Goal: Task Accomplishment & Management: Complete application form

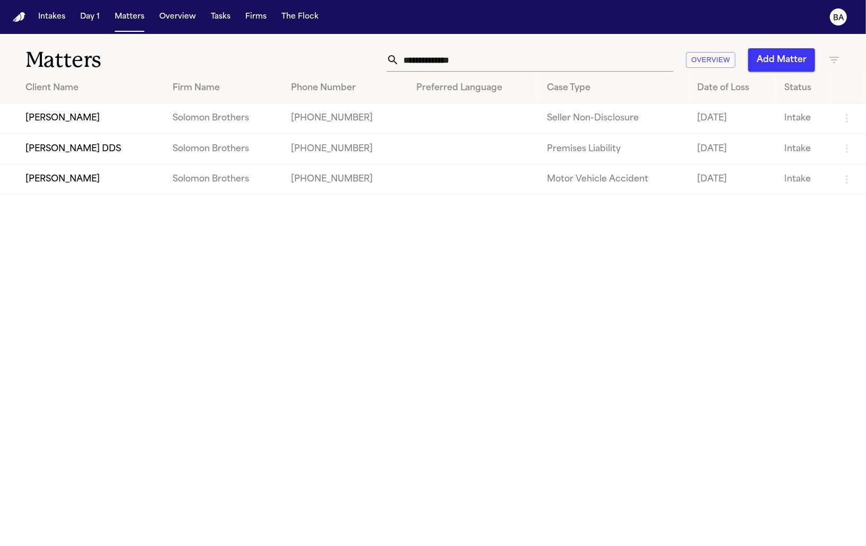
click at [115, 113] on td "David Harmon" at bounding box center [82, 118] width 164 height 30
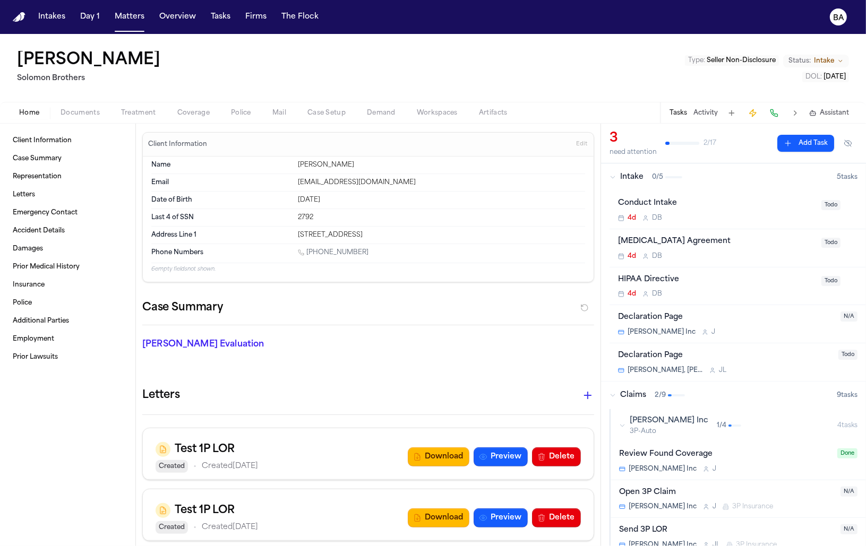
click at [186, 111] on span "Coverage" at bounding box center [193, 113] width 32 height 8
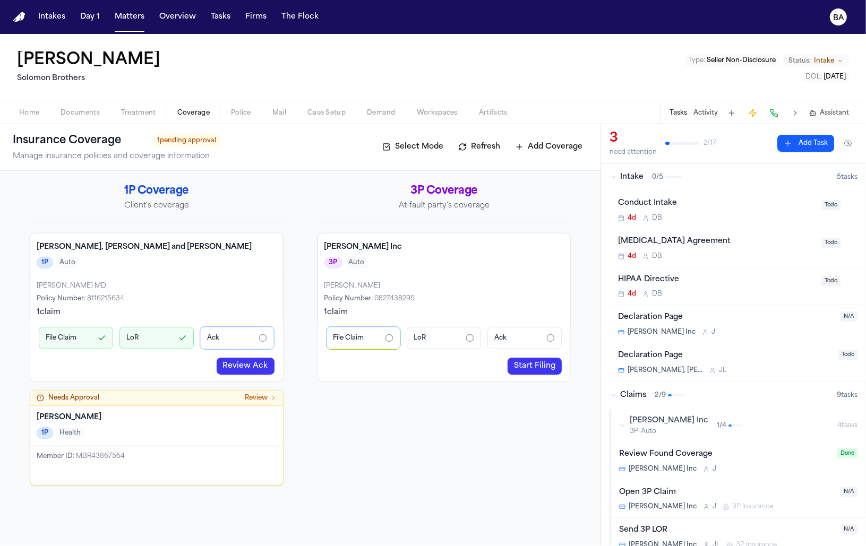
click at [233, 359] on link "Review Ack" at bounding box center [246, 366] width 58 height 17
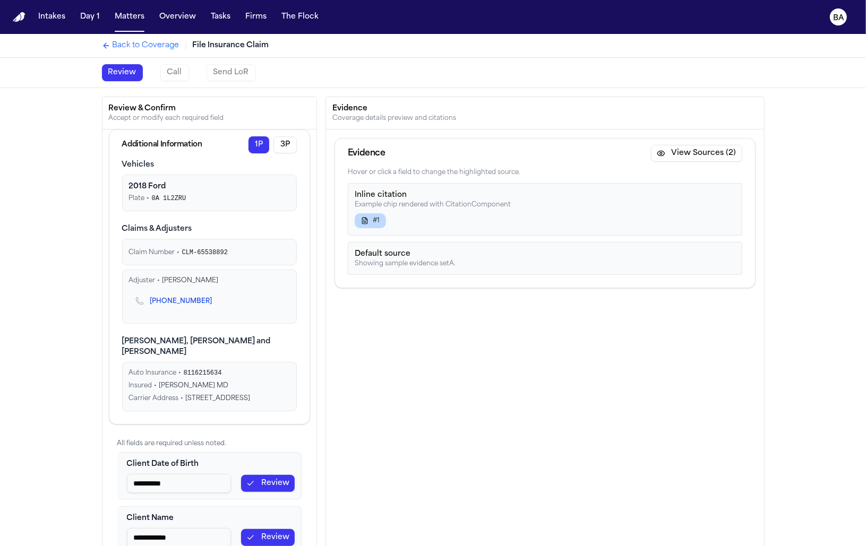
click at [165, 149] on div "Additional Information" at bounding box center [162, 145] width 80 height 11
click at [164, 148] on div "Additional Information" at bounding box center [162, 145] width 80 height 11
copy div "Additional Information"
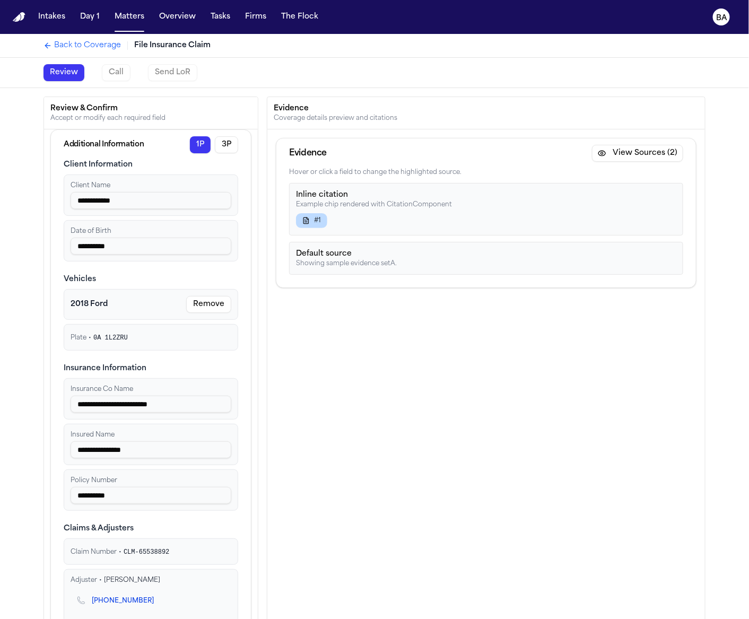
click at [471, 361] on div "Evidence View Sources (2) Hover or click a field to change the highlighted sour…" at bounding box center [486, 397] width 438 height 535
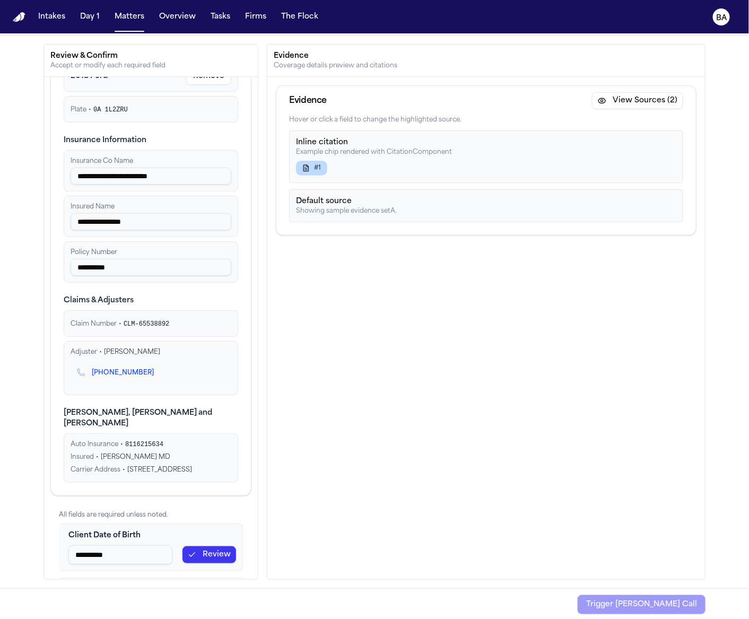
scroll to position [102, 0]
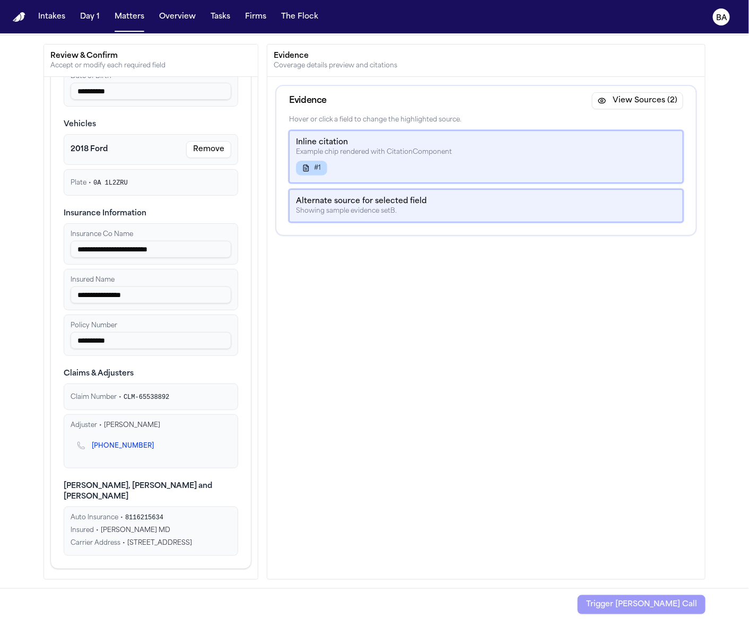
click at [134, 393] on div "Claim Number • CLM-65538892" at bounding box center [151, 397] width 161 height 8
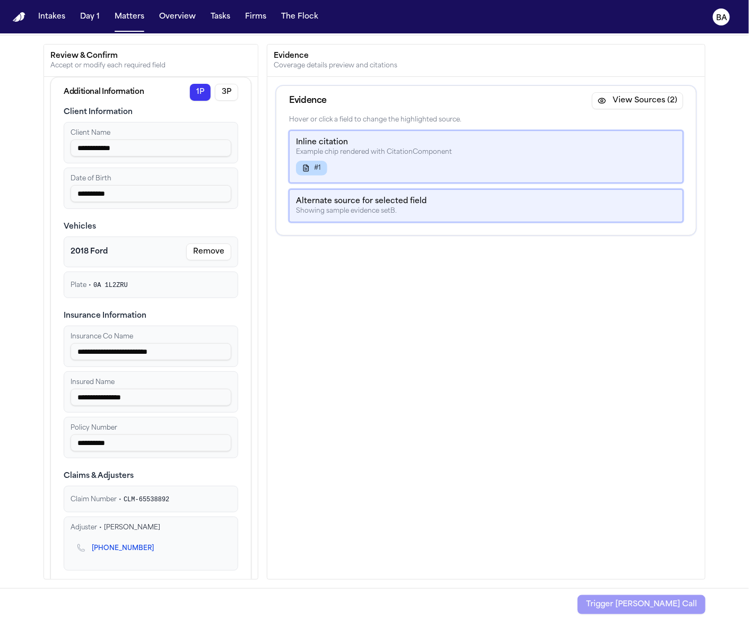
click at [188, 249] on button "Remove" at bounding box center [208, 252] width 45 height 17
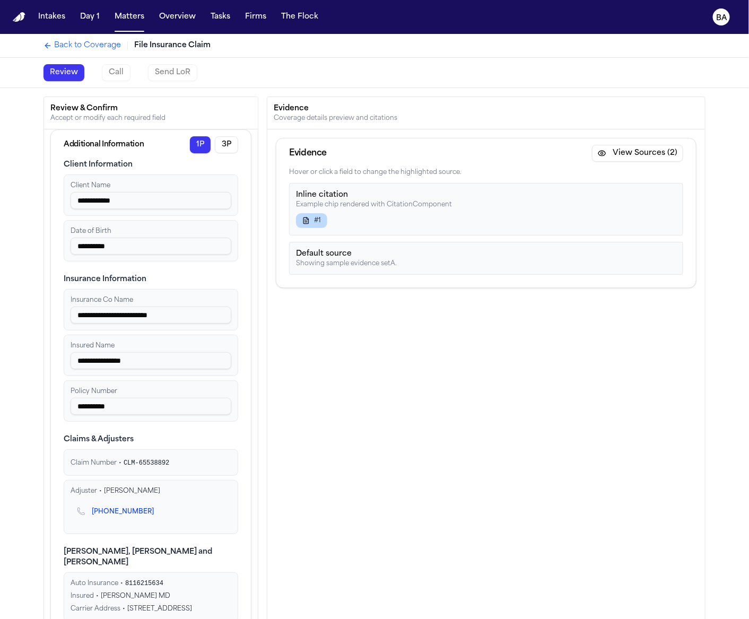
click at [109, 75] on div "Call" at bounding box center [121, 72] width 38 height 17
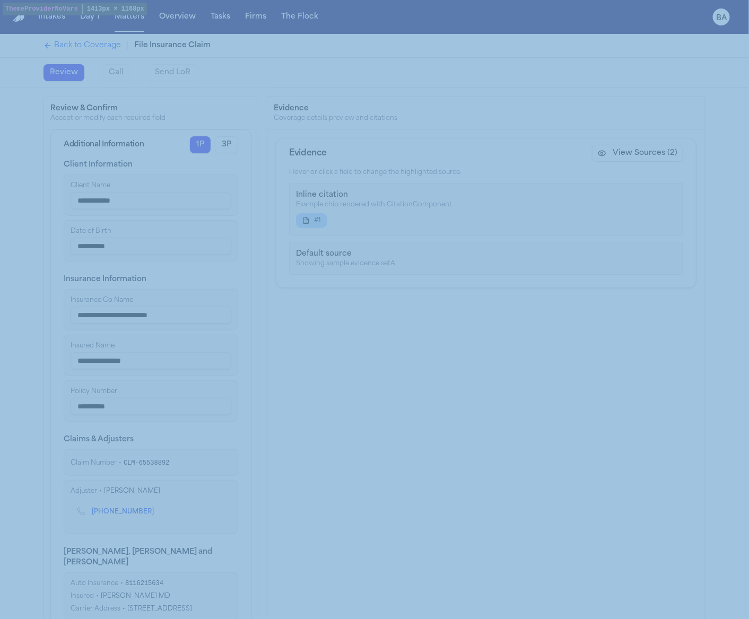
click at [676, 58] on div "Review Call Send LoR" at bounding box center [374, 73] width 679 height 30
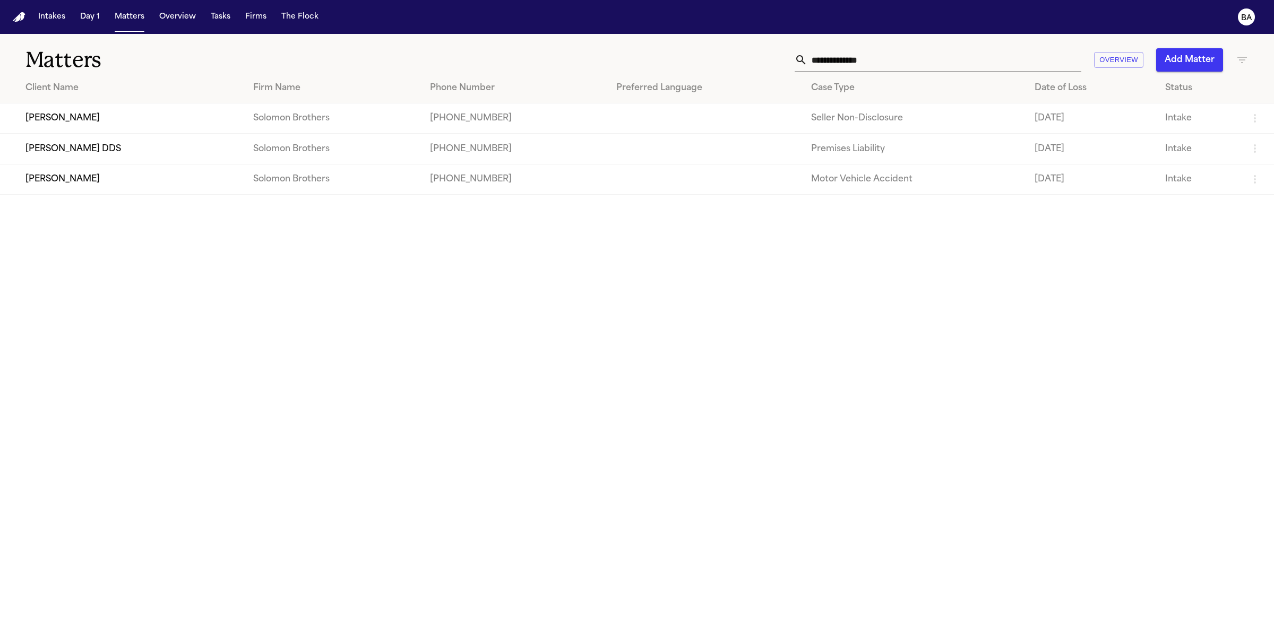
click at [107, 110] on td "David Harmon" at bounding box center [122, 118] width 245 height 30
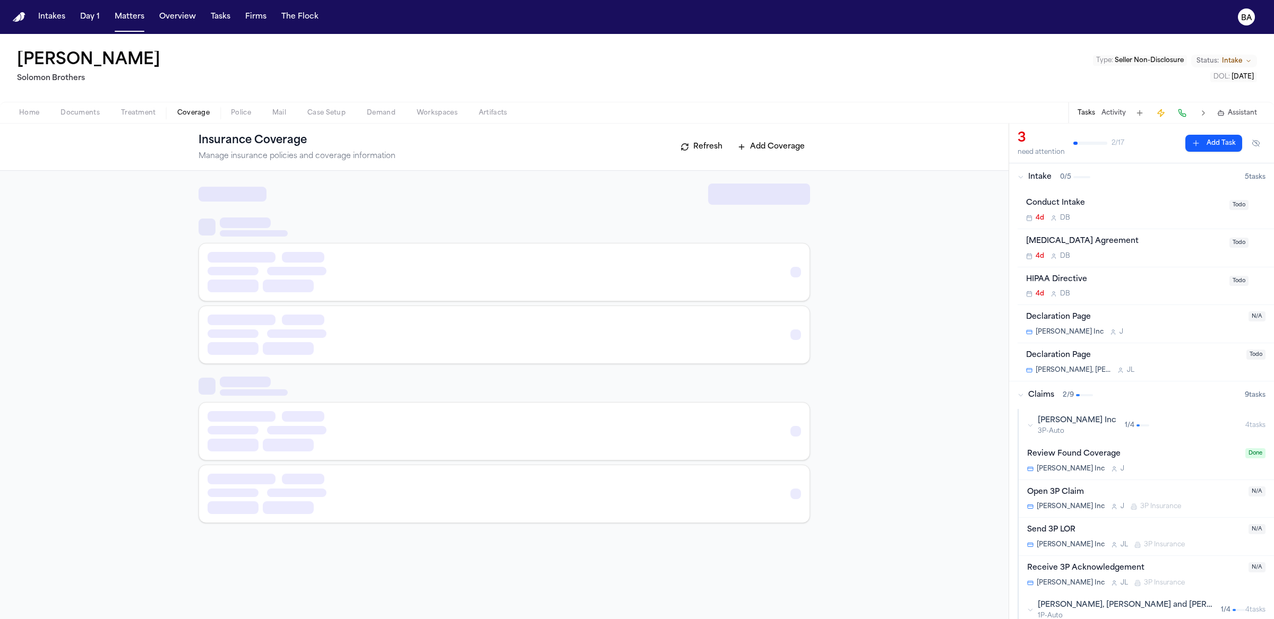
click at [189, 113] on span "Coverage" at bounding box center [193, 113] width 32 height 8
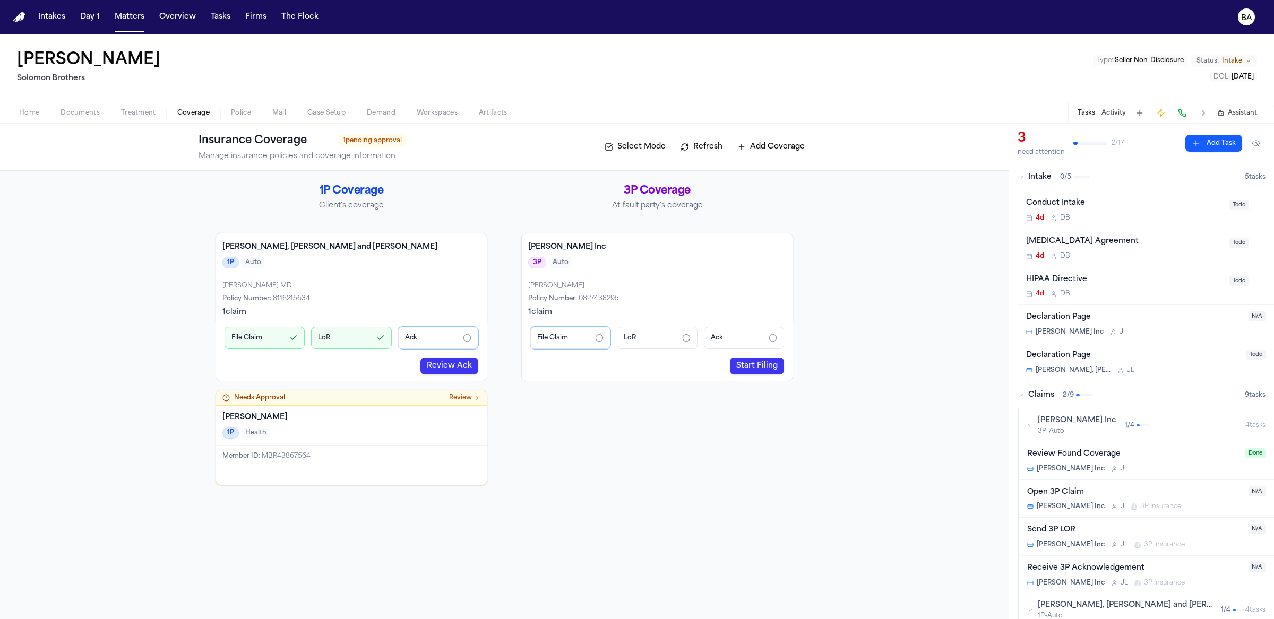
click at [271, 333] on div "File Claim" at bounding box center [265, 338] width 80 height 22
click at [758, 364] on link "Start Filing" at bounding box center [757, 366] width 54 height 17
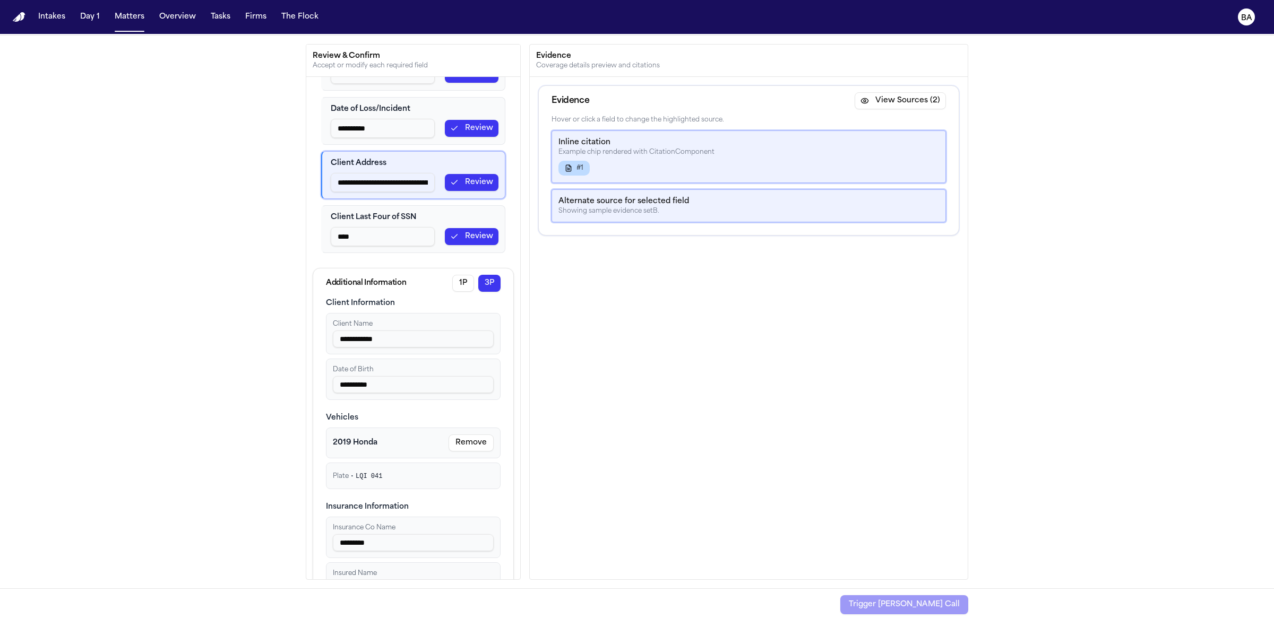
scroll to position [159, 0]
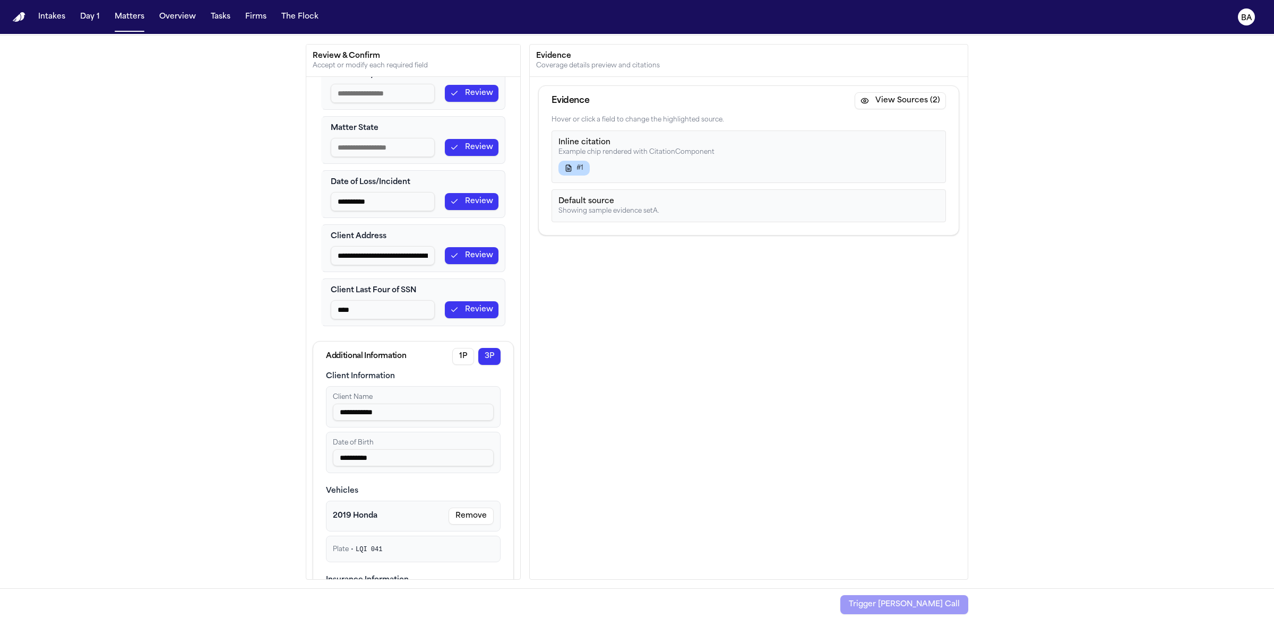
click at [381, 351] on div "Additional Information" at bounding box center [366, 356] width 80 height 11
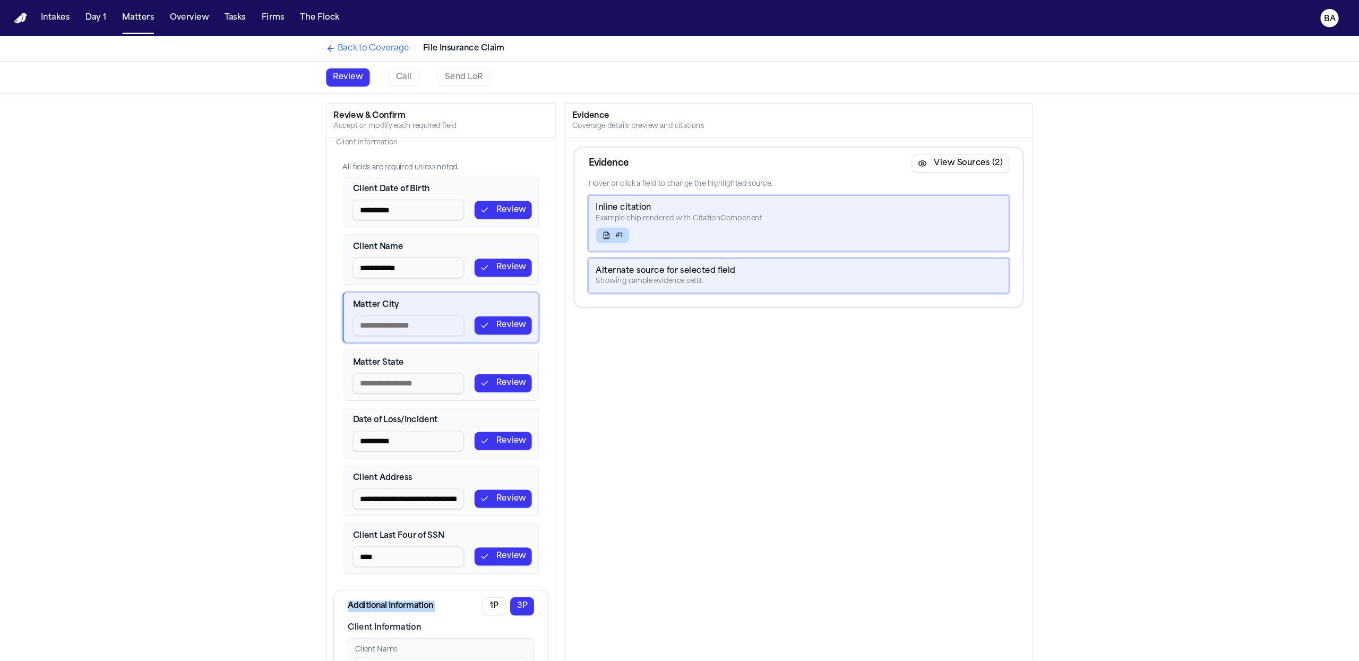
scroll to position [240, 0]
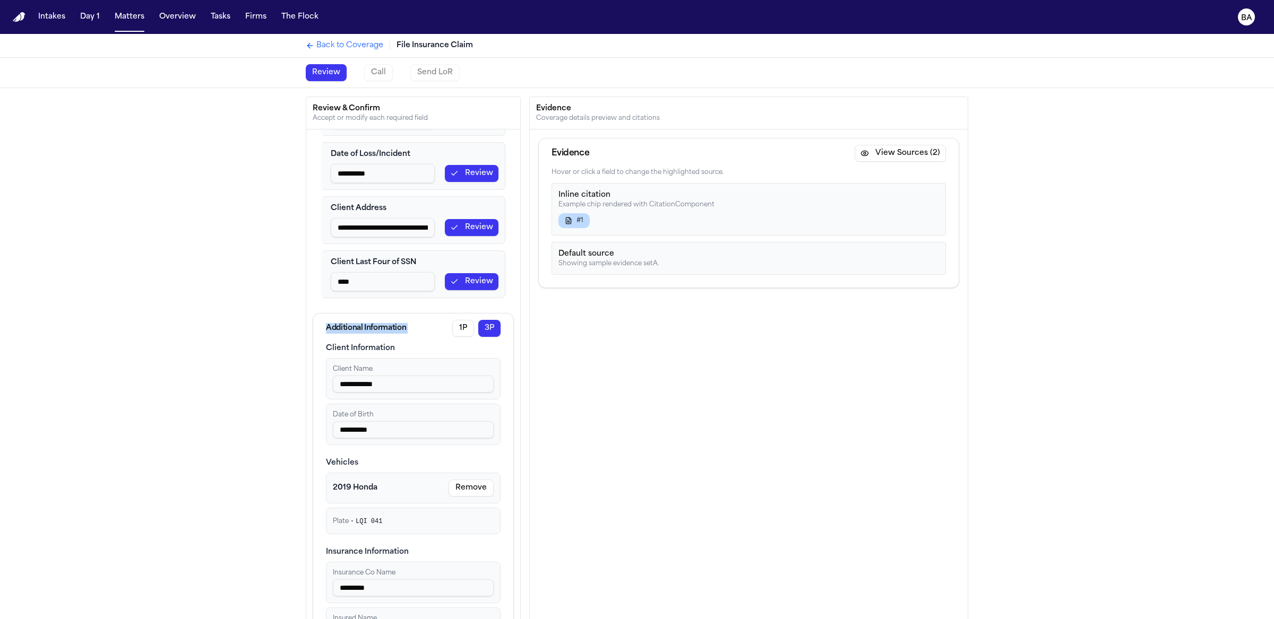
click at [306, 324] on div "**********" at bounding box center [413, 381] width 214 height 503
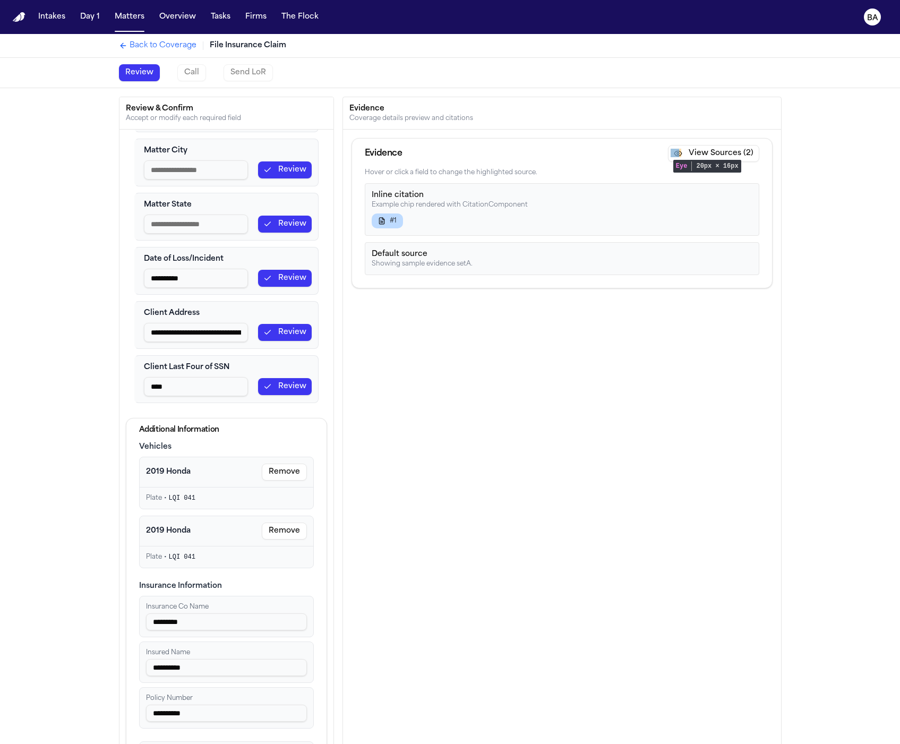
scroll to position [166, 0]
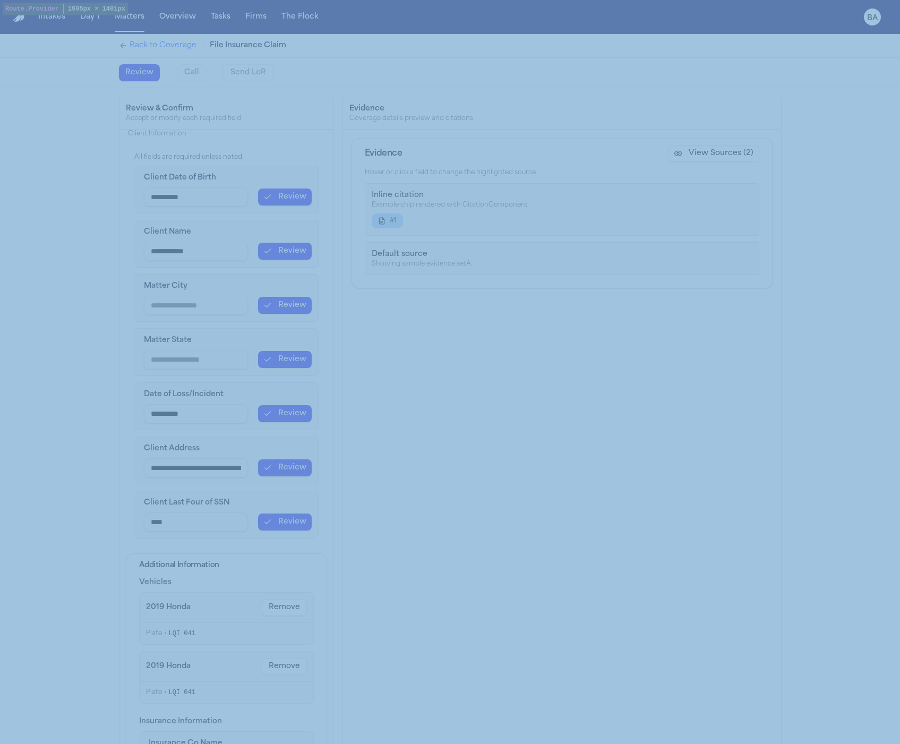
click at [435, 361] on div "Evidence View Sources (2) Hover or click a field to change the highlighted sour…" at bounding box center [562, 459] width 438 height 659
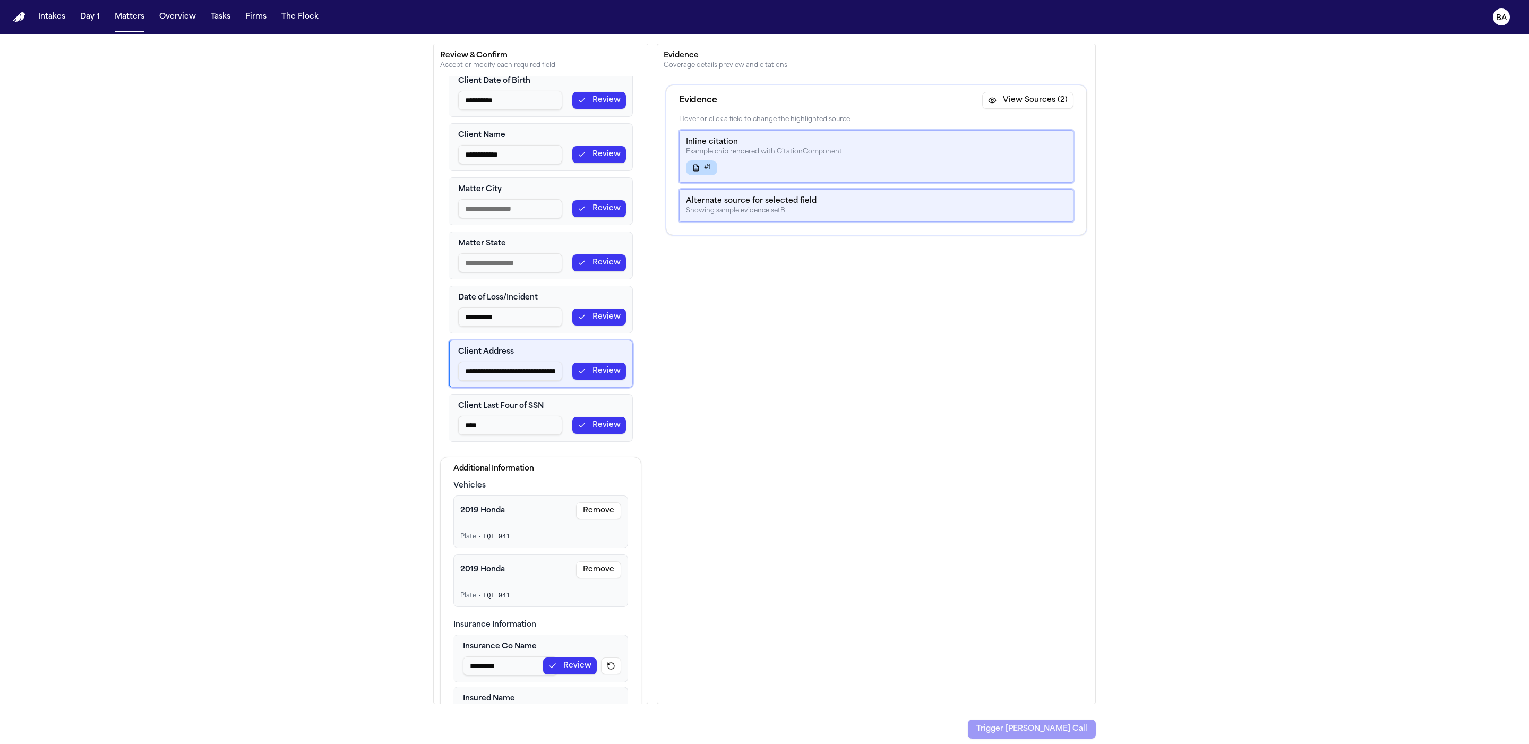
scroll to position [54, 0]
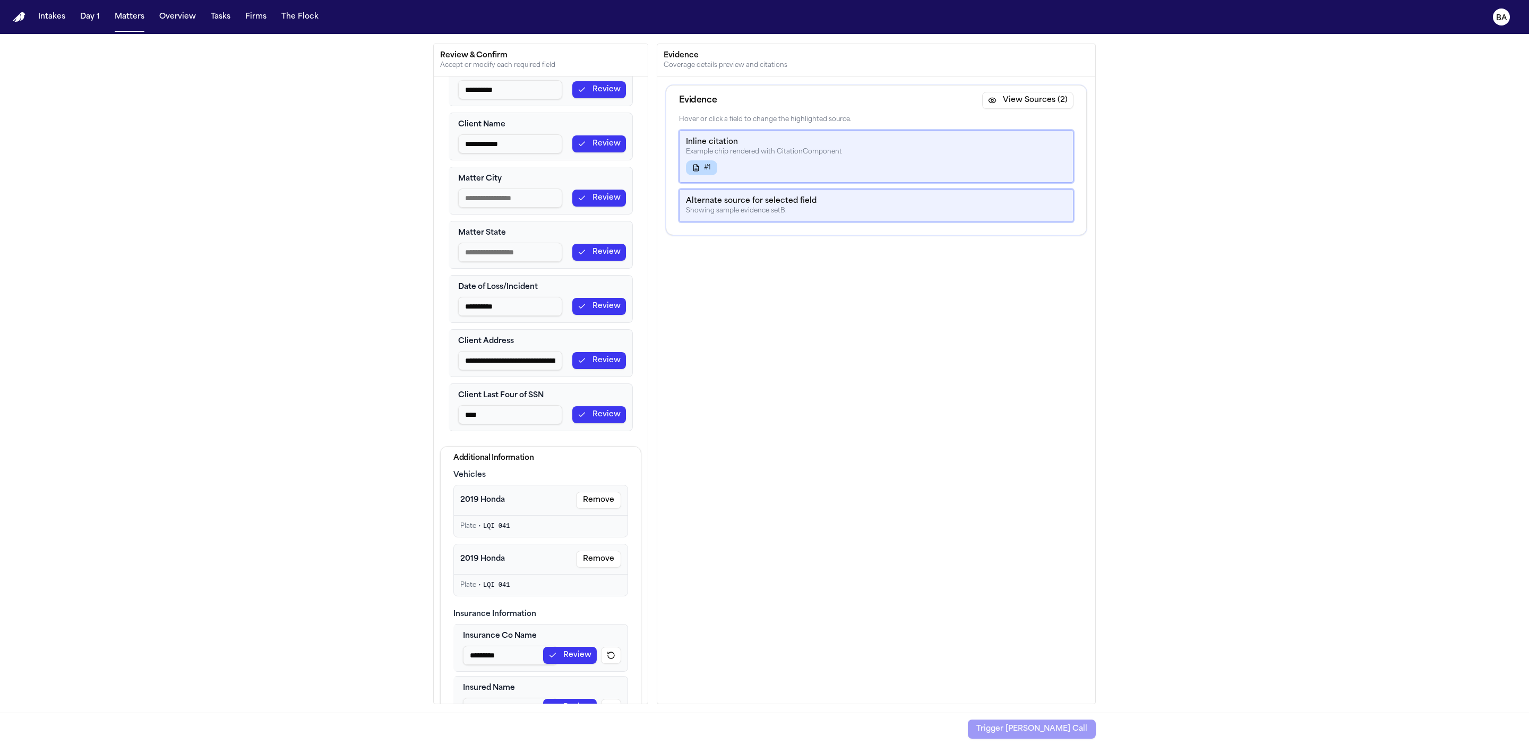
click at [483, 525] on span "LQI 041" at bounding box center [496, 525] width 27 height 7
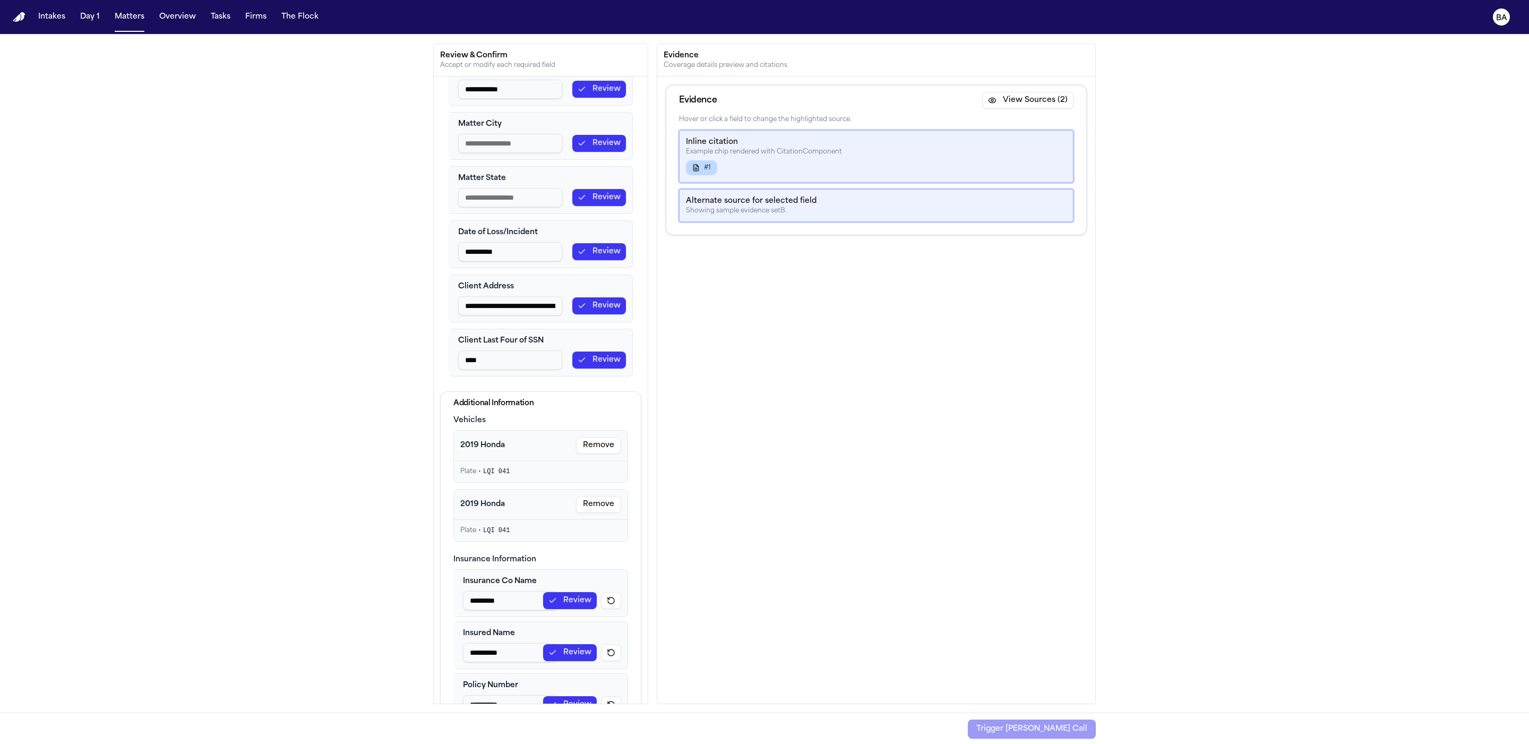
click at [495, 531] on span "LQI 041" at bounding box center [496, 529] width 27 height 7
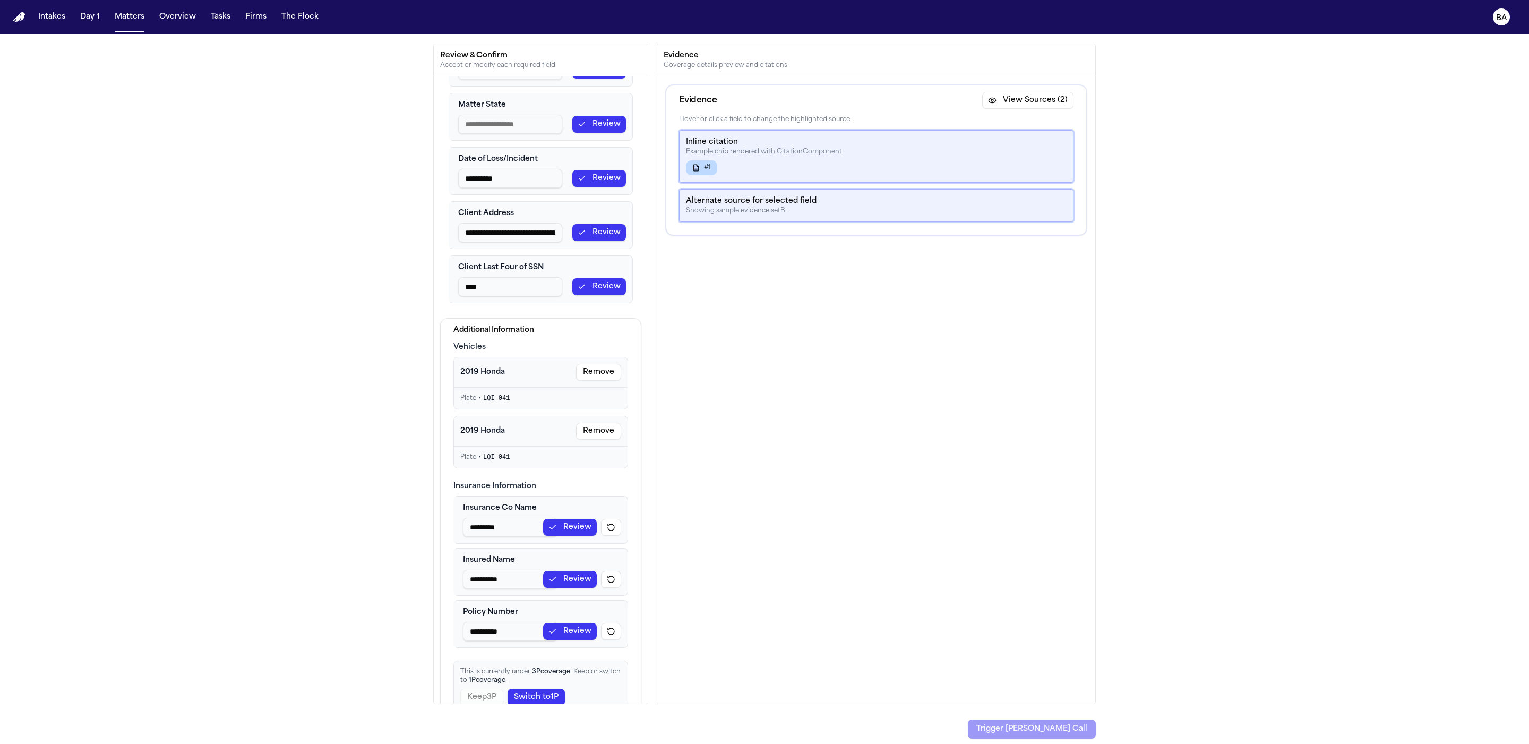
scroll to position [208, 0]
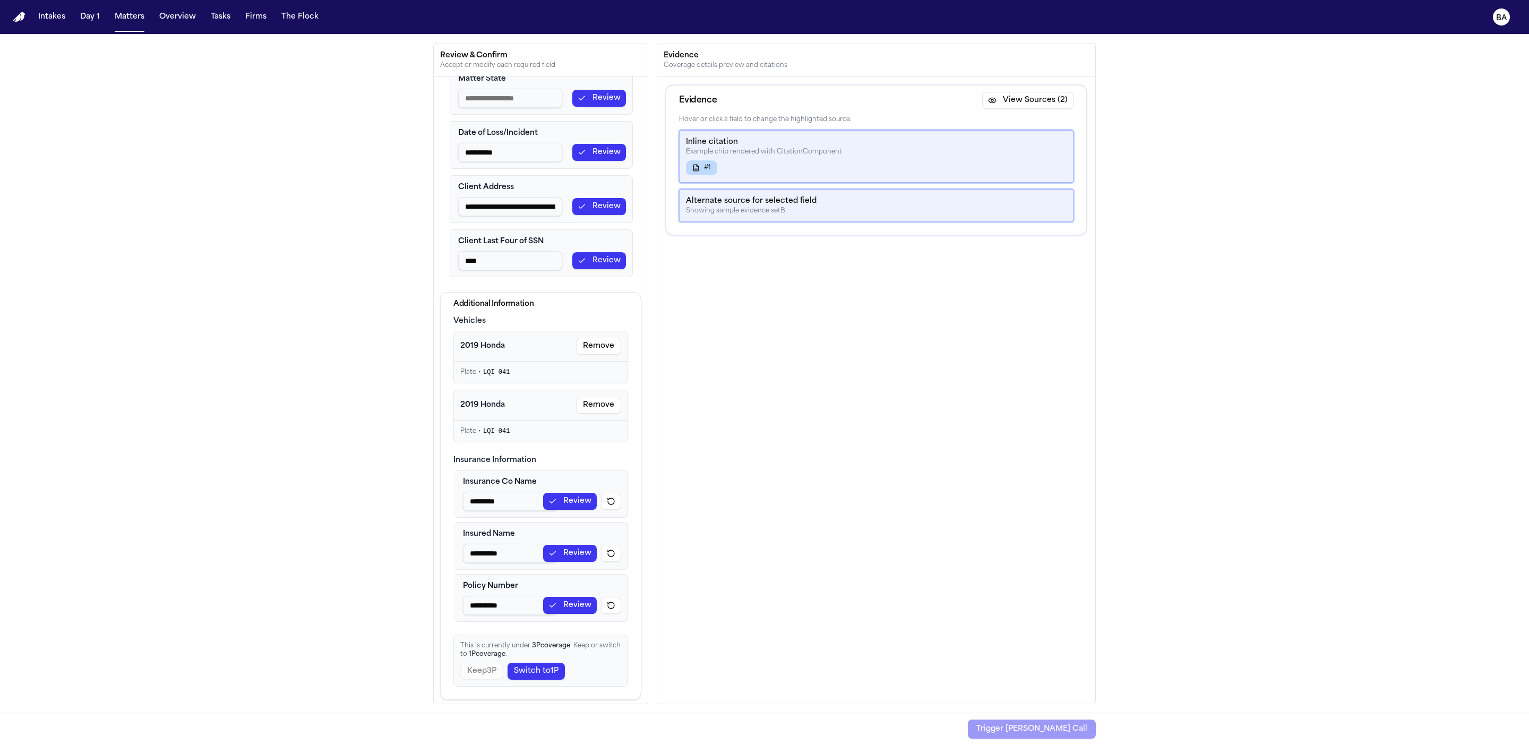
click at [482, 500] on input "*********" at bounding box center [510, 500] width 94 height 19
click at [601, 498] on button "Revert Insurance Co Name" at bounding box center [611, 501] width 20 height 17
click at [601, 553] on button "Revert Insured Name" at bounding box center [611, 553] width 20 height 17
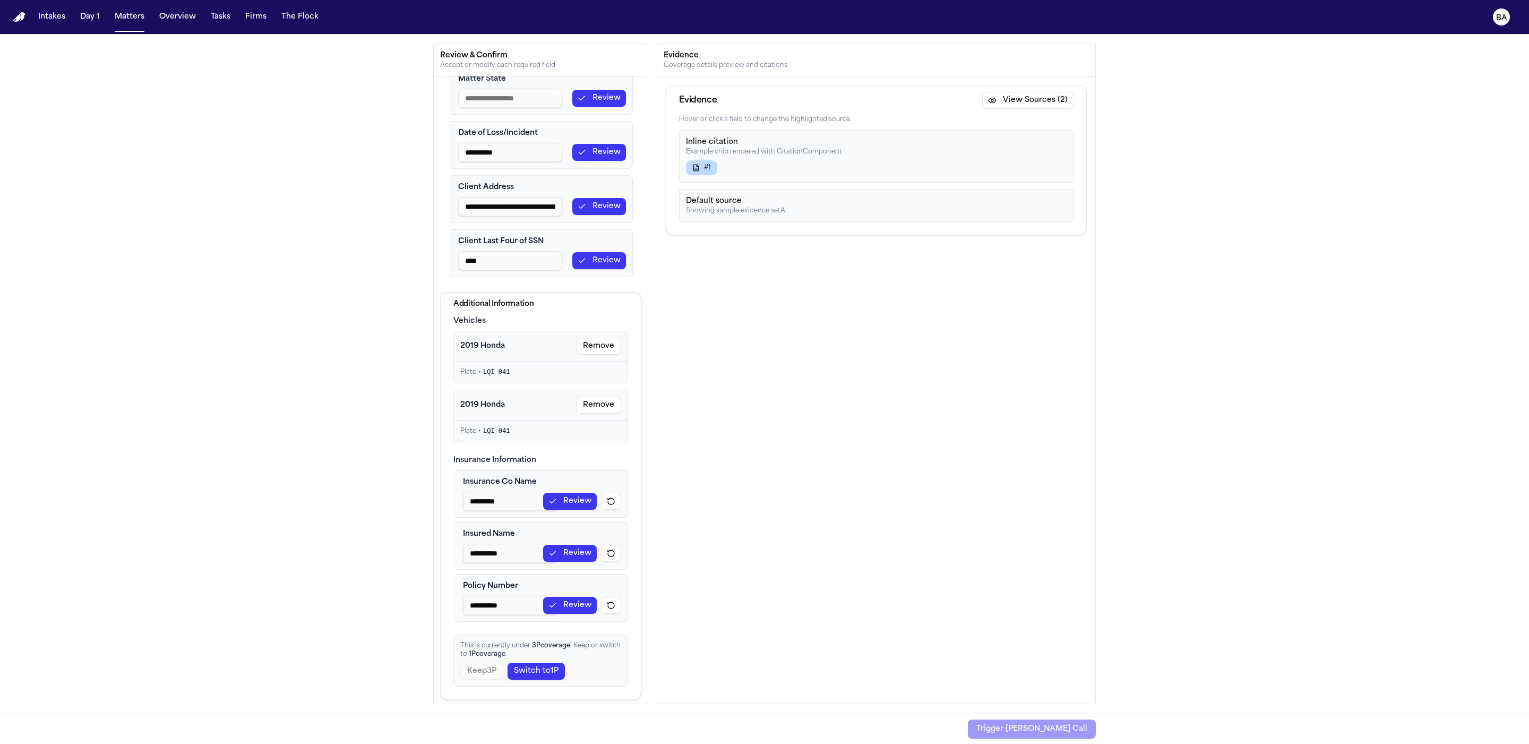
drag, startPoint x: 481, startPoint y: 667, endPoint x: 494, endPoint y: 672, distance: 13.8
click at [482, 667] on div "Keep 3P Switch to 1P" at bounding box center [540, 670] width 161 height 17
click at [530, 669] on button "Switch to 1P" at bounding box center [535, 670] width 57 height 17
click at [475, 669] on div "Keep 1P Switch to 3P" at bounding box center [540, 670] width 161 height 17
click at [514, 667] on button "Switch to 3P" at bounding box center [535, 670] width 59 height 17
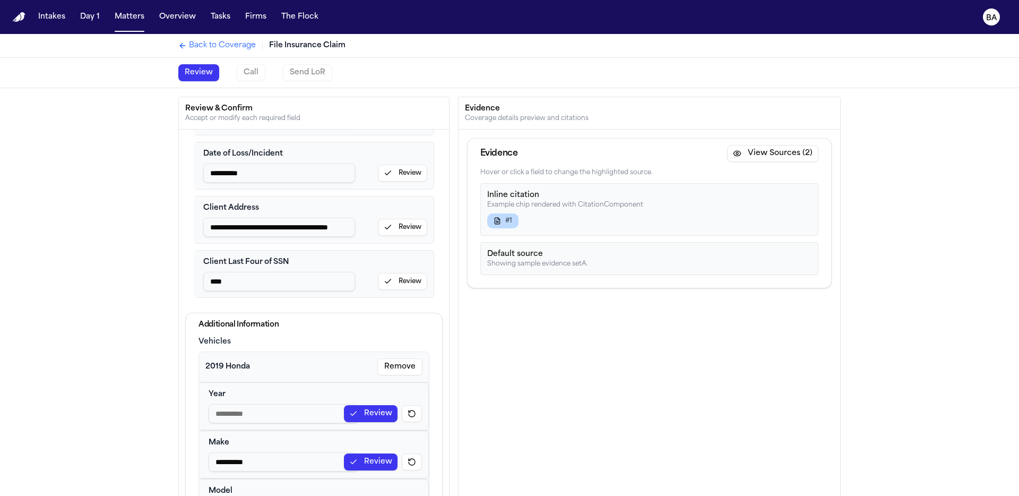
scroll to position [0, 0]
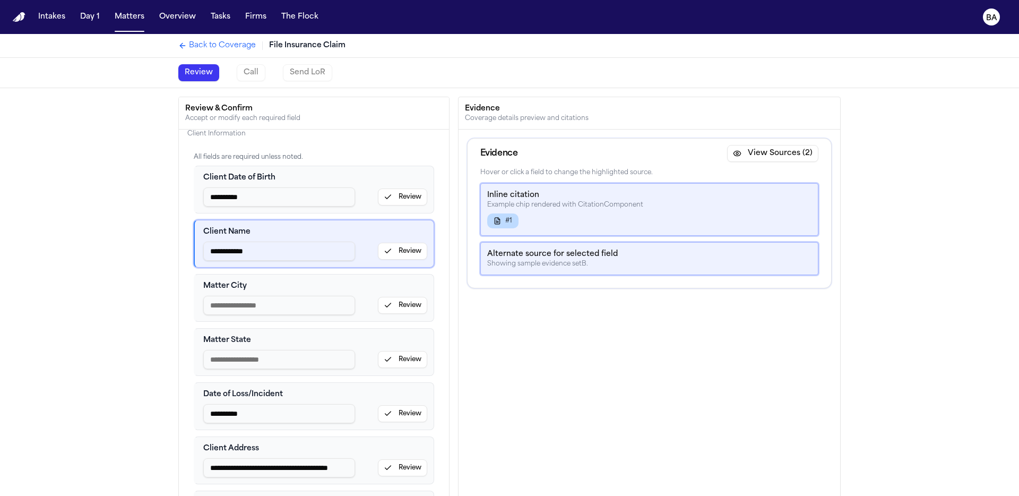
click at [382, 251] on button "Review" at bounding box center [402, 251] width 49 height 17
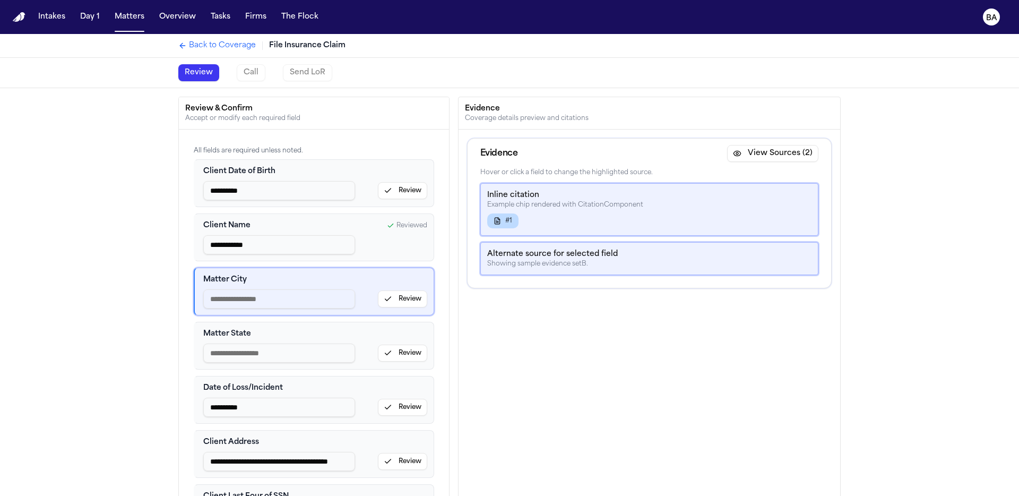
click at [392, 300] on button "Review" at bounding box center [402, 298] width 49 height 17
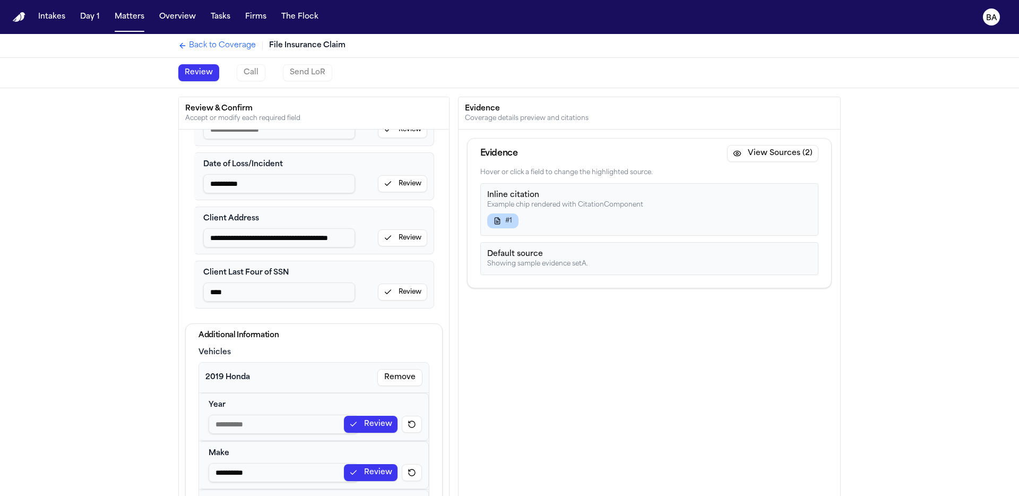
scroll to position [353, 0]
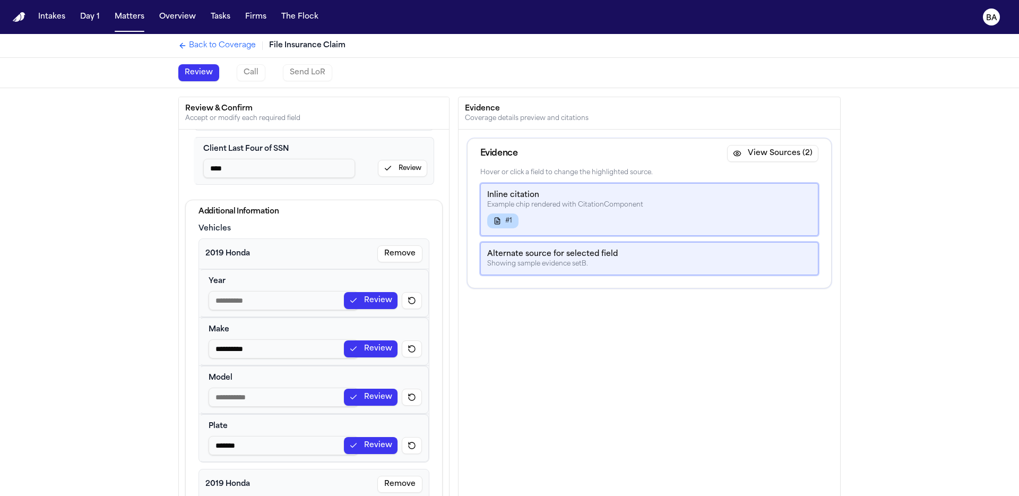
click at [293, 300] on input "Year input" at bounding box center [284, 300] width 150 height 19
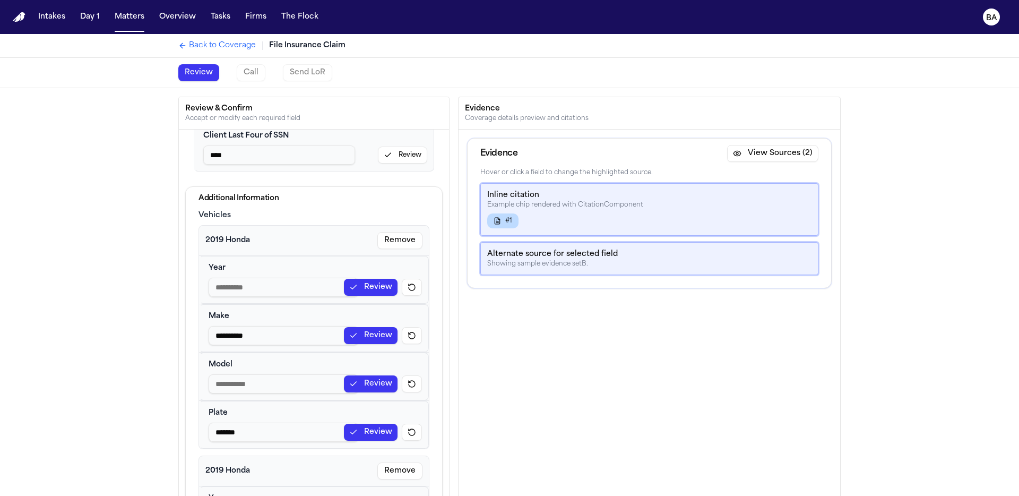
scroll to position [374, 0]
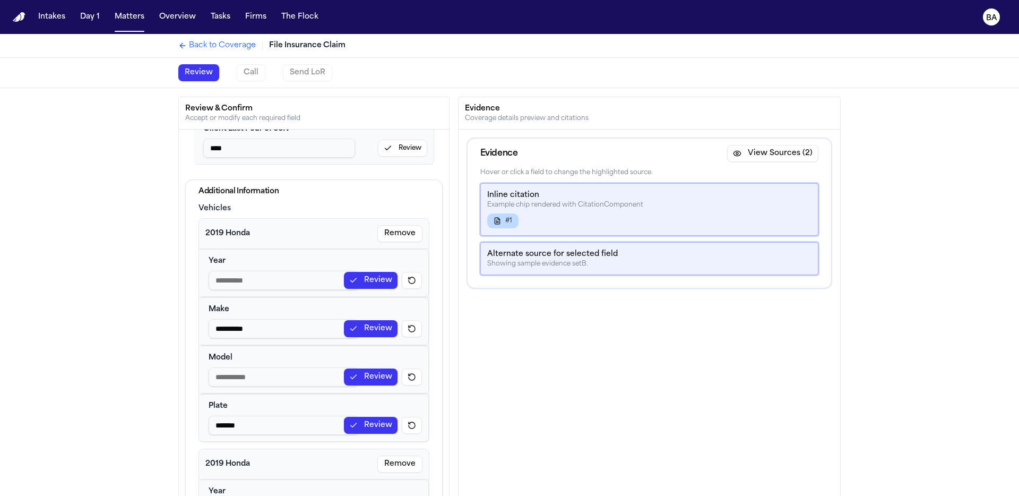
click at [265, 327] on input "**********" at bounding box center [284, 328] width 150 height 19
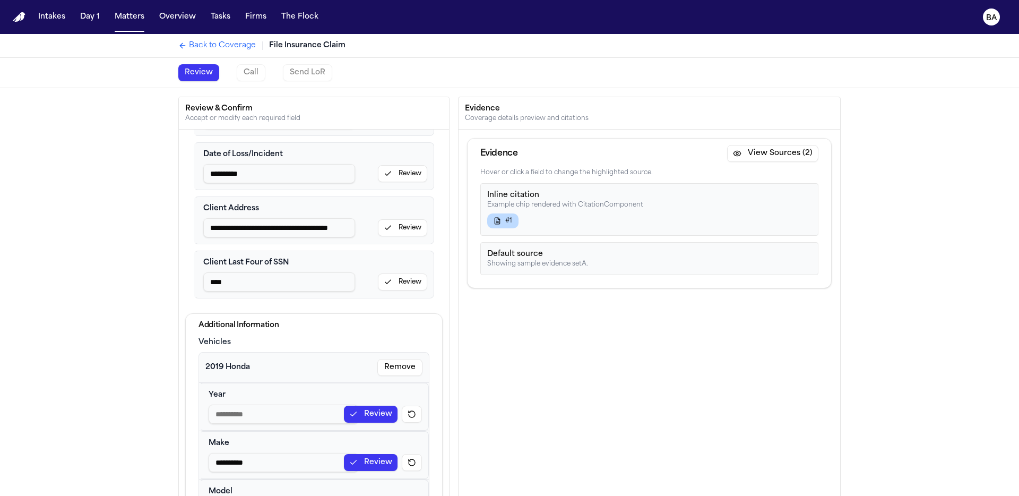
scroll to position [253, 0]
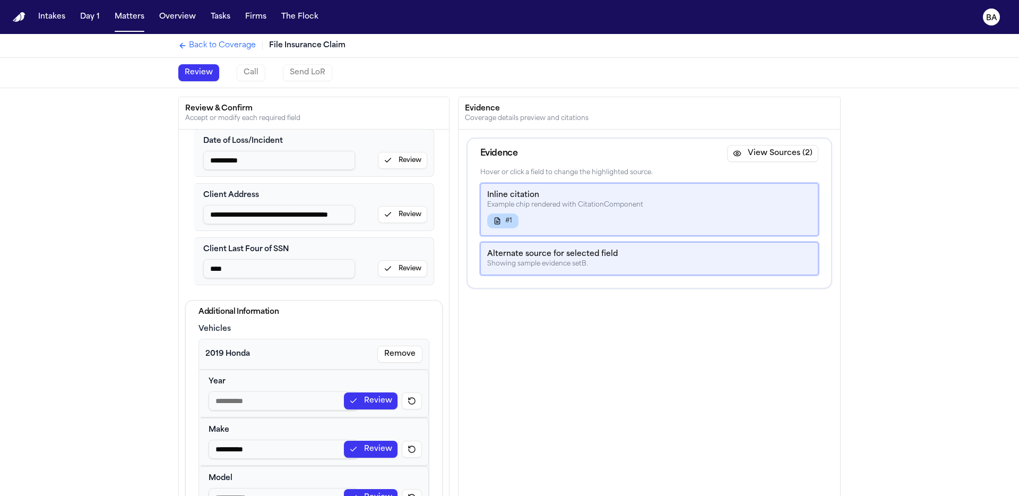
click at [364, 401] on button "Review" at bounding box center [371, 400] width 54 height 17
click at [408, 402] on button "Revert Year" at bounding box center [412, 400] width 20 height 17
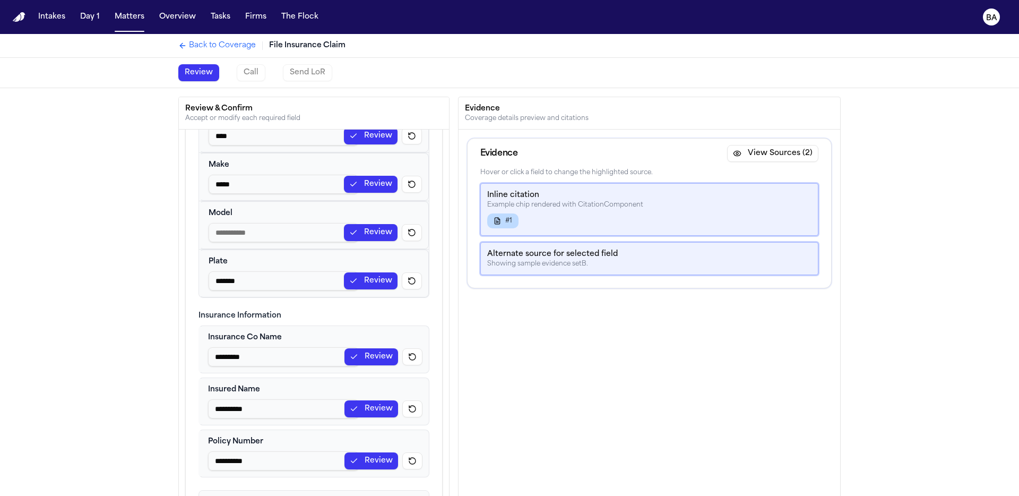
scroll to position [801, 0]
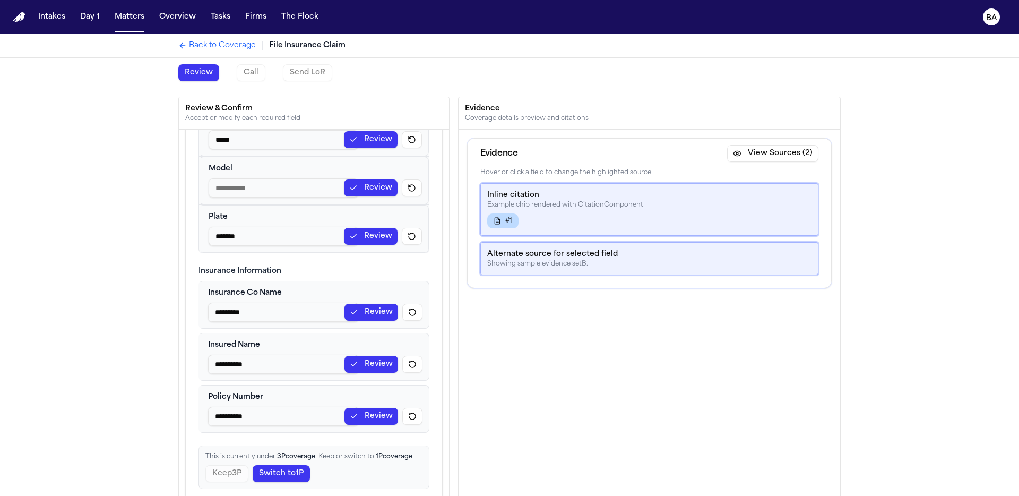
click at [346, 306] on button "Review" at bounding box center [371, 312] width 54 height 17
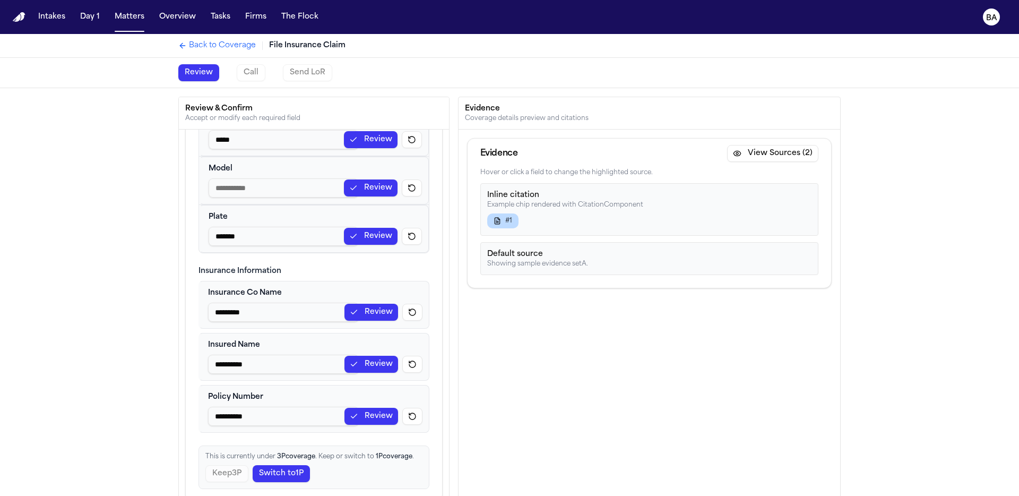
scroll to position [54, 0]
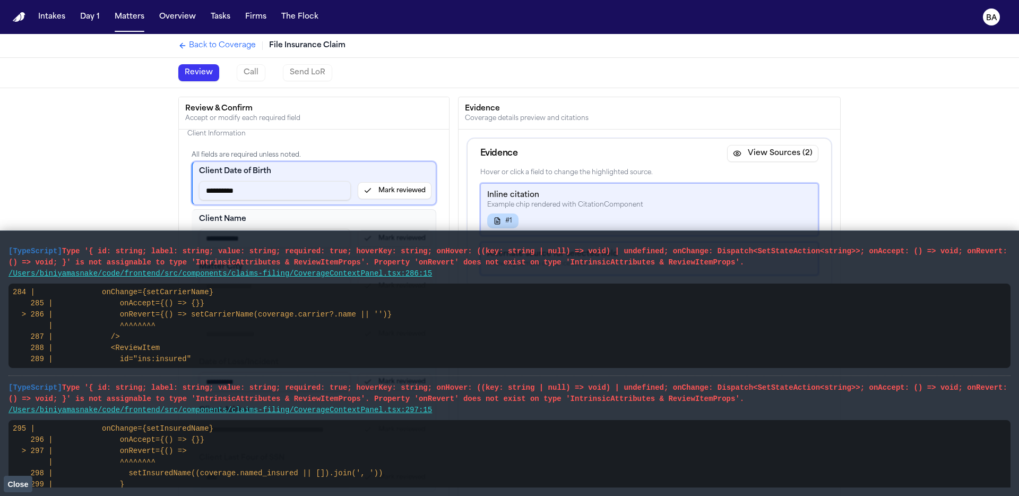
scroll to position [177, 0]
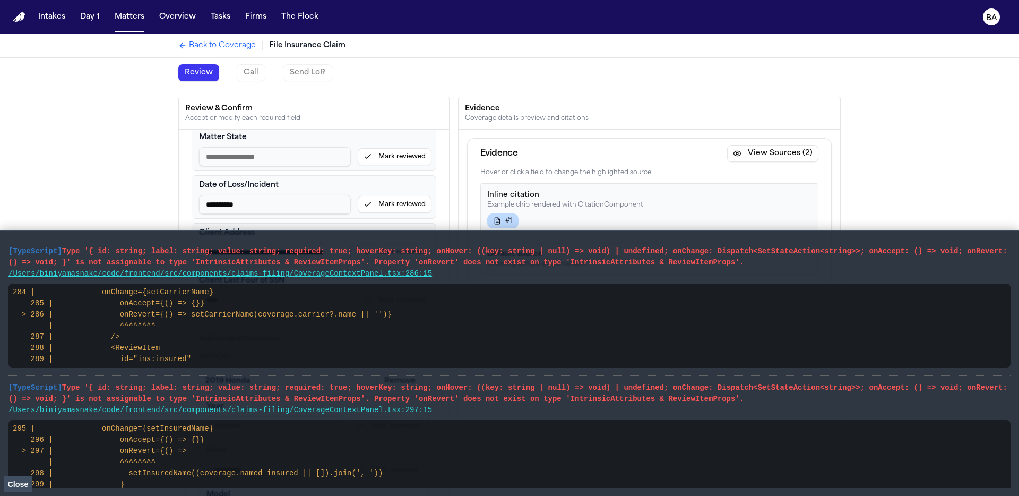
click at [17, 485] on span "Close" at bounding box center [17, 484] width 21 height 8
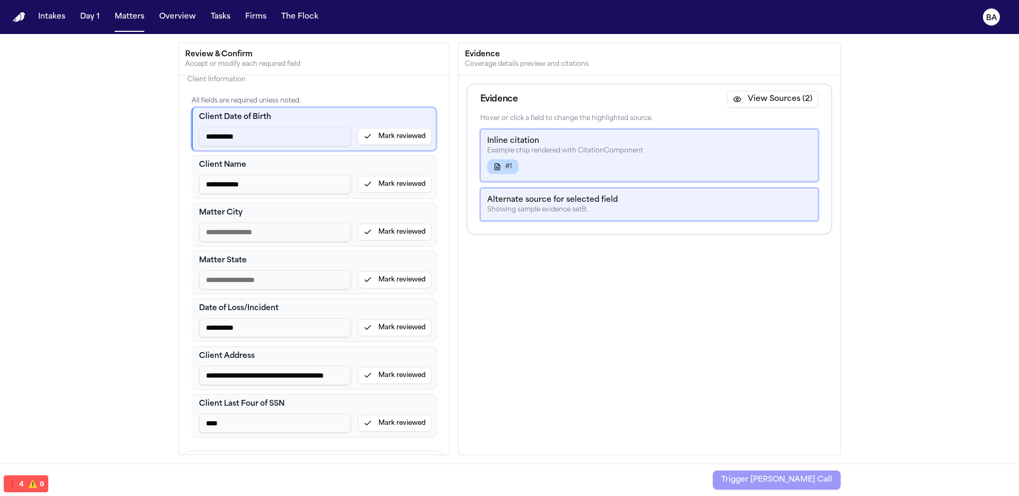
scroll to position [0, 0]
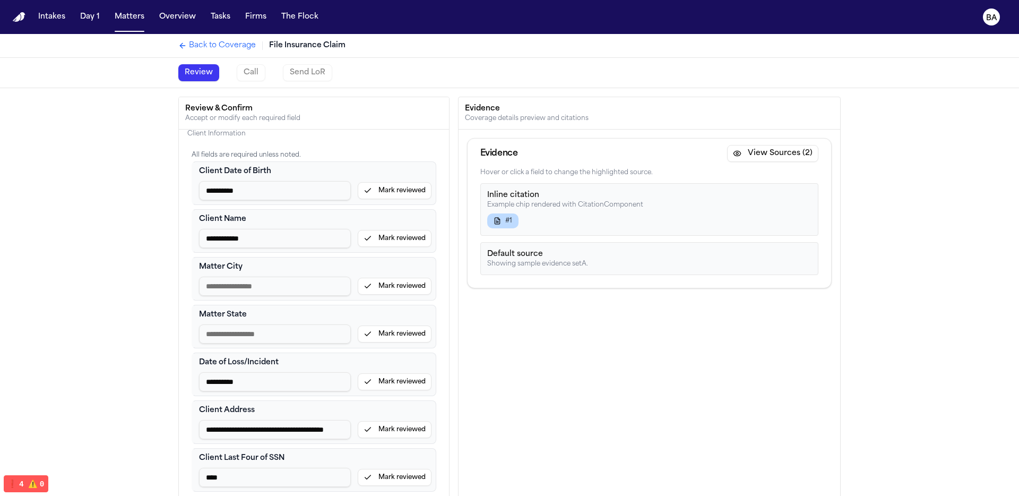
click at [224, 40] on span "Back to Coverage" at bounding box center [222, 45] width 67 height 11
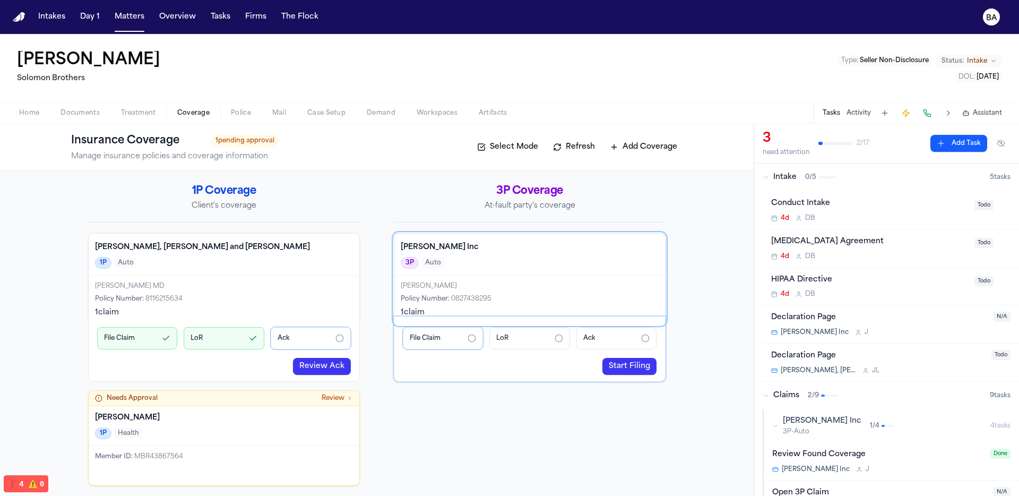
scroll to position [3, 0]
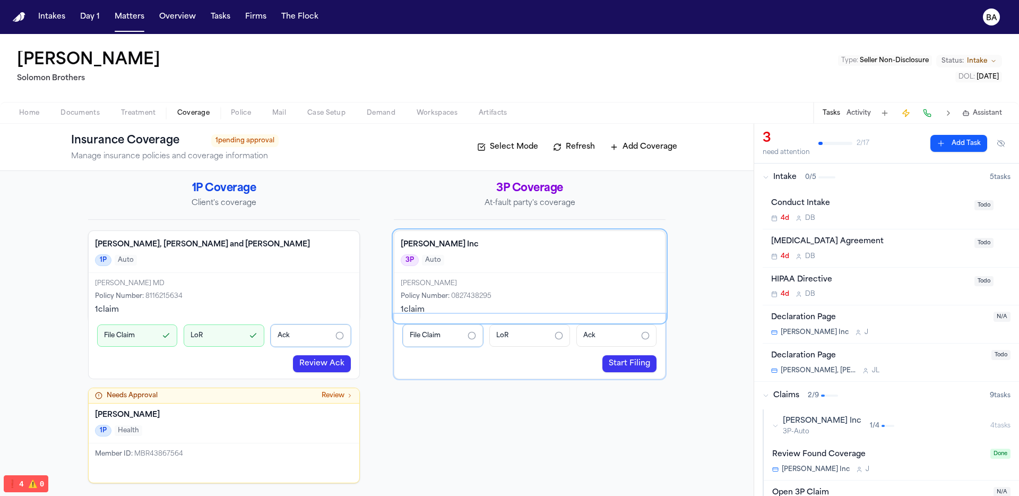
click at [479, 417] on div "3P Coverage At-fault party's coverage Bryan Inc 3P Auto Holly King Policy Numbe…" at bounding box center [530, 332] width 272 height 302
click at [477, 415] on div "3P Coverage At-fault party's coverage Bryan Inc 3P Auto Holly King Policy Numbe…" at bounding box center [530, 332] width 272 height 302
click at [378, 275] on div "1P Coverage Client's coverage Carter, Phillips and Salas 1P Auto Raymond Price …" at bounding box center [376, 332] width 577 height 302
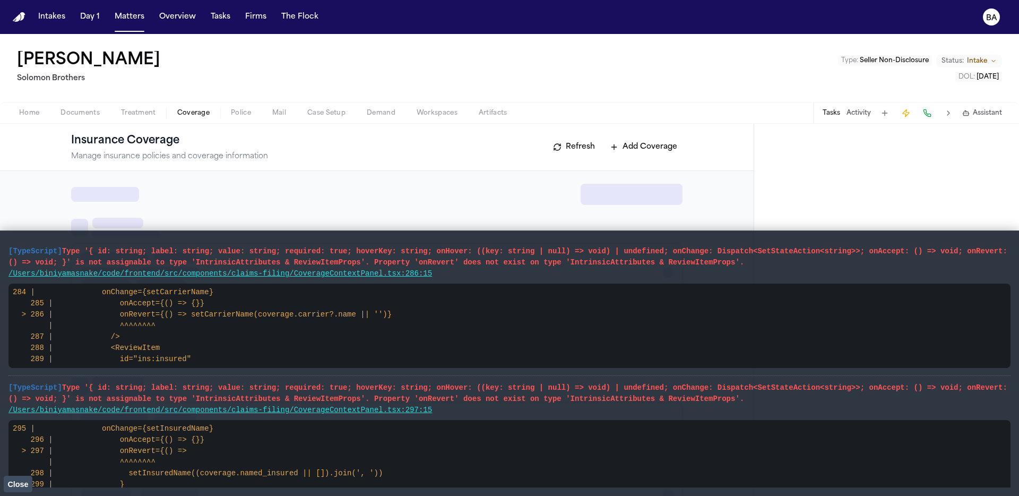
scroll to position [3, 0]
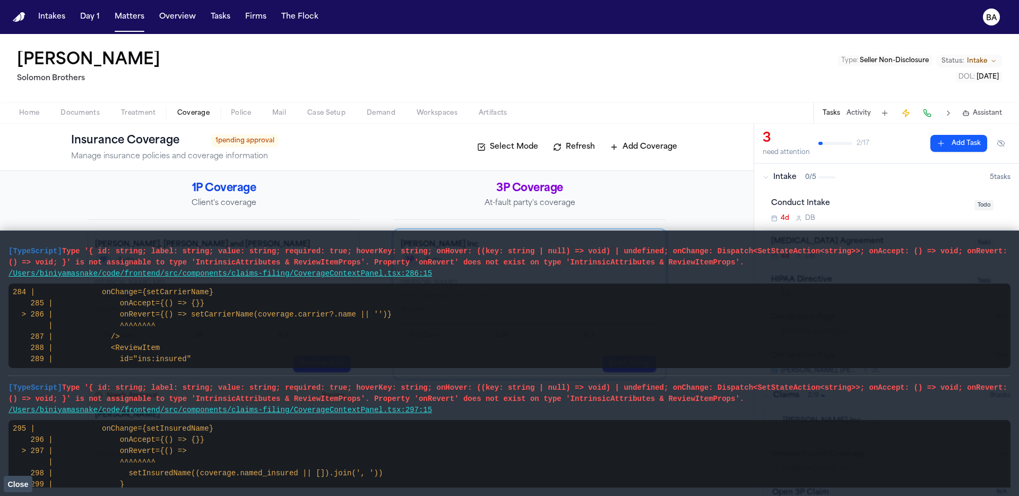
click at [19, 487] on span "Close" at bounding box center [17, 484] width 21 height 8
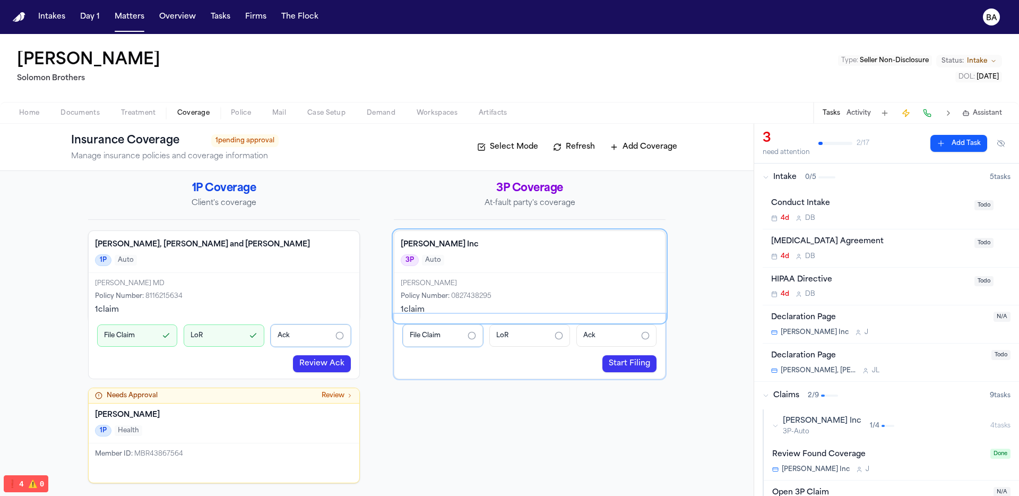
click at [519, 384] on div "3P Coverage At-fault party's coverage Bryan Inc 3P Auto Holly King Policy Numbe…" at bounding box center [530, 332] width 272 height 302
click at [639, 363] on link "Start Filing" at bounding box center [629, 363] width 54 height 17
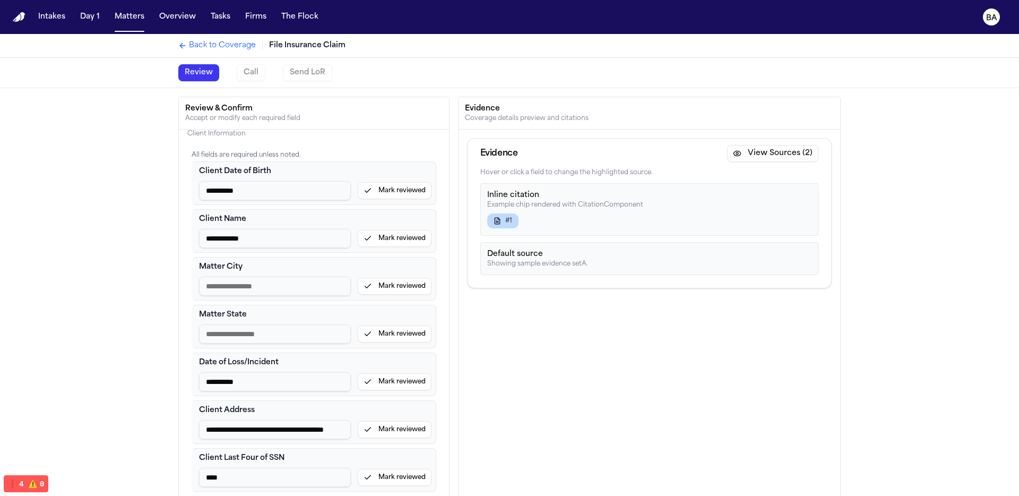
click at [780, 145] on div "Evidence View Sources (2)" at bounding box center [650, 154] width 364 height 30
click at [776, 158] on button "View Sources (2)" at bounding box center [772, 153] width 91 height 17
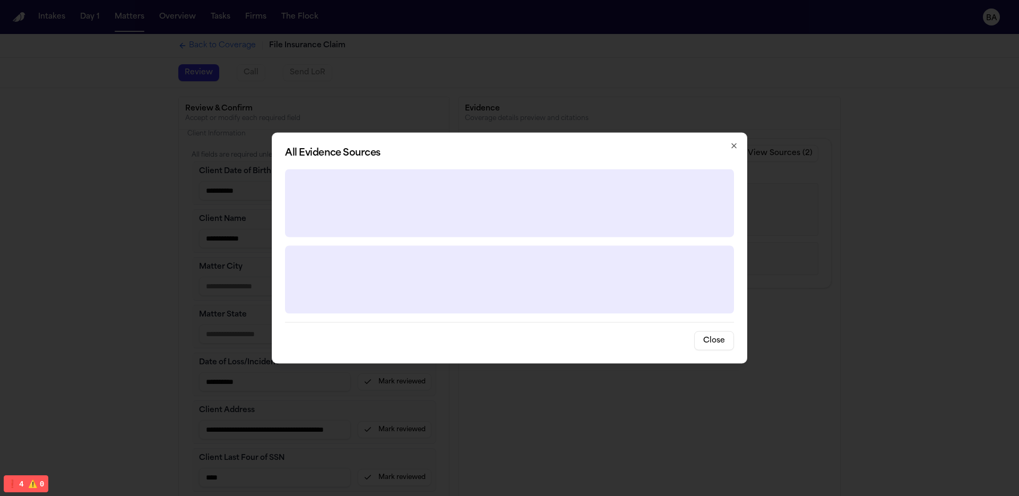
click at [732, 147] on icon "button" at bounding box center [734, 146] width 8 height 8
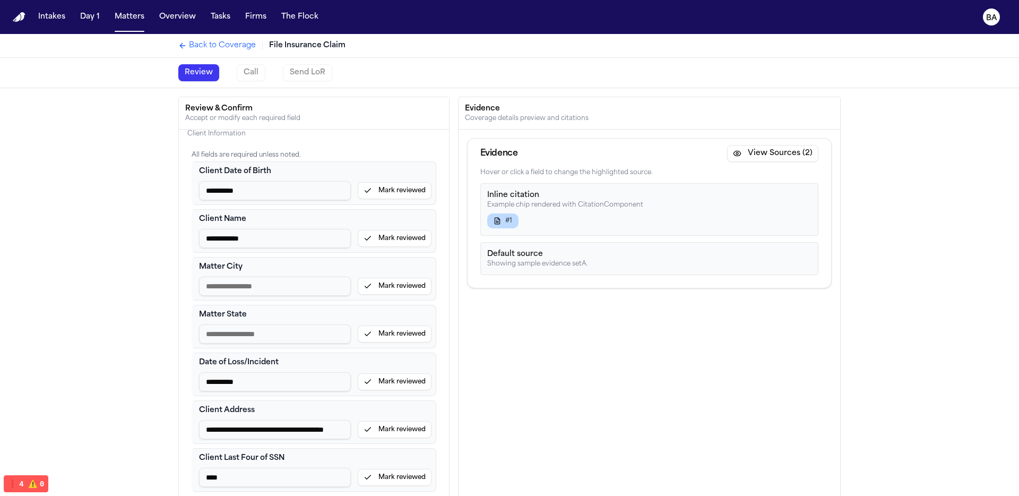
click at [212, 18] on button "Tasks" at bounding box center [220, 16] width 28 height 19
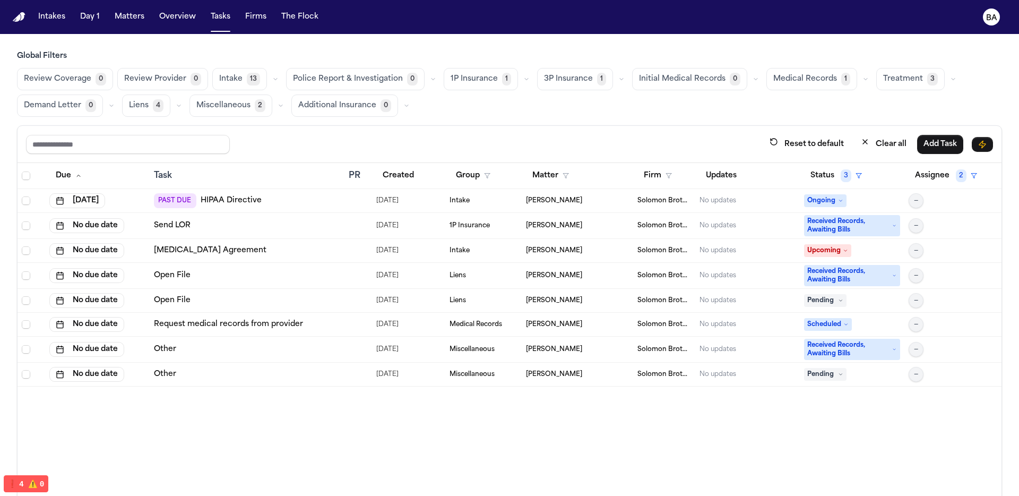
click at [537, 79] on button "3P Insurance 1" at bounding box center [575, 79] width 76 height 22
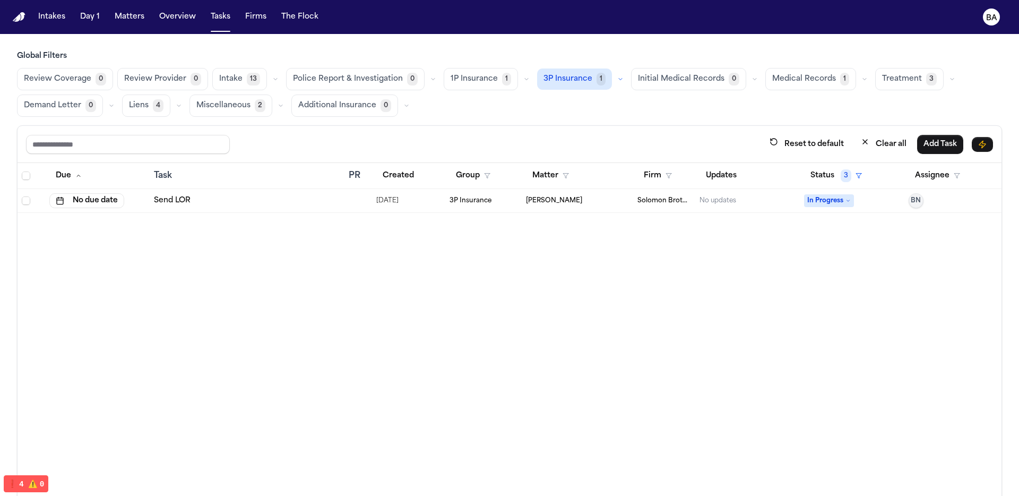
click at [617, 77] on icon "button" at bounding box center [620, 79] width 6 height 6
click at [580, 106] on button "Send LOR 1" at bounding box center [590, 104] width 105 height 21
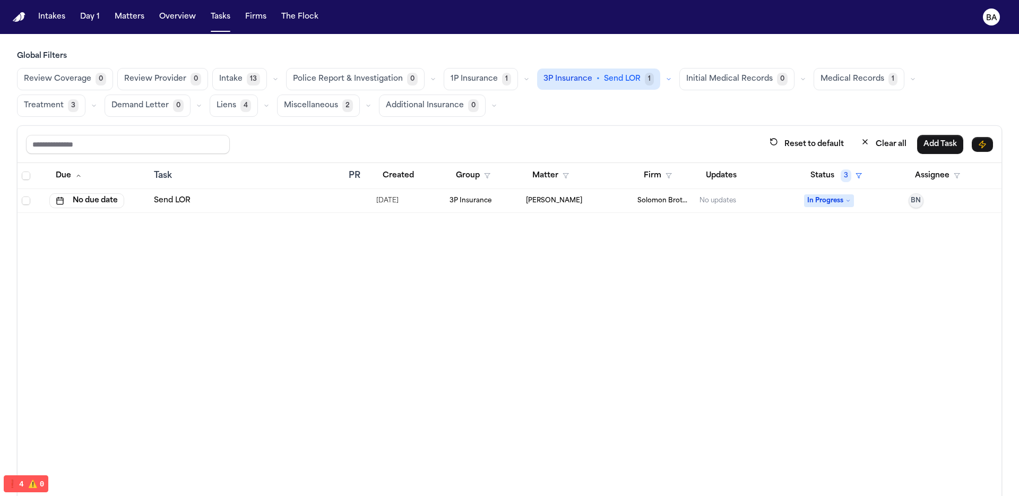
click at [261, 206] on td "Send LOR" at bounding box center [247, 201] width 195 height 24
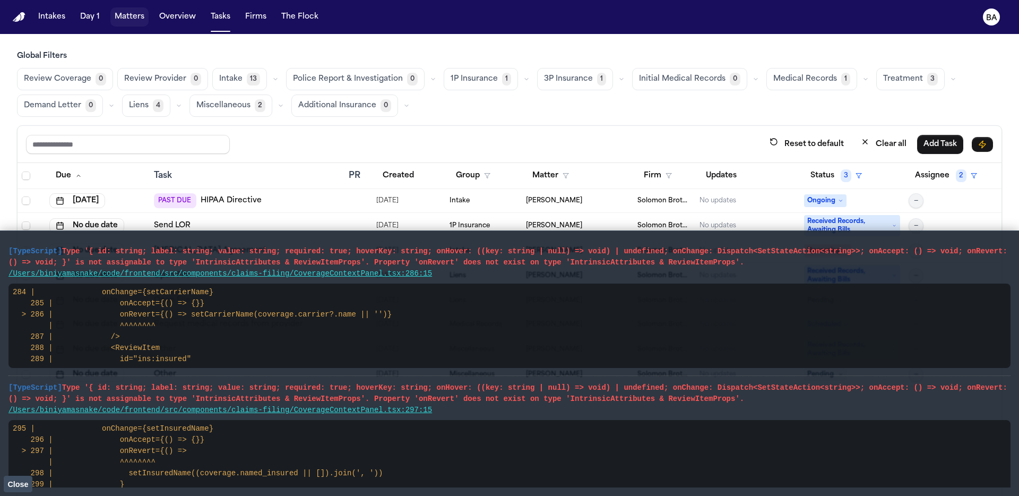
click at [123, 25] on button "Matters" at bounding box center [129, 16] width 38 height 19
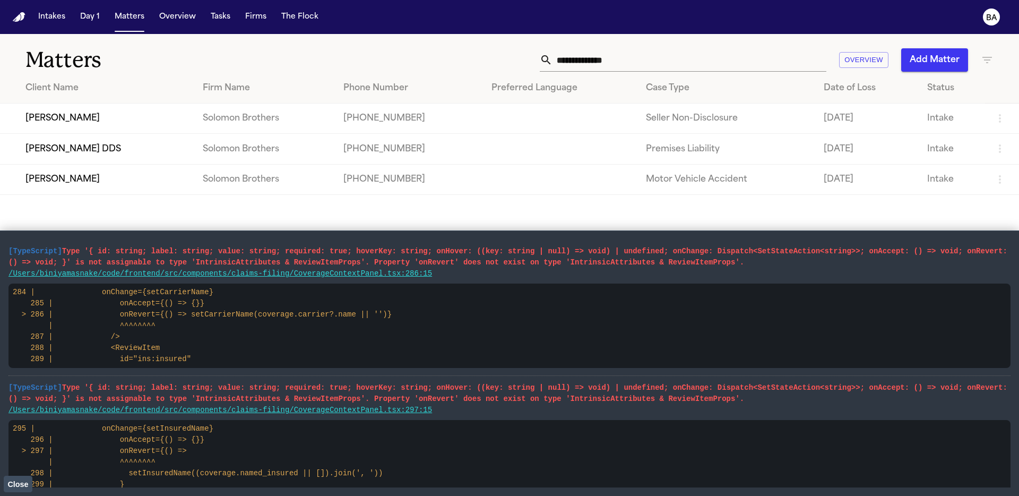
click at [128, 128] on td "[PERSON_NAME]" at bounding box center [97, 118] width 194 height 30
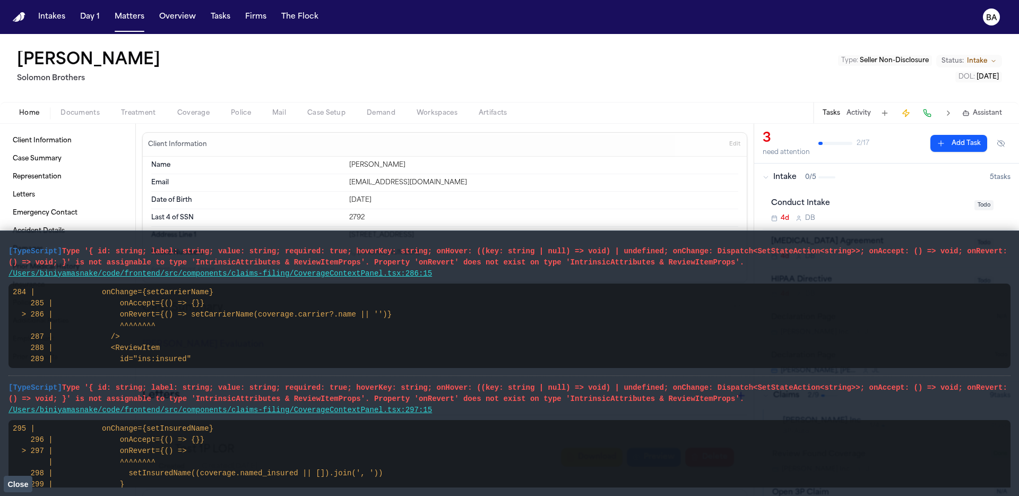
click at [22, 484] on span "Close" at bounding box center [17, 484] width 21 height 8
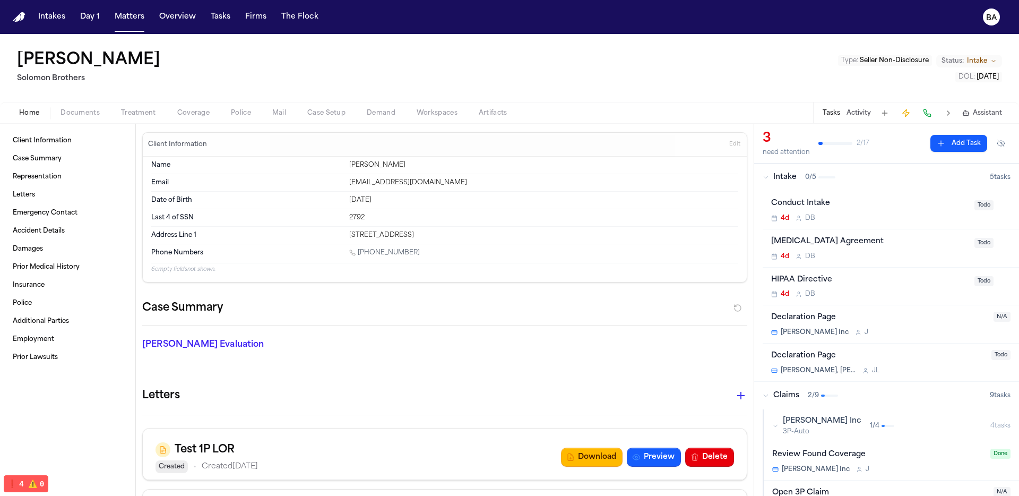
click at [188, 116] on span "Coverage" at bounding box center [193, 113] width 32 height 8
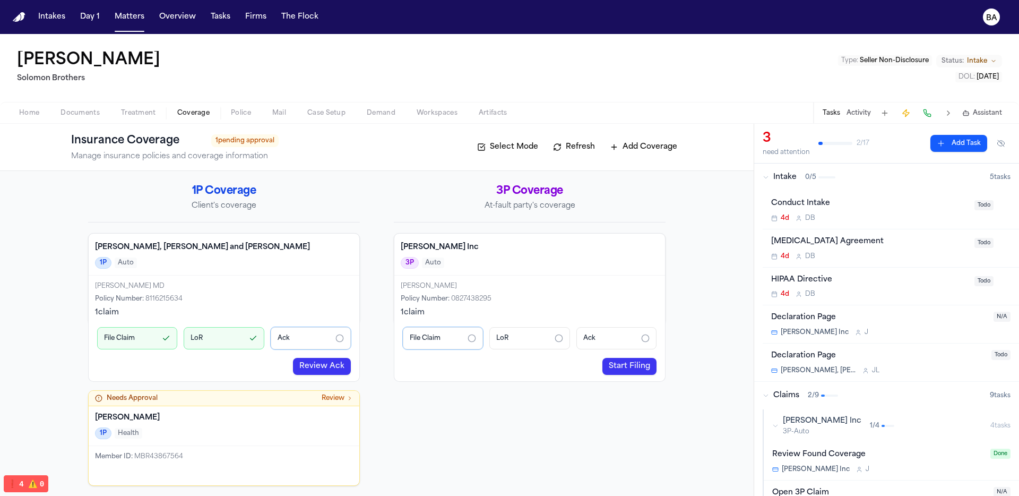
click at [452, 415] on div "3P Coverage At-fault party's coverage Bryan Inc 3P Auto Holly King Policy Numbe…" at bounding box center [530, 335] width 272 height 302
click at [624, 367] on link "Start Filing" at bounding box center [629, 366] width 54 height 17
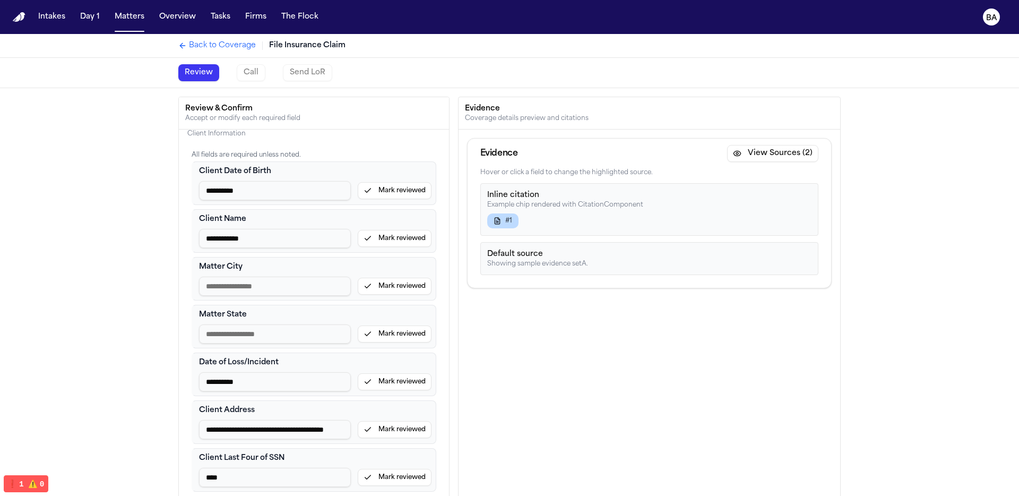
click at [210, 49] on span "Back to Coverage" at bounding box center [222, 45] width 67 height 11
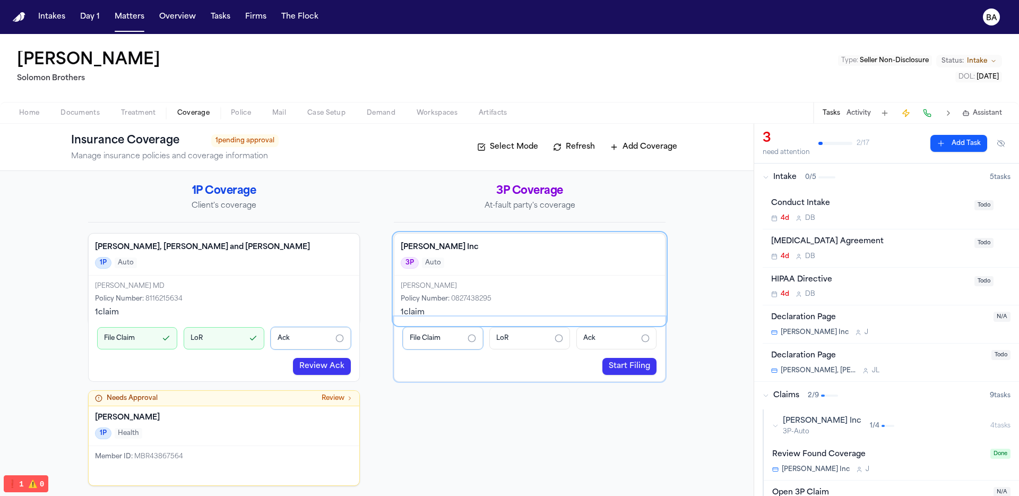
scroll to position [3, 0]
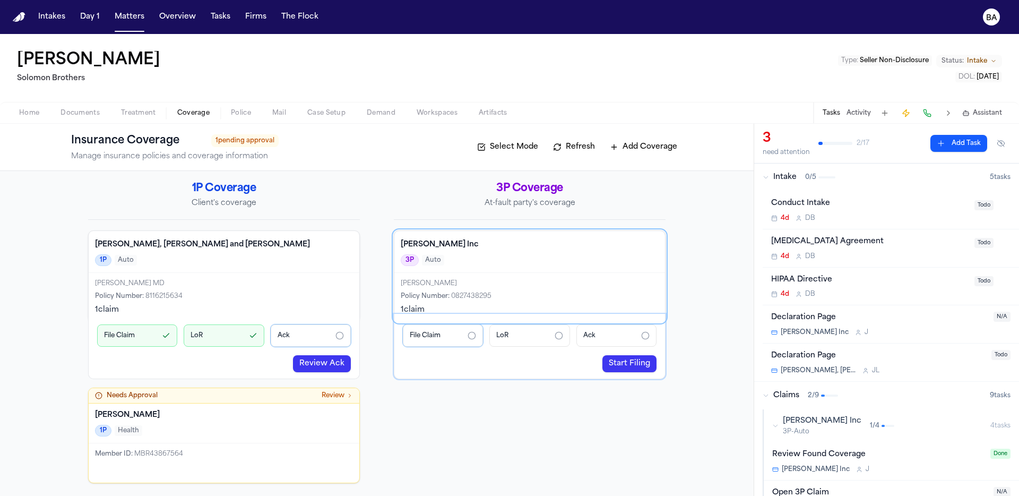
click at [633, 367] on link "Start Filing" at bounding box center [629, 363] width 54 height 17
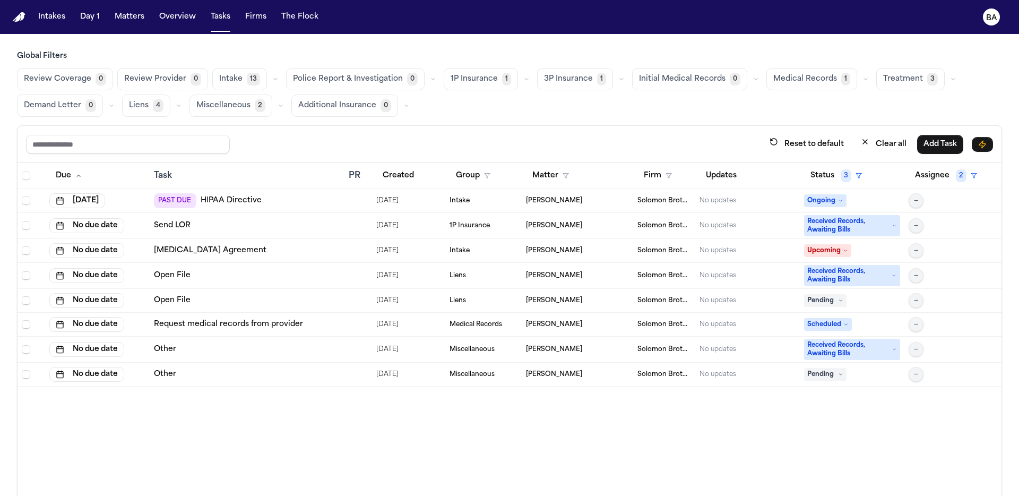
click at [237, 105] on span "Miscellaneous" at bounding box center [223, 105] width 54 height 11
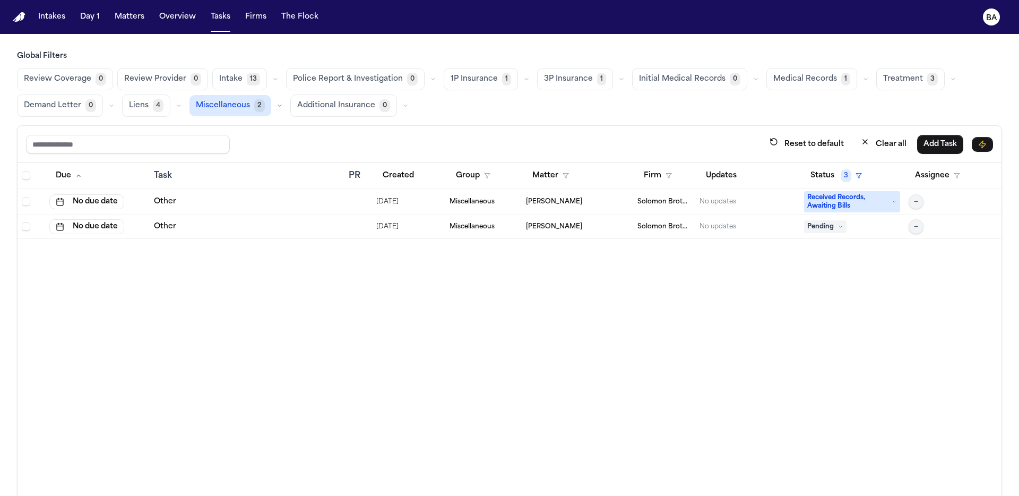
click at [615, 82] on button "button" at bounding box center [621, 79] width 13 height 13
click at [584, 102] on button "Send LOR 1" at bounding box center [590, 105] width 105 height 21
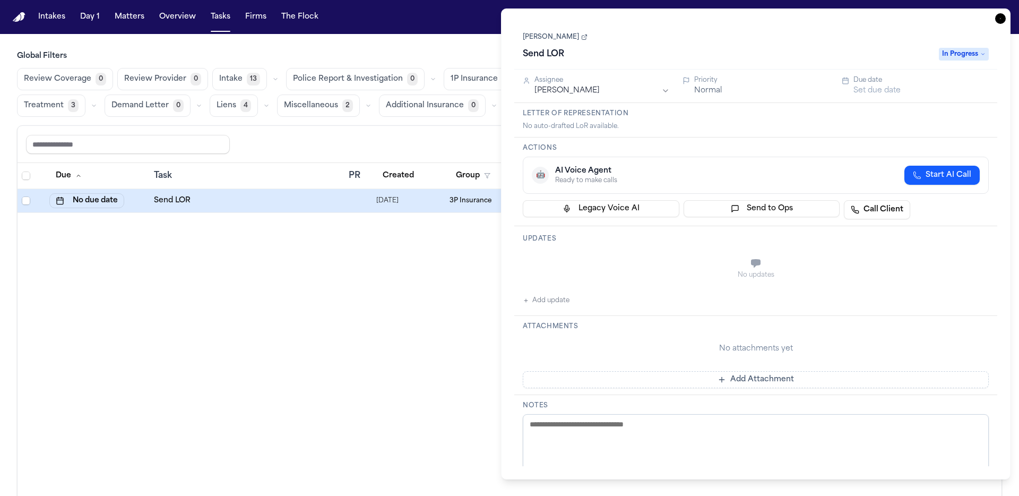
click at [294, 366] on div "Due Task PR Created Group Matter Firm Updates Status 3 Assignee No due date Sen…" at bounding box center [510, 352] width 984 height 379
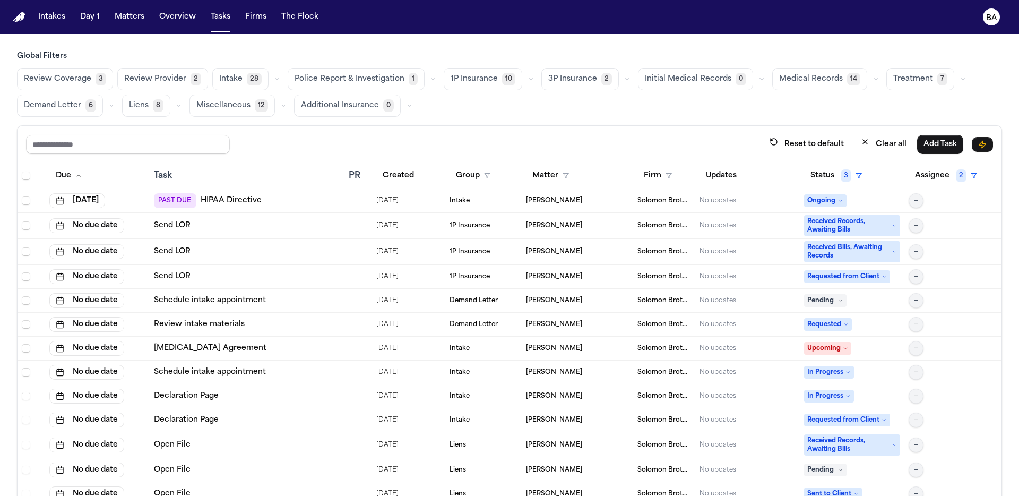
click at [524, 84] on button "button" at bounding box center [530, 79] width 13 height 13
click at [503, 105] on button "Open Claim 5" at bounding box center [496, 105] width 105 height 21
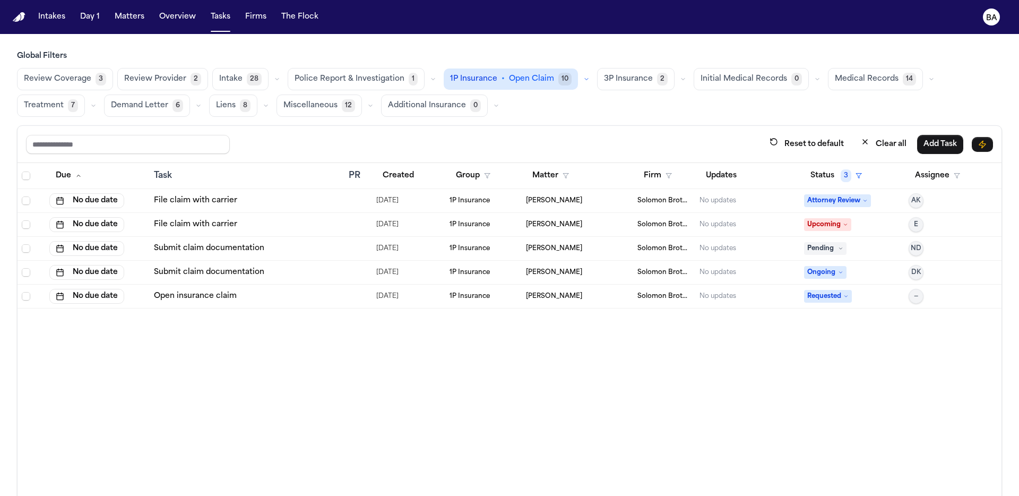
click at [296, 202] on div "File claim with carrier" at bounding box center [247, 200] width 186 height 11
click at [293, 230] on td "File claim with carrier" at bounding box center [247, 225] width 195 height 24
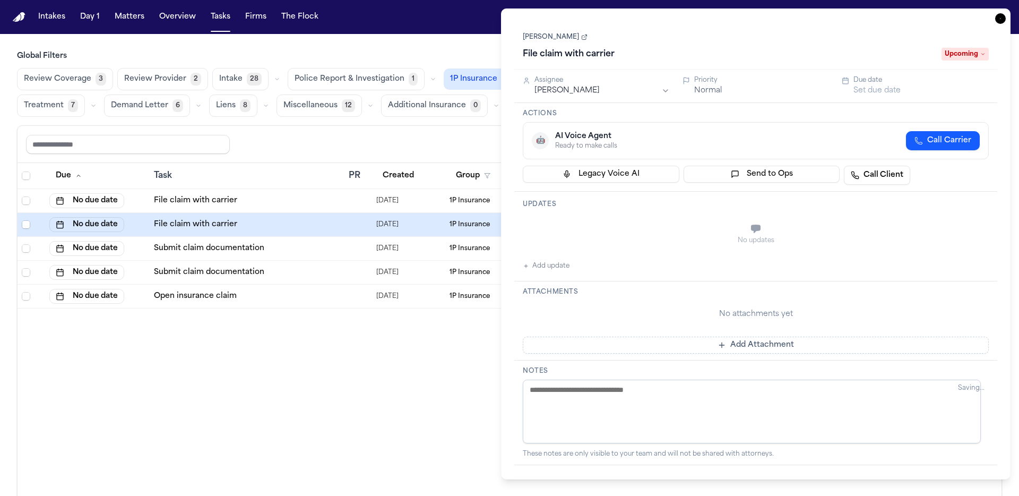
click at [300, 272] on div "Submit claim documentation" at bounding box center [247, 272] width 186 height 11
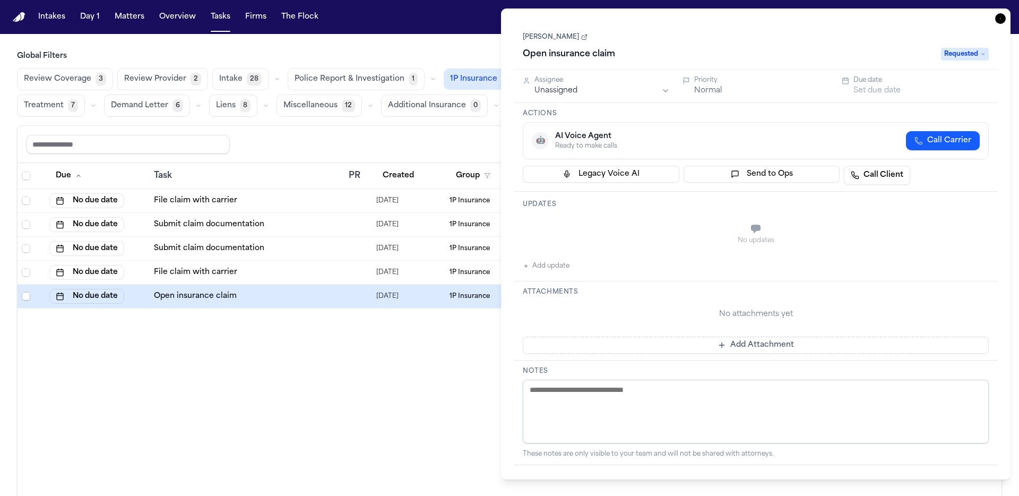
click at [301, 288] on td "Open insurance claim" at bounding box center [247, 296] width 195 height 24
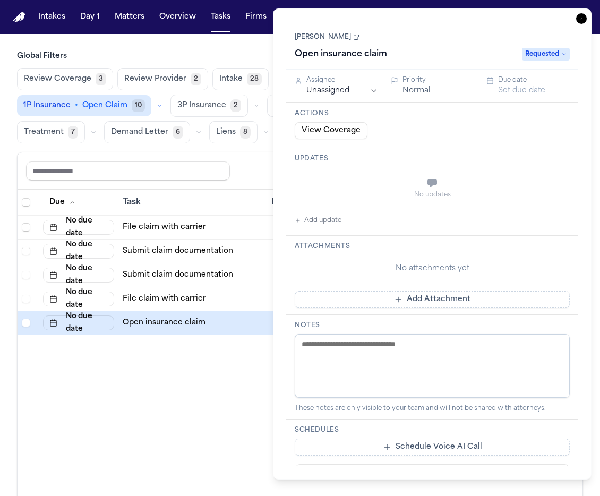
click at [214, 302] on div "File claim with carrier" at bounding box center [193, 299] width 140 height 11
click at [330, 134] on button "View Coverage" at bounding box center [331, 130] width 73 height 17
click at [301, 36] on link "David Harmon" at bounding box center [327, 37] width 65 height 8
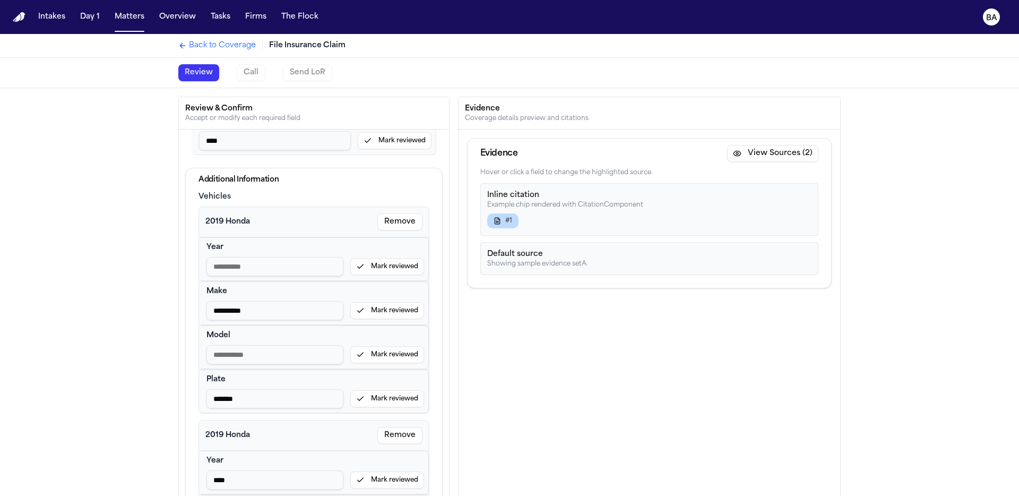
scroll to position [527, 0]
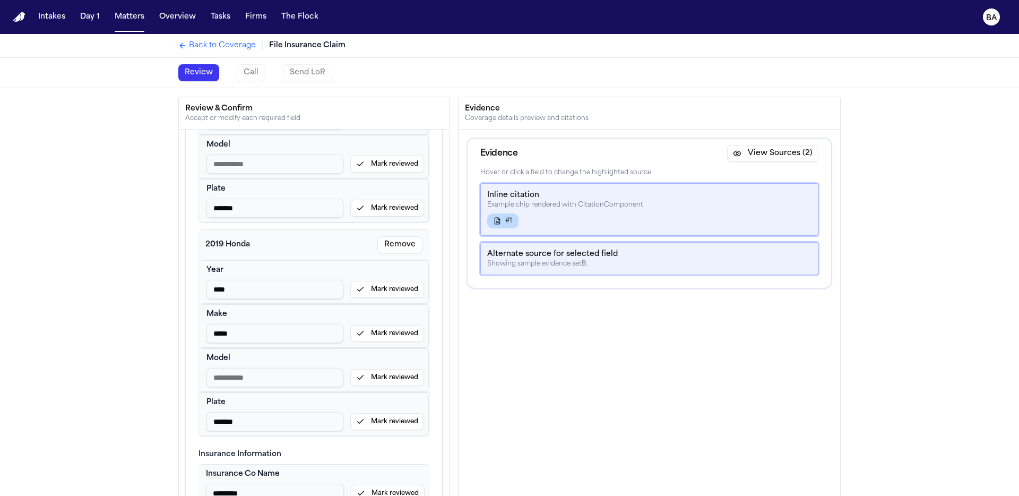
click at [232, 247] on button "2019 Honda" at bounding box center [289, 244] width 168 height 11
click at [232, 281] on input "****" at bounding box center [274, 289] width 137 height 19
click at [253, 340] on input "*****" at bounding box center [274, 333] width 137 height 19
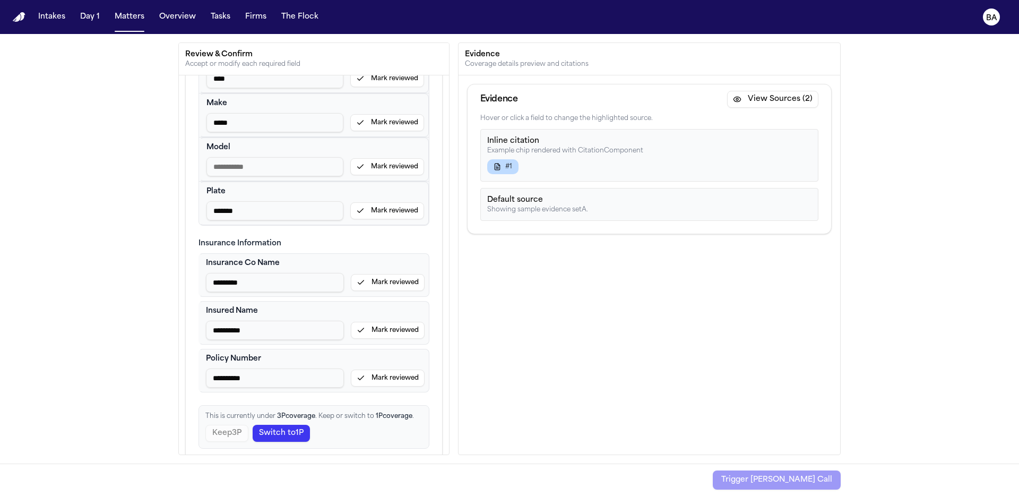
scroll to position [706, 0]
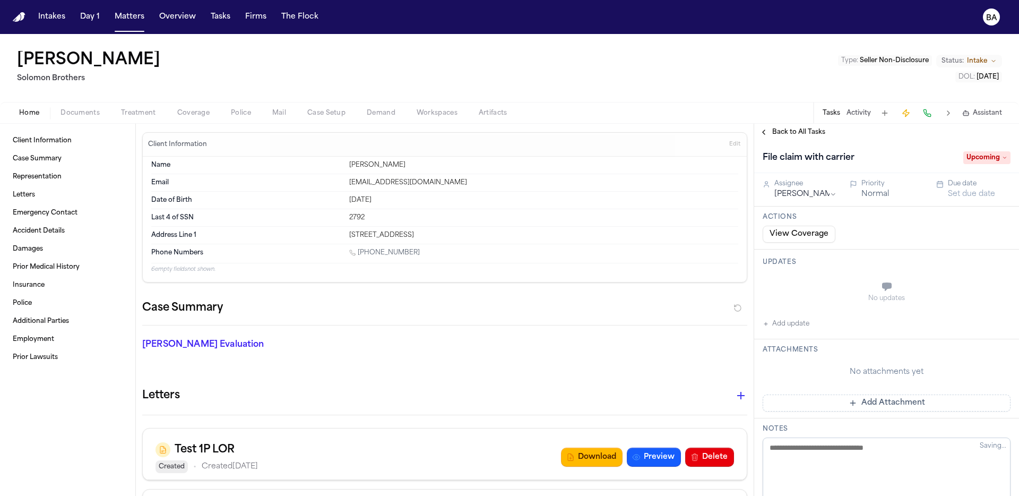
click at [192, 111] on span "Coverage" at bounding box center [193, 113] width 32 height 8
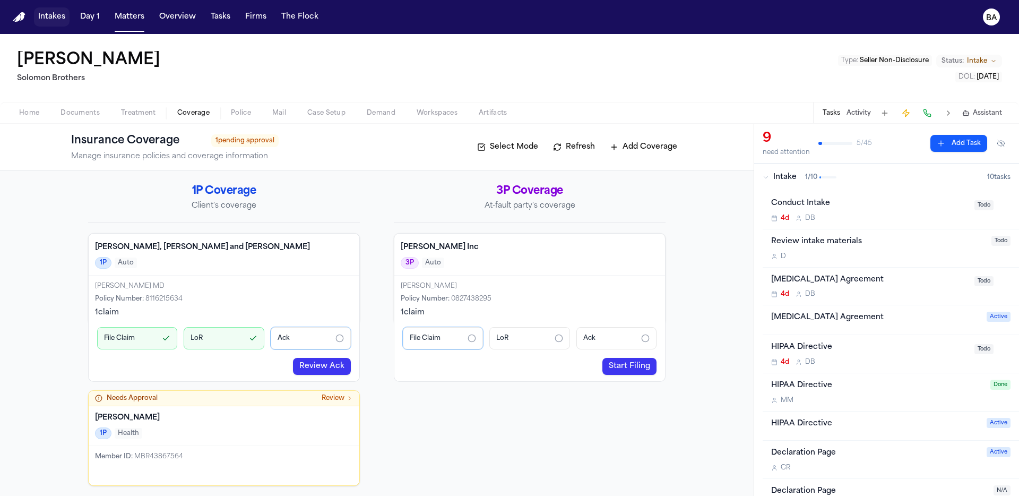
click at [55, 20] on button "Intakes" at bounding box center [52, 16] width 36 height 19
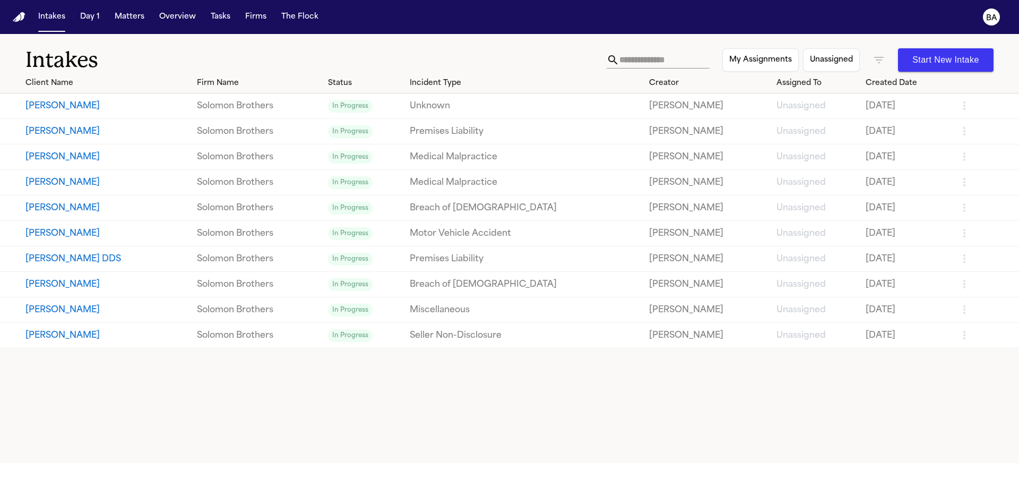
click at [176, 130] on button "[PERSON_NAME]" at bounding box center [106, 131] width 163 height 13
select select "**********"
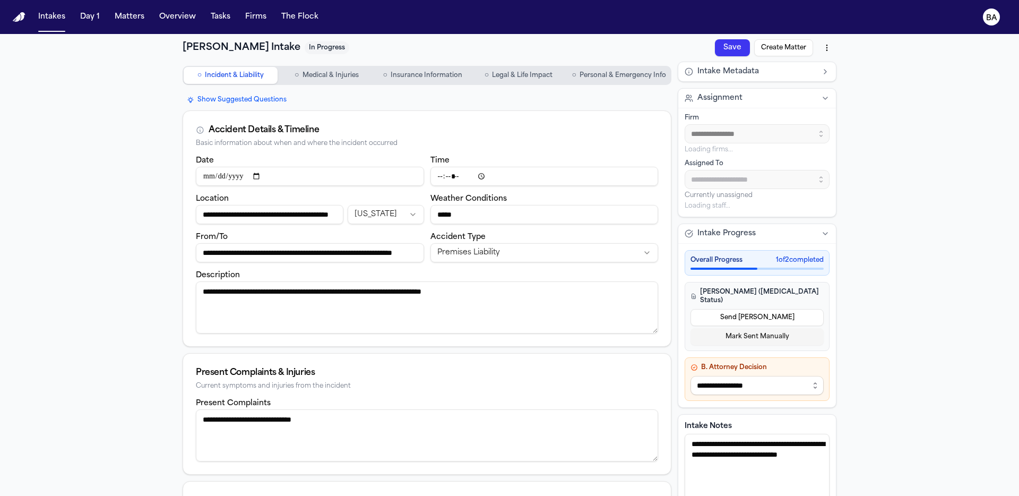
type input "**********"
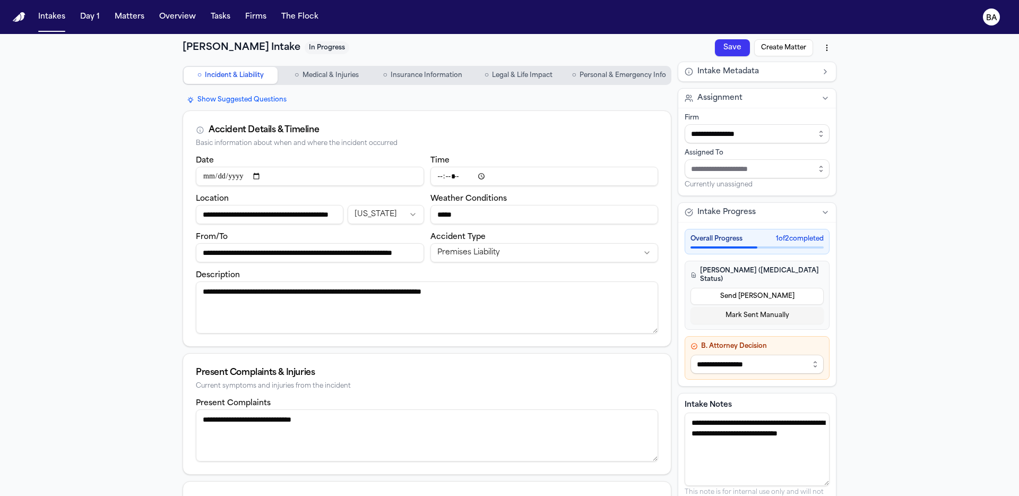
click at [610, 76] on span "Personal & Emergency Info" at bounding box center [623, 75] width 87 height 8
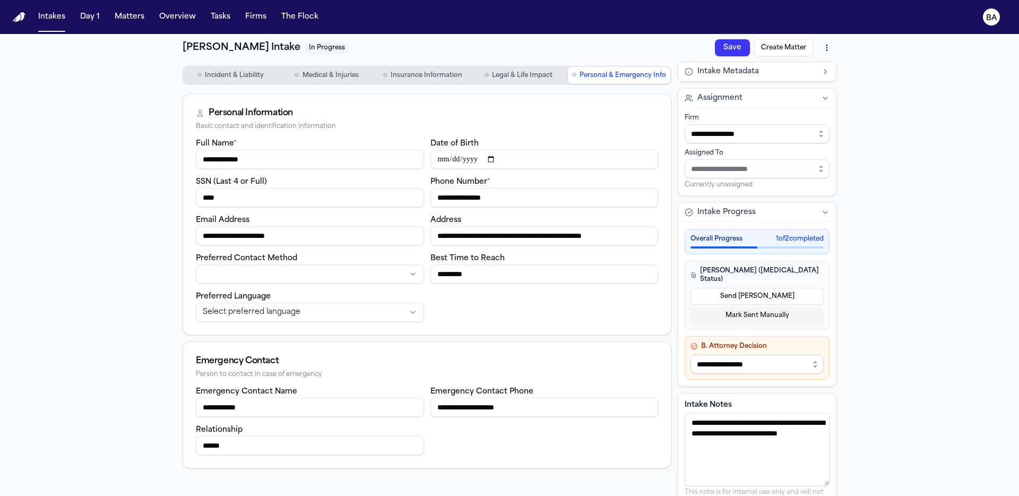
click at [499, 200] on input "**********" at bounding box center [544, 197] width 228 height 19
type input "*"
type input "**********"
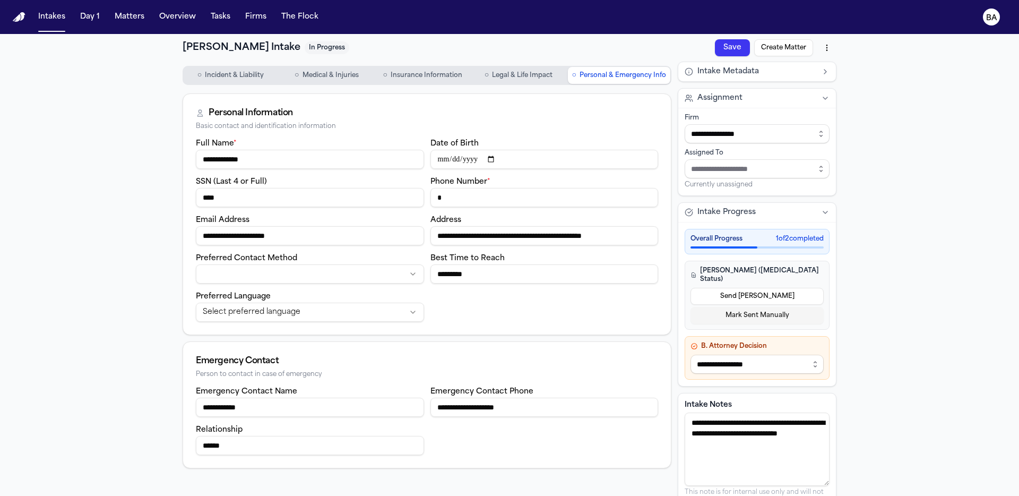
type input "**"
type input "**********"
type input "***"
type input "**********"
type input "****"
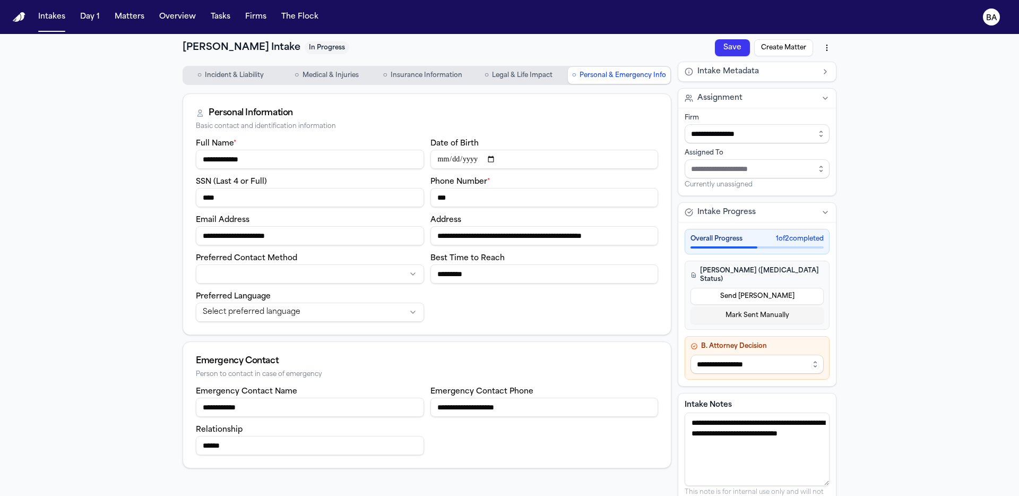
type input "**********"
type input "*****"
type input "**********"
type input "******"
type input "**********"
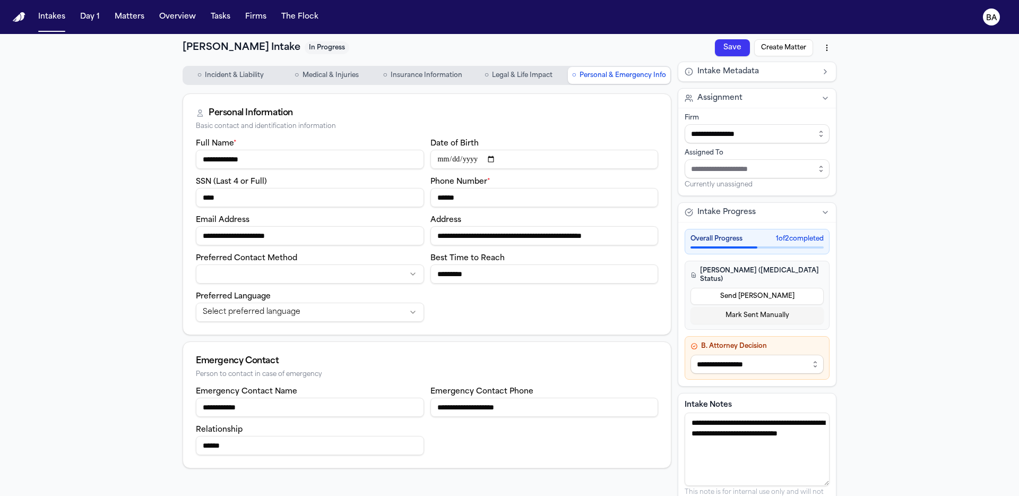
type input "*******"
type input "**********"
type input "********"
type input "**********"
type input "*********"
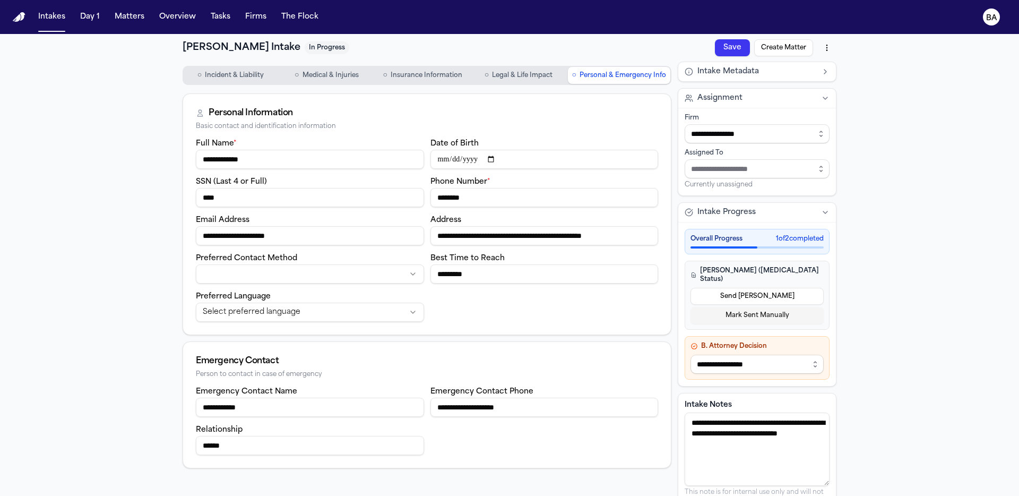
type input "**********"
click at [736, 48] on div "Save Create Matter" at bounding box center [776, 47] width 122 height 19
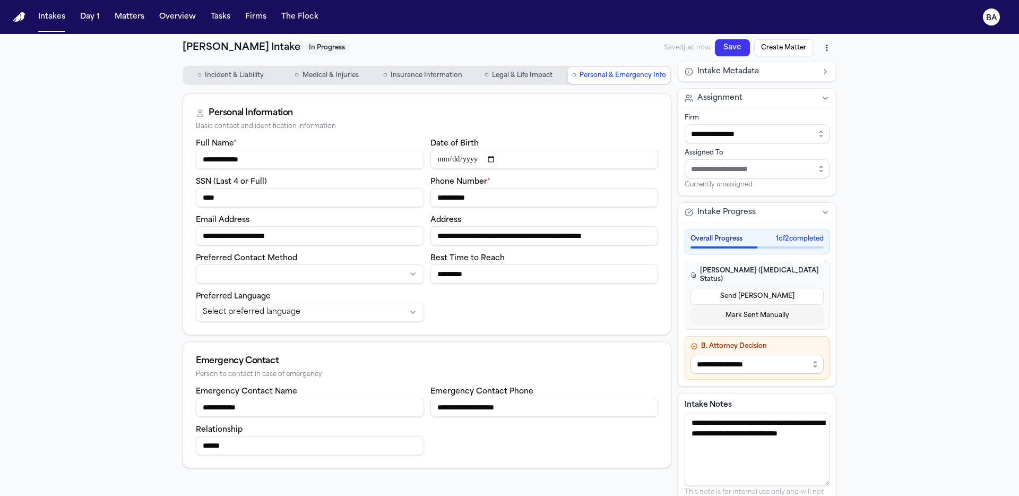
click at [765, 48] on button "Create Matter" at bounding box center [783, 47] width 59 height 17
type input "**********"
drag, startPoint x: 516, startPoint y: 200, endPoint x: 490, endPoint y: 211, distance: 28.8
click at [516, 201] on input "**********" at bounding box center [544, 197] width 228 height 19
type input "*********"
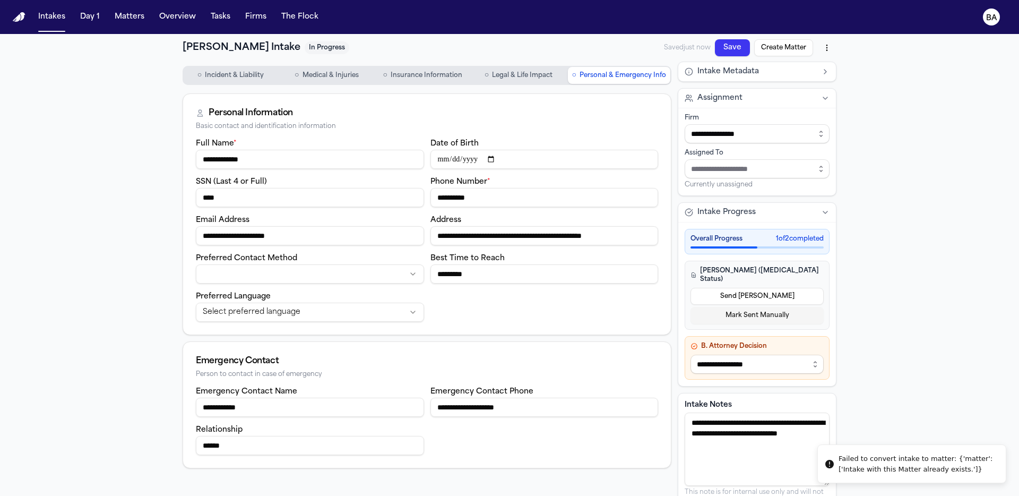
type input "**********"
click at [738, 52] on button "Save" at bounding box center [732, 47] width 35 height 17
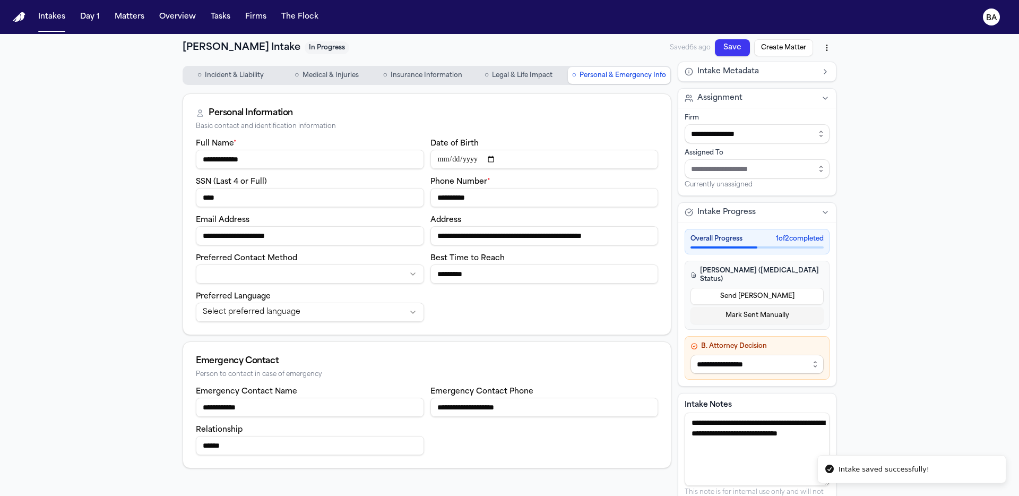
click at [764, 50] on button "Create Matter" at bounding box center [783, 47] width 59 height 17
type input "**********"
click at [721, 48] on button "View Matter" at bounding box center [720, 47] width 53 height 17
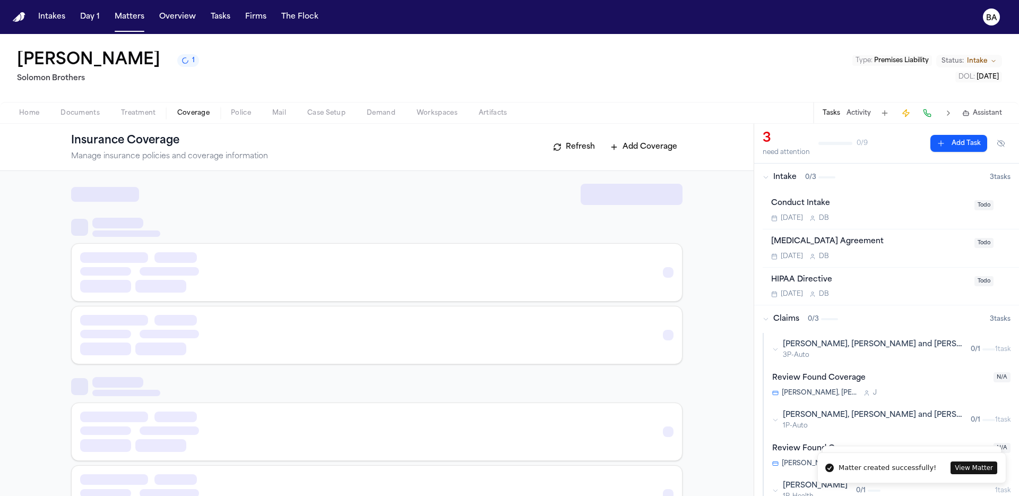
click at [179, 116] on span "Coverage" at bounding box center [193, 113] width 32 height 8
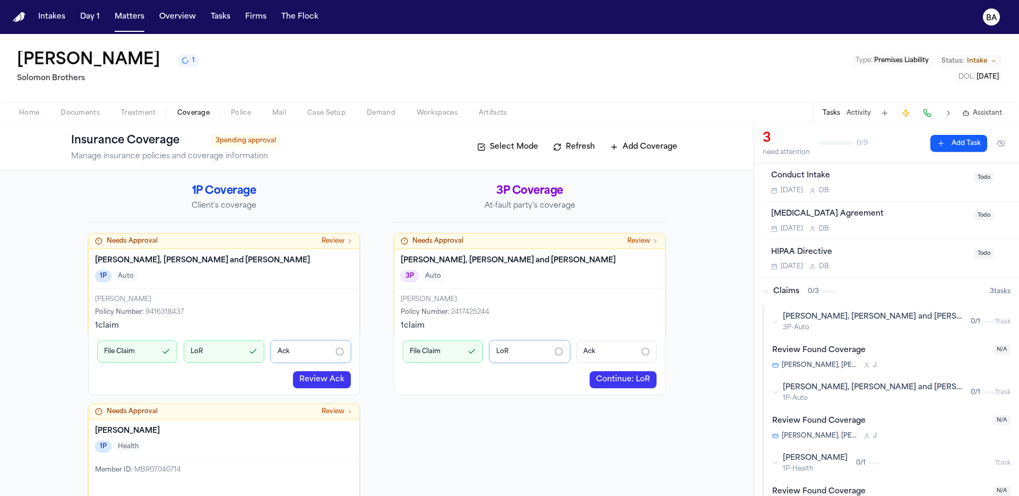
scroll to position [21, 0]
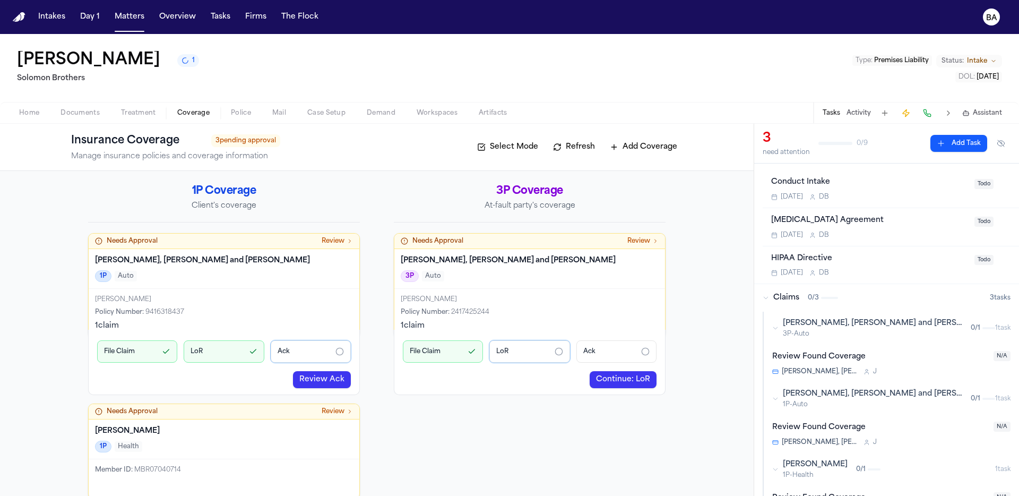
click at [900, 357] on div "Review Found Coverage" at bounding box center [879, 357] width 215 height 12
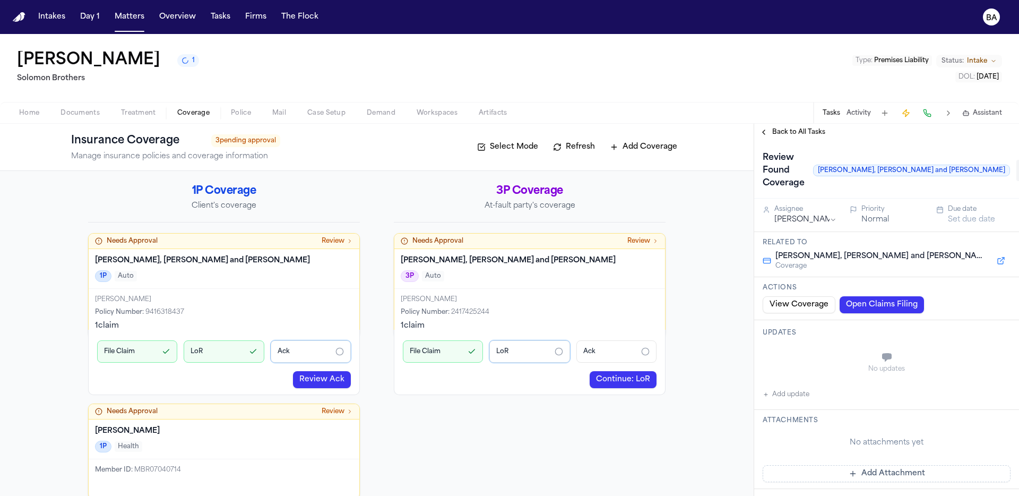
click at [1016, 167] on span "Not Applicable" at bounding box center [1037, 170] width 42 height 21
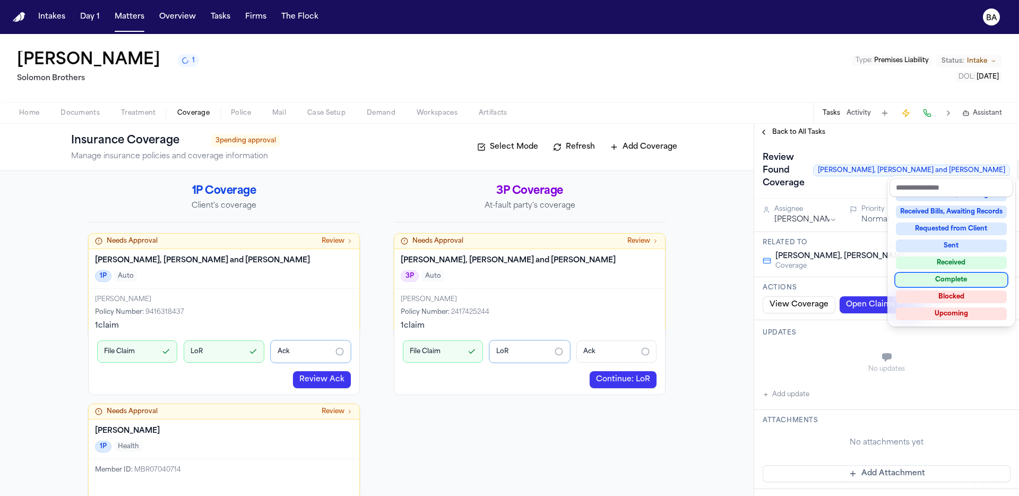
click at [954, 281] on div "Complete" at bounding box center [951, 279] width 111 height 13
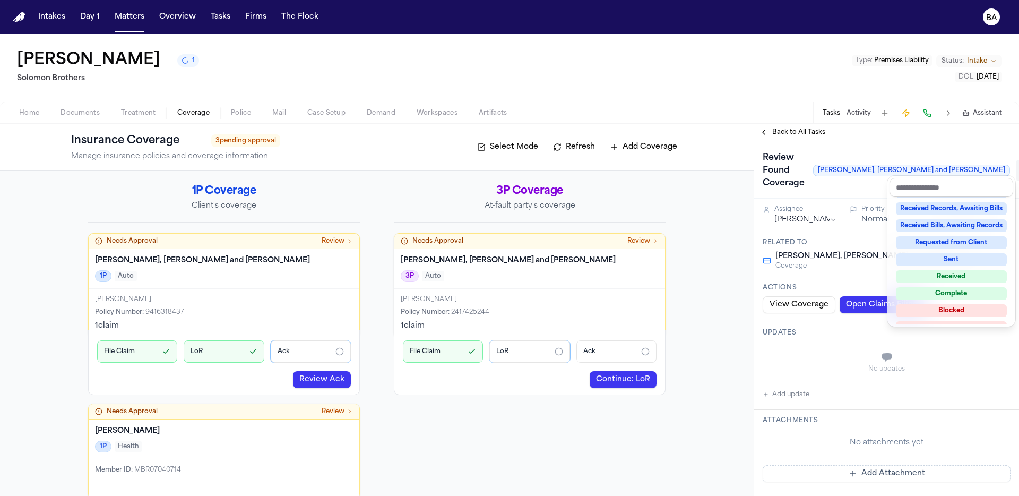
scroll to position [116, 0]
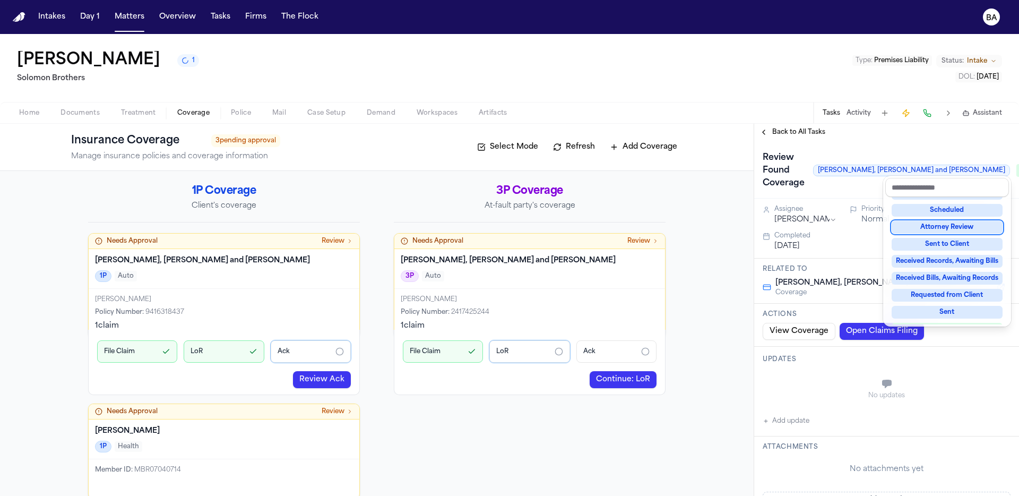
click at [778, 133] on div "Back to All Tasks Review Found Coverage Miller, Watkins and Brown Complete Assi…" at bounding box center [886, 310] width 265 height 372
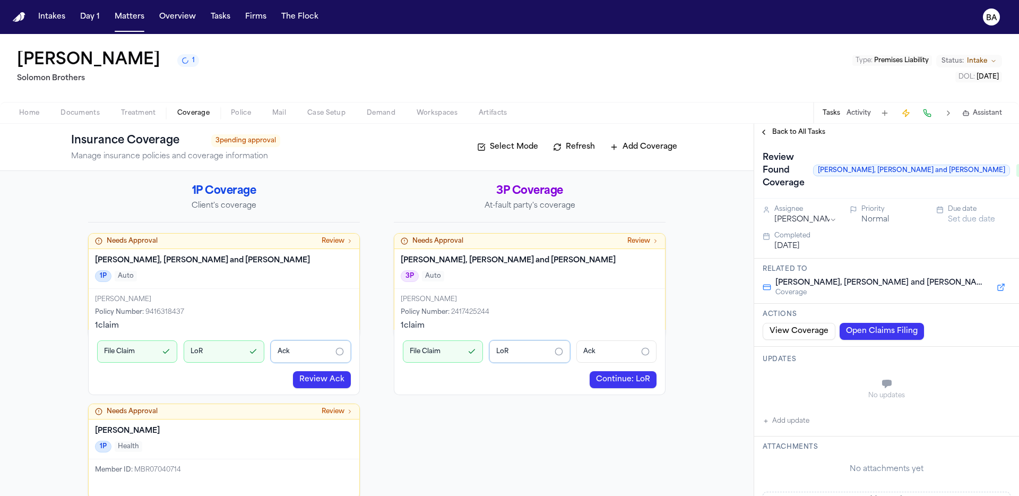
click at [784, 133] on span "Back to All Tasks" at bounding box center [798, 132] width 53 height 8
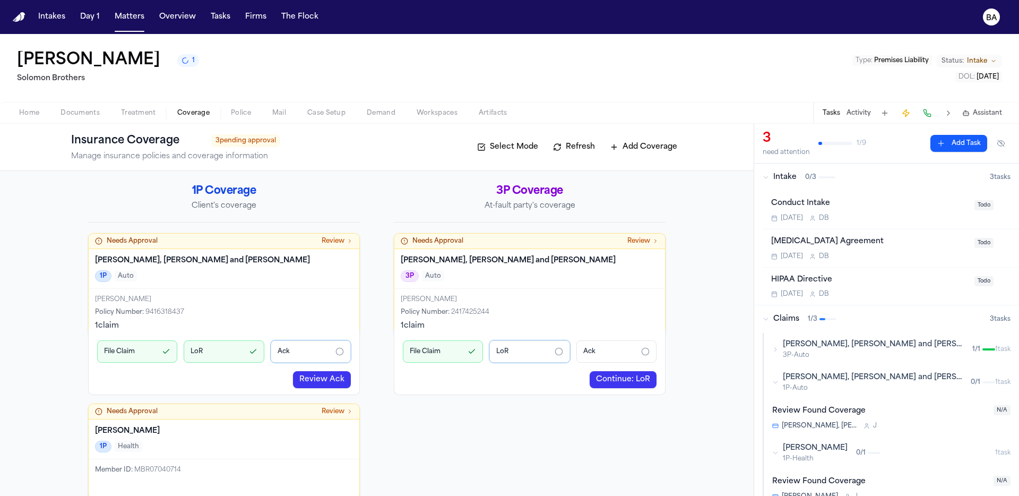
click at [778, 382] on icon "button" at bounding box center [775, 382] width 6 height 6
click at [821, 389] on span "1P-Auto" at bounding box center [872, 388] width 179 height 8
click at [885, 412] on div "Review Found Coverage" at bounding box center [879, 411] width 215 height 12
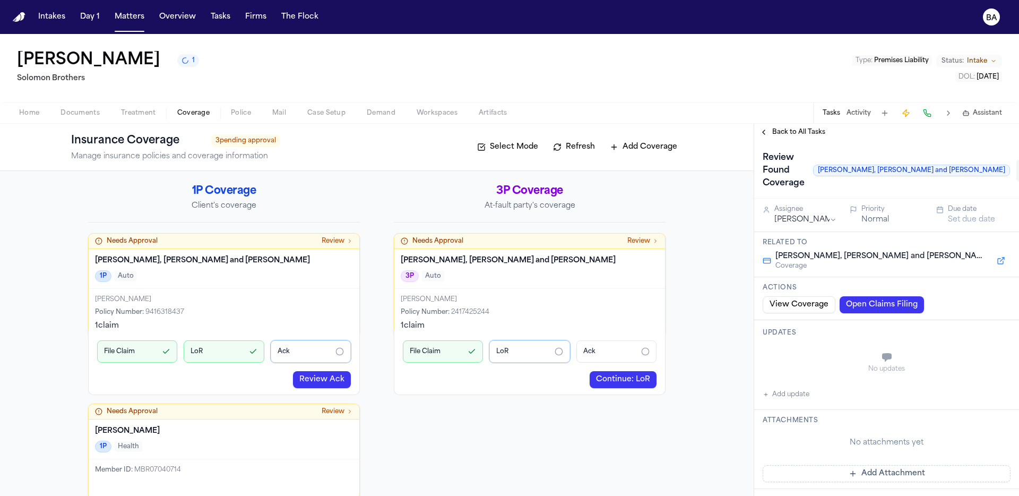
click at [1016, 169] on span "Not Applicable" at bounding box center [1037, 170] width 42 height 21
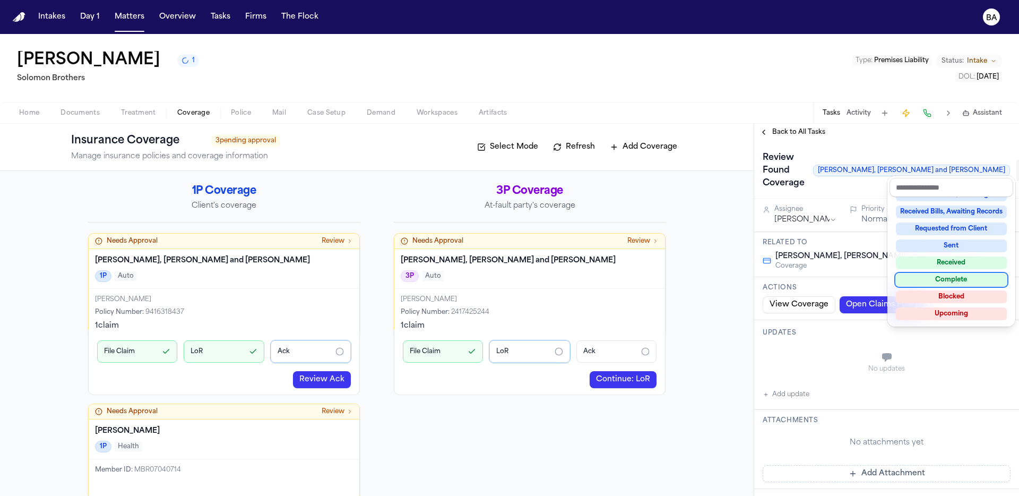
click at [966, 275] on div "Complete" at bounding box center [951, 279] width 111 height 13
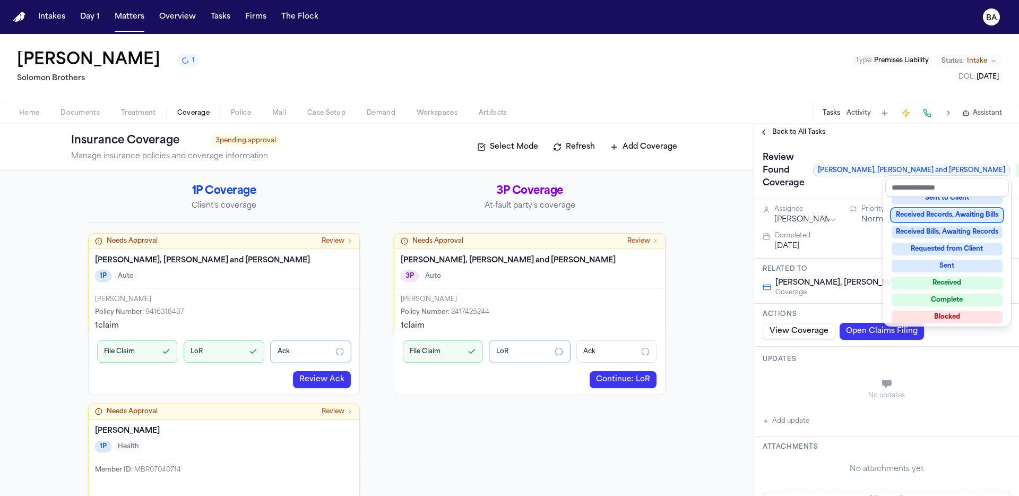
click at [781, 144] on div "Review Found Coverage Orozco, Caldwell and Perez Complete" at bounding box center [886, 170] width 265 height 58
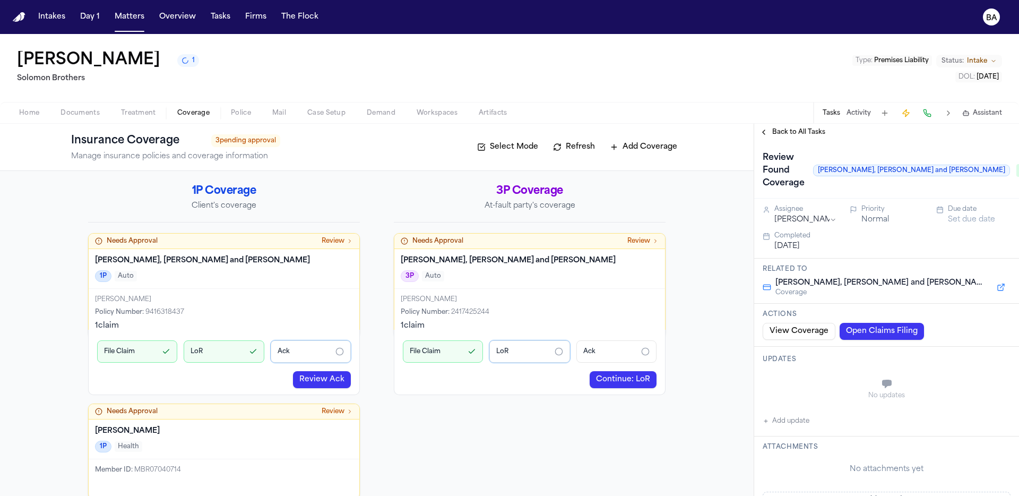
click at [782, 134] on span "Back to All Tasks" at bounding box center [798, 132] width 53 height 8
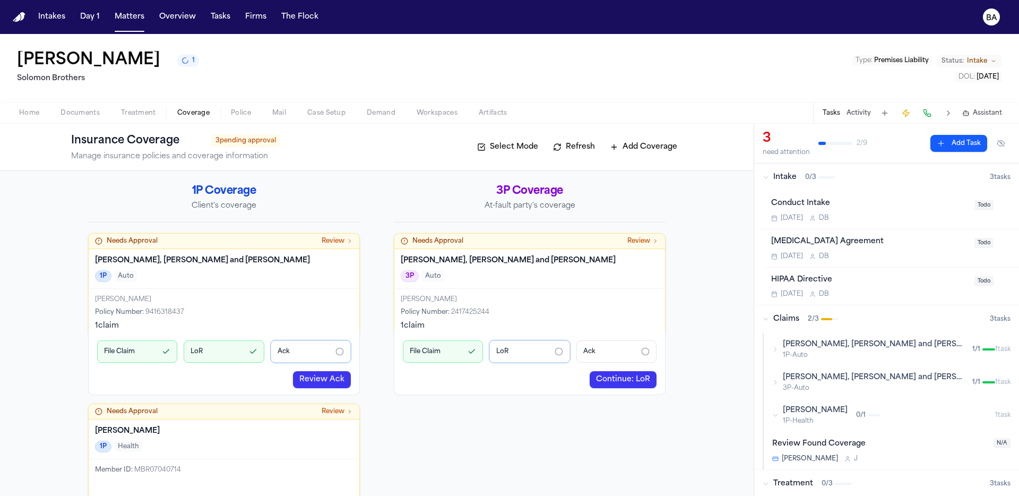
click at [706, 288] on div "1P Coverage Client's coverage Needs Approval Review Orozco, Caldwell and Perez …" at bounding box center [377, 333] width 754 height 325
click at [326, 244] on span "Review" at bounding box center [333, 241] width 23 height 8
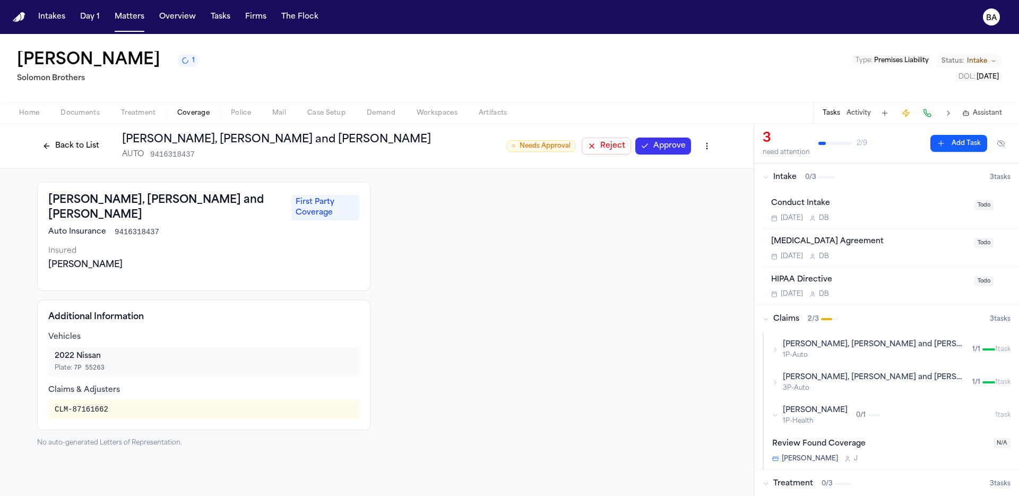
click at [670, 145] on button "Approve" at bounding box center [663, 145] width 56 height 17
click at [78, 146] on button "Back to List" at bounding box center [70, 145] width 67 height 17
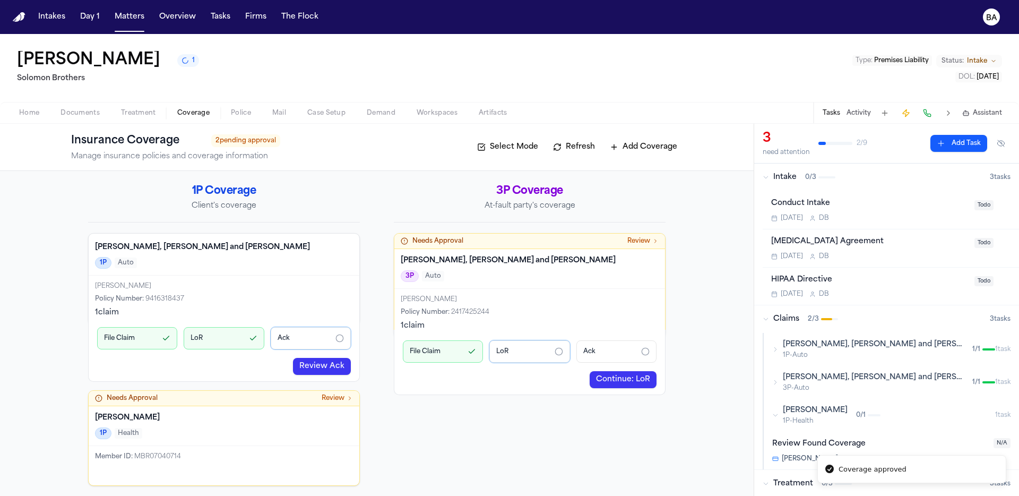
click at [627, 243] on span "Review" at bounding box center [638, 241] width 23 height 8
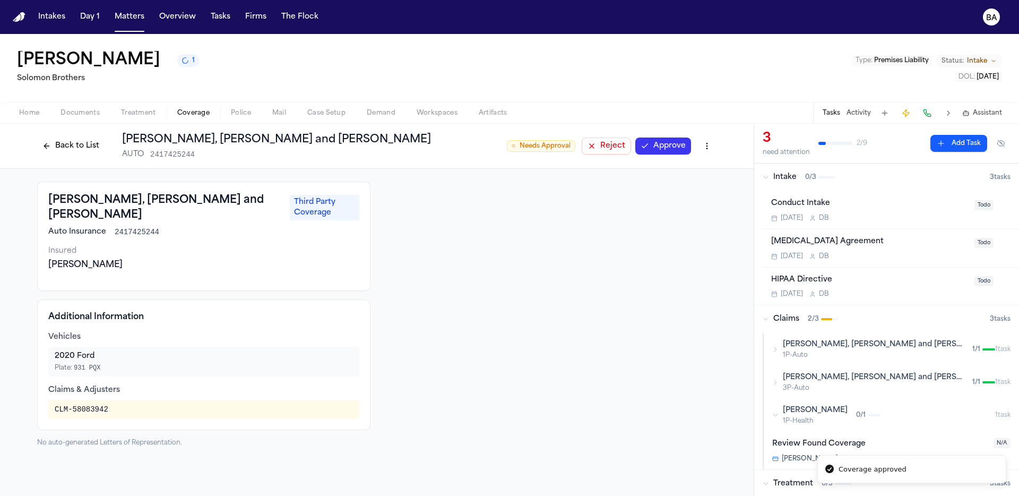
drag, startPoint x: 662, startPoint y: 149, endPoint x: 648, endPoint y: 149, distance: 14.3
click at [662, 149] on button "Approve" at bounding box center [663, 145] width 56 height 17
click at [81, 144] on button "Back to List" at bounding box center [70, 145] width 67 height 17
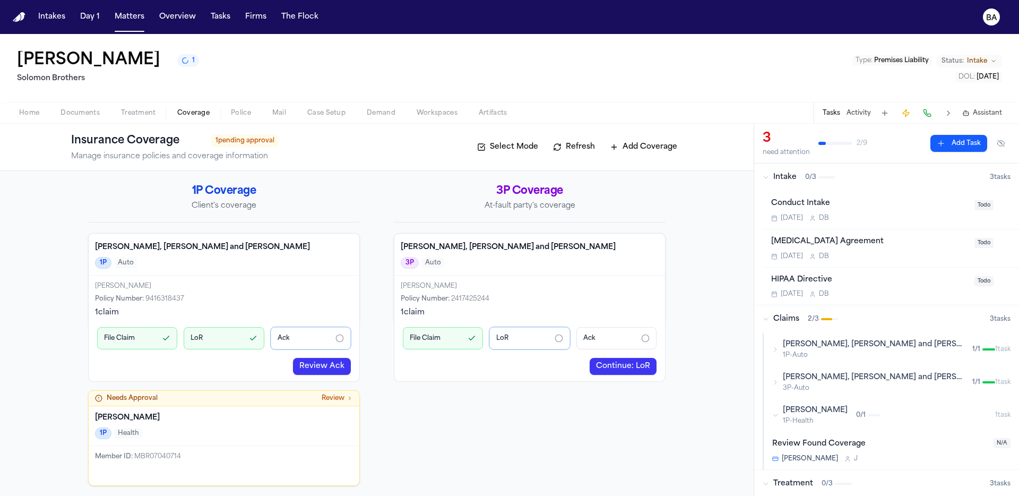
click at [438, 339] on div "File Claim" at bounding box center [443, 338] width 80 height 22
click at [633, 367] on link "Continue: LoR" at bounding box center [623, 366] width 67 height 17
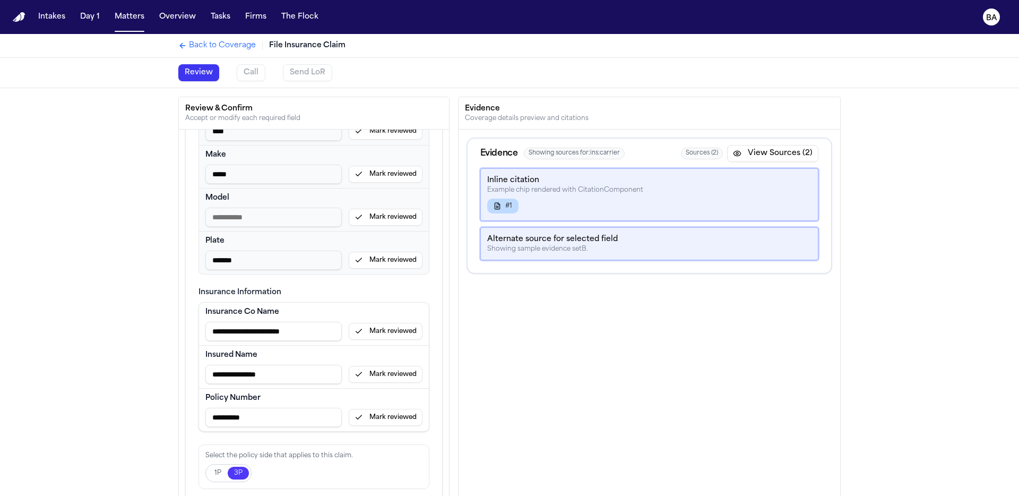
scroll to position [54, 0]
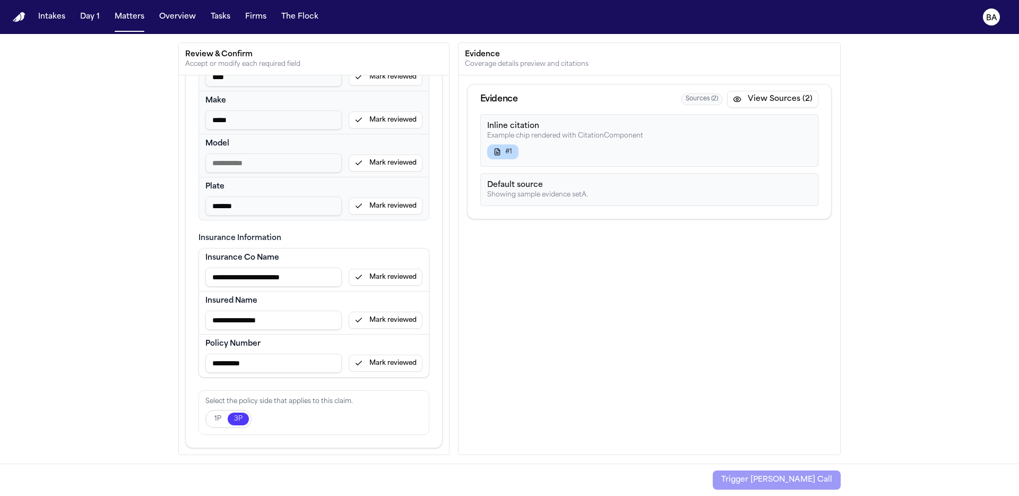
click at [210, 419] on button "1P" at bounding box center [218, 418] width 20 height 13
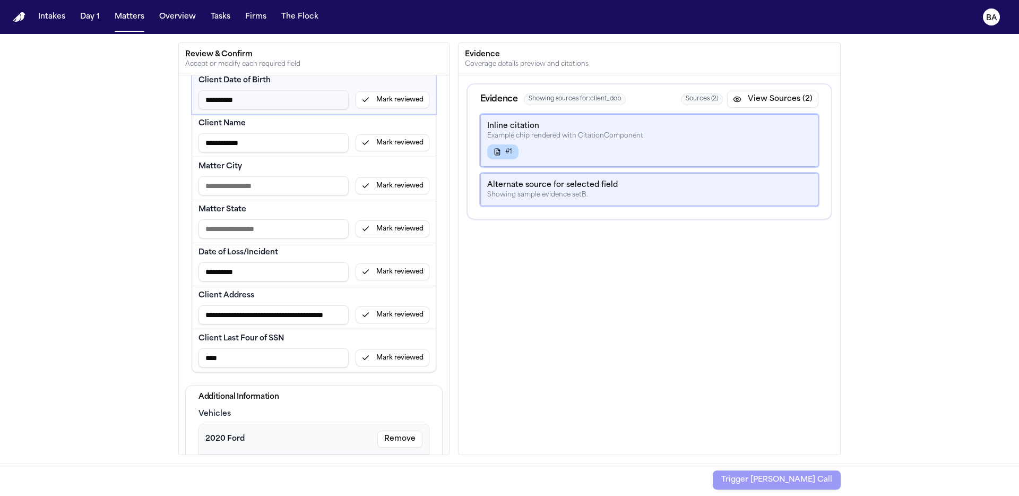
scroll to position [0, 0]
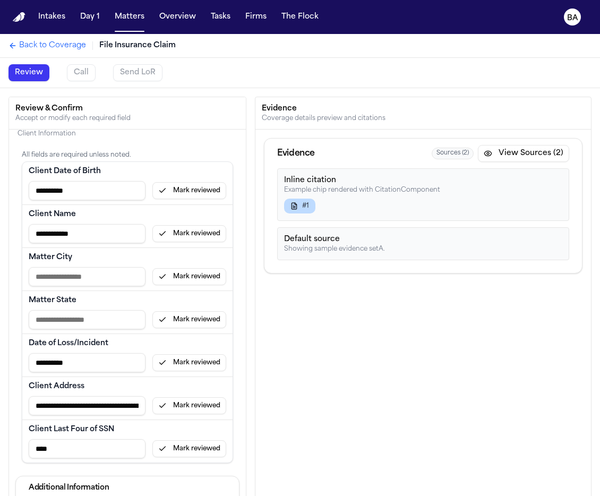
click at [41, 54] on div "Back to Coverage File Insurance Claim" at bounding box center [300, 45] width 600 height 23
click at [42, 46] on span "Back to Coverage" at bounding box center [52, 45] width 67 height 11
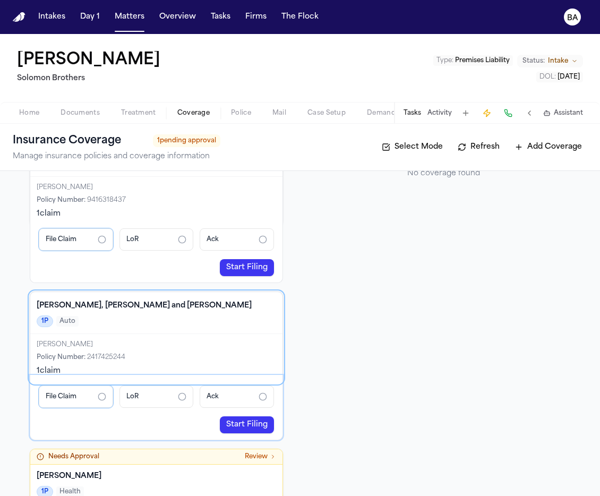
scroll to position [160, 0]
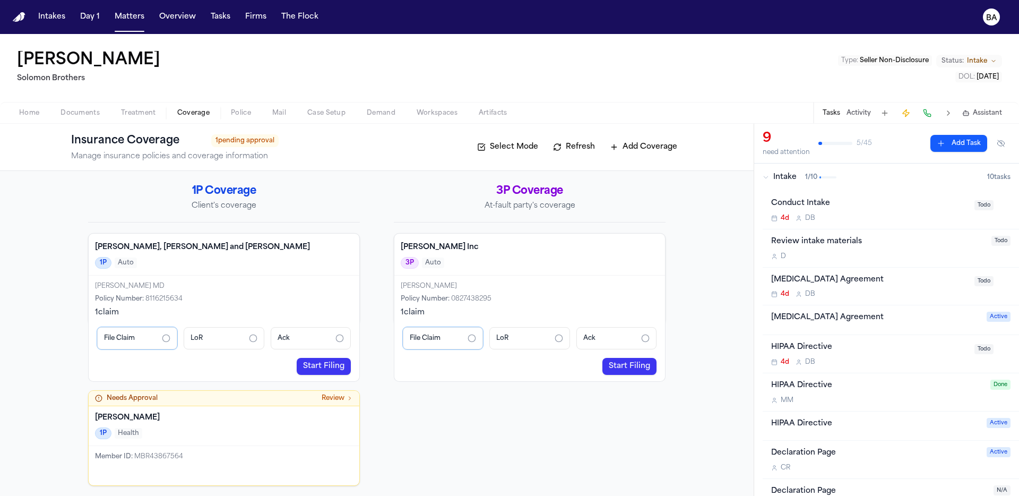
drag, startPoint x: 407, startPoint y: 417, endPoint x: 399, endPoint y: 410, distance: 10.6
click at [407, 417] on div "3P Coverage At-fault party's coverage Bryan Inc 3P Auto Holly King Policy Numbe…" at bounding box center [530, 335] width 272 height 302
click at [322, 369] on link "Start Filing" at bounding box center [324, 366] width 54 height 17
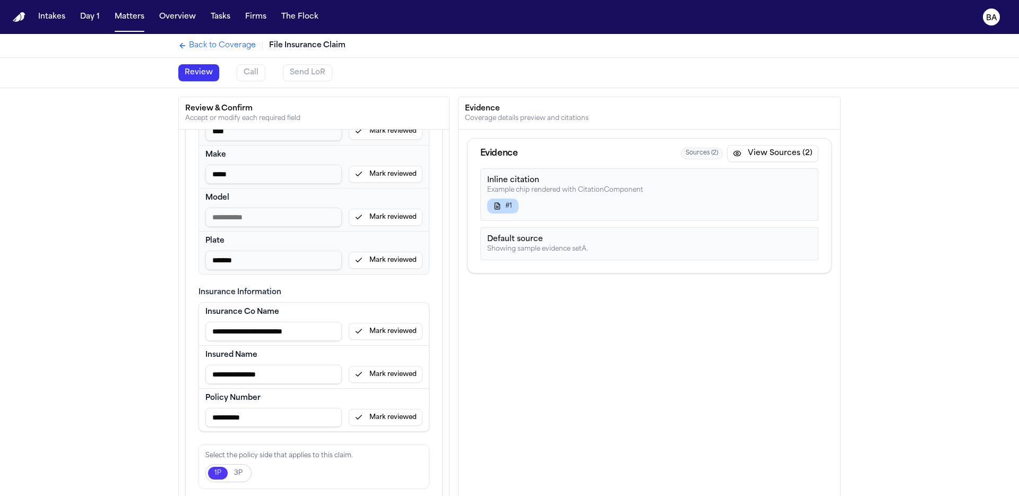
scroll to position [54, 0]
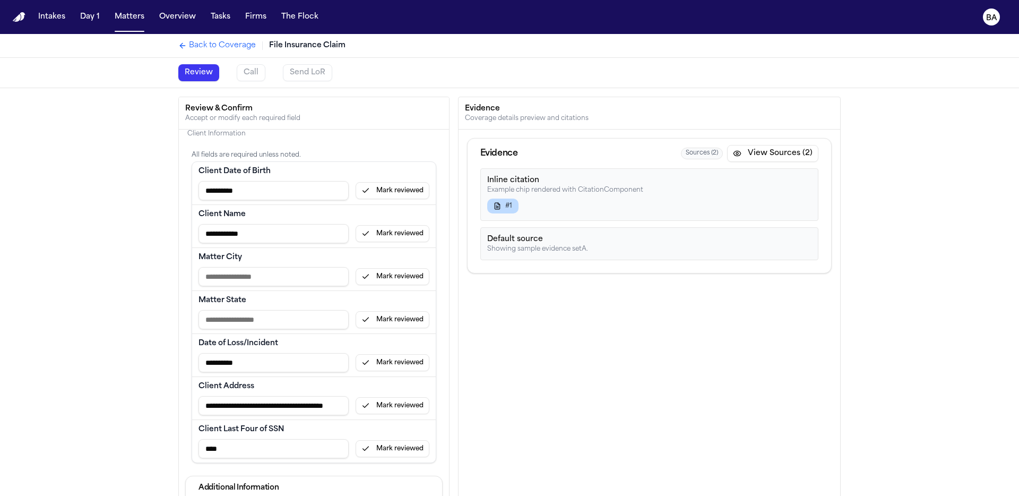
click at [772, 312] on div "Evidence Sources ( 2 ) View Sources (2) Inline citation Example chip rendered w…" at bounding box center [650, 335] width 382 height 411
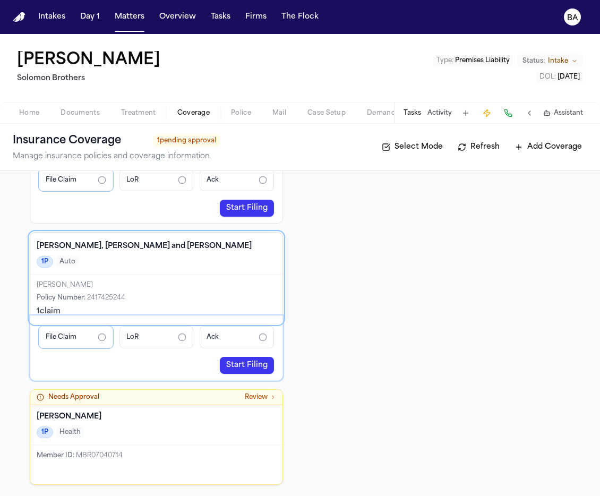
scroll to position [160, 0]
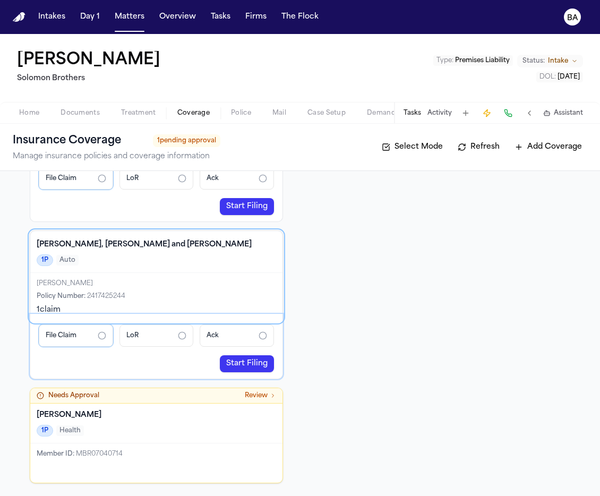
click at [238, 367] on link "Start Filing" at bounding box center [247, 363] width 54 height 17
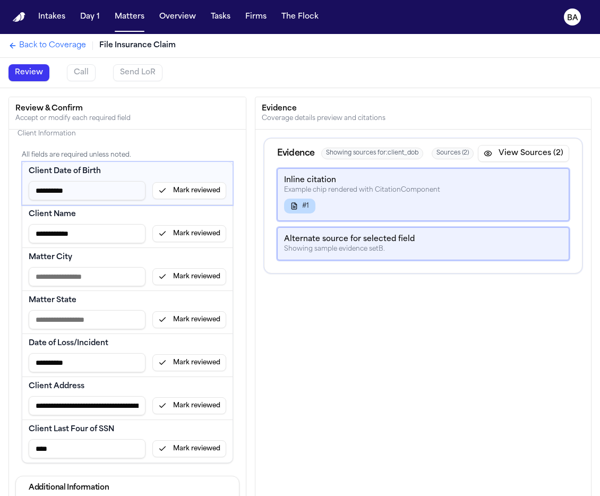
click at [167, 187] on button "Mark reviewed" at bounding box center [189, 190] width 74 height 17
click at [195, 236] on button "Mark reviewed" at bounding box center [189, 233] width 74 height 17
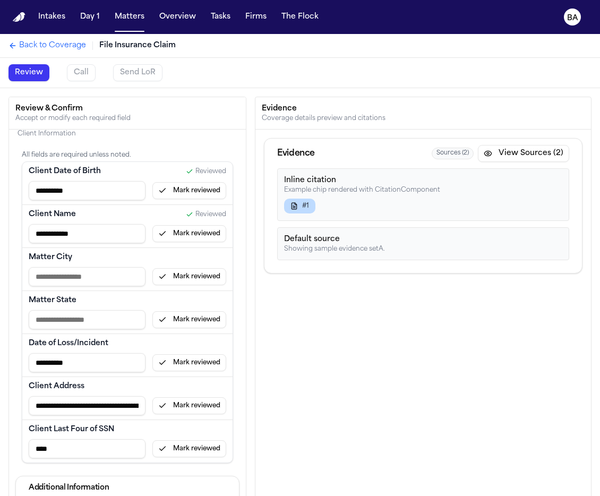
click at [200, 288] on div "Matter City Mark reviewed" at bounding box center [127, 269] width 210 height 43
drag, startPoint x: 198, startPoint y: 278, endPoint x: 201, endPoint y: 290, distance: 12.9
click at [198, 278] on button "Mark reviewed" at bounding box center [189, 276] width 74 height 17
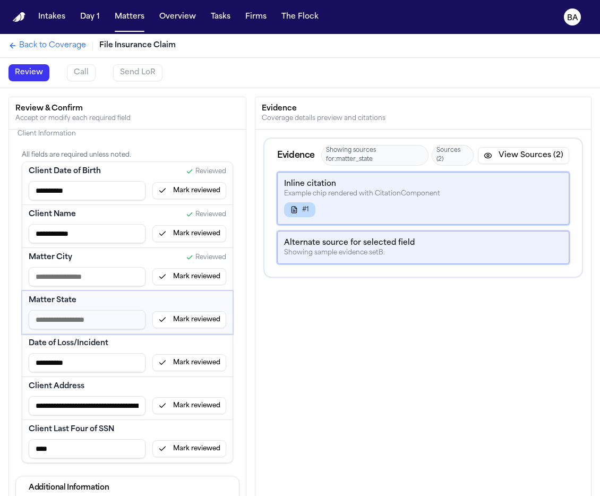
click at [201, 322] on button "Mark reviewed" at bounding box center [189, 319] width 74 height 17
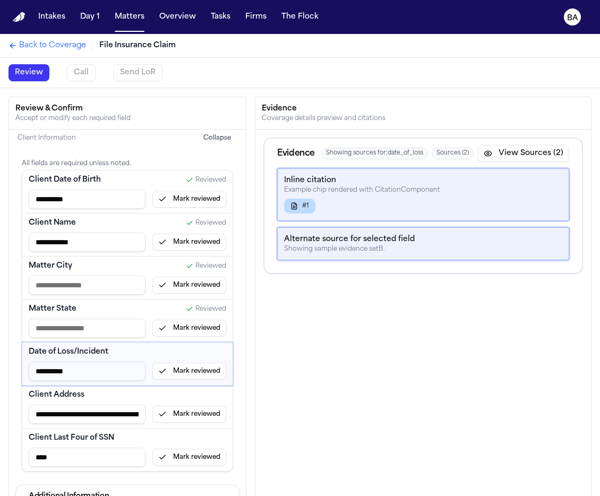
click at [196, 377] on button "Mark reviewed" at bounding box center [189, 370] width 74 height 17
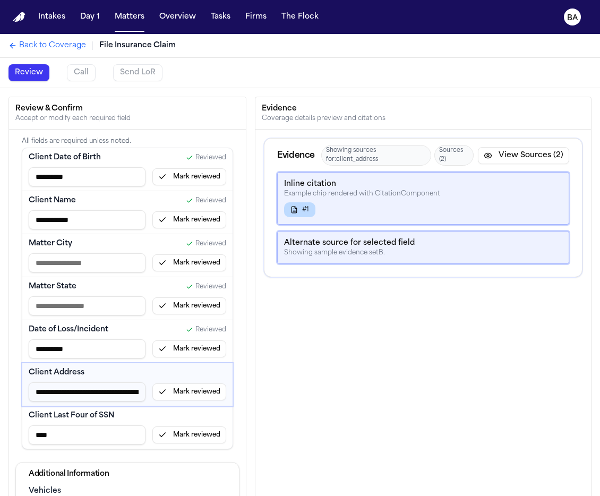
scroll to position [29, 0]
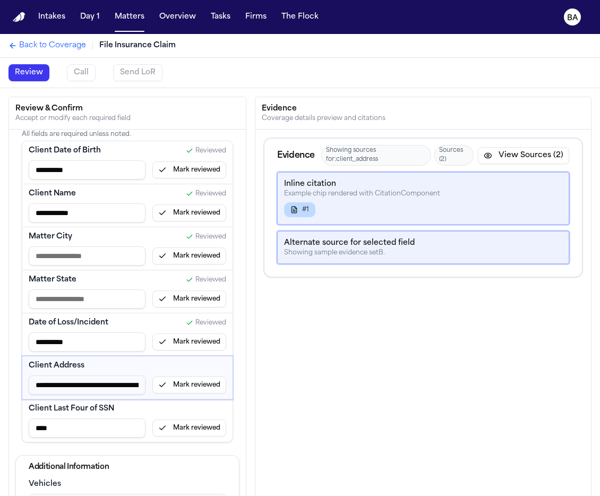
click at [201, 384] on button "Mark reviewed" at bounding box center [189, 384] width 74 height 17
click at [198, 434] on button "Mark reviewed" at bounding box center [189, 427] width 74 height 17
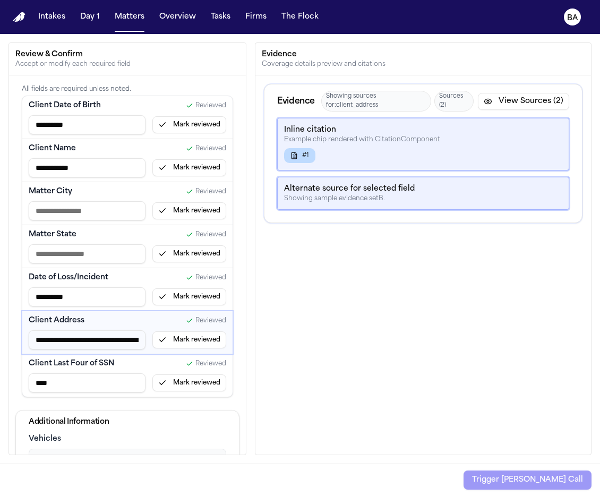
scroll to position [203, 0]
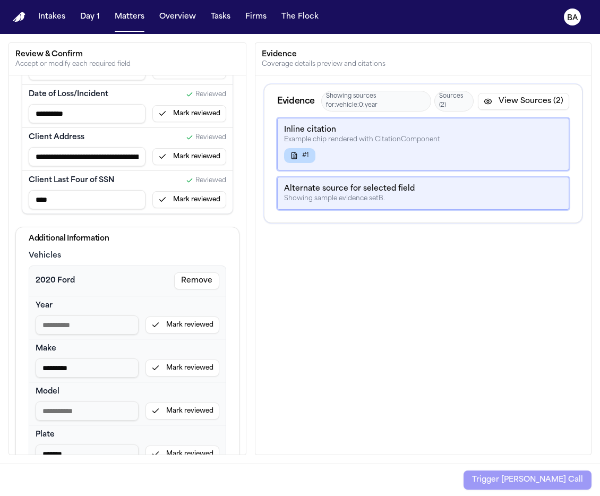
click at [169, 335] on div "Year Mark reviewed" at bounding box center [127, 317] width 196 height 42
click at [182, 322] on button "Mark reviewed" at bounding box center [182, 324] width 74 height 17
click at [186, 369] on button "Mark reviewed" at bounding box center [182, 367] width 74 height 17
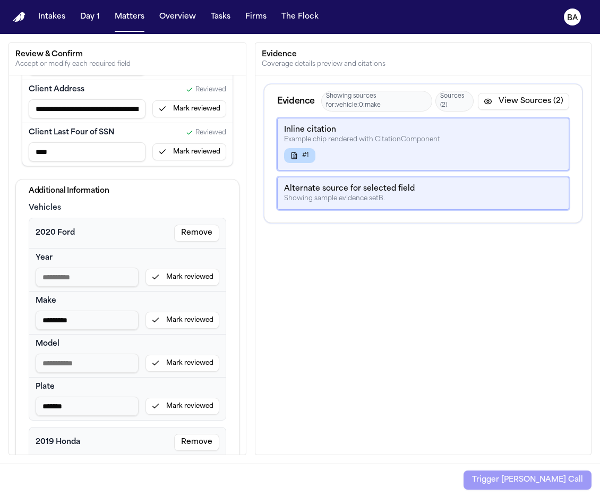
scroll to position [243, 0]
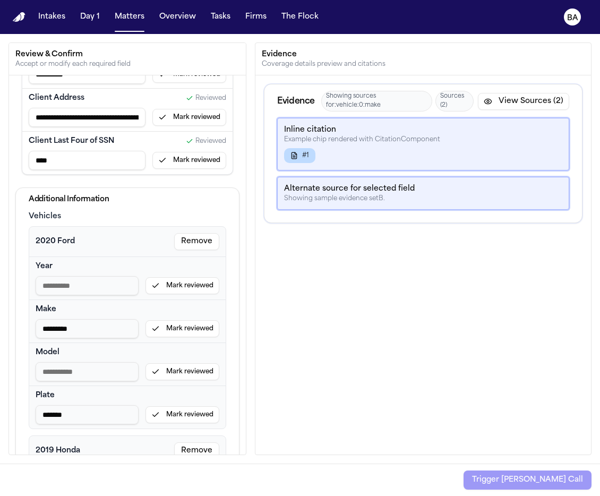
click at [179, 329] on button "Mark reviewed" at bounding box center [182, 328] width 74 height 17
click at [185, 285] on button "Mark reviewed" at bounding box center [182, 285] width 74 height 17
click at [107, 287] on input "Year input" at bounding box center [87, 285] width 103 height 19
type input "****"
click at [160, 330] on button "Mark reviewed" at bounding box center [182, 328] width 74 height 17
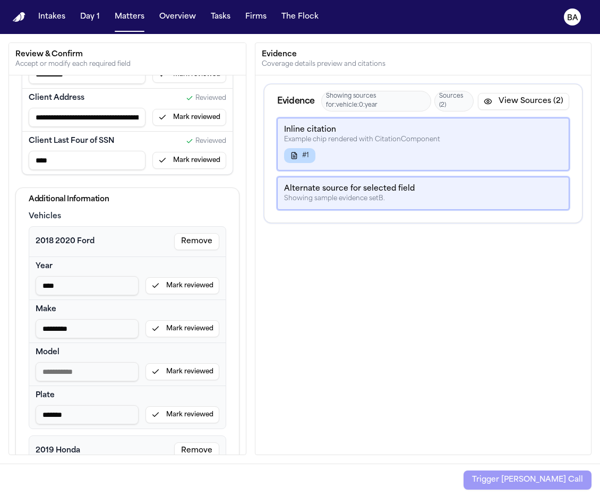
click at [168, 281] on button "Mark reviewed" at bounding box center [182, 285] width 74 height 17
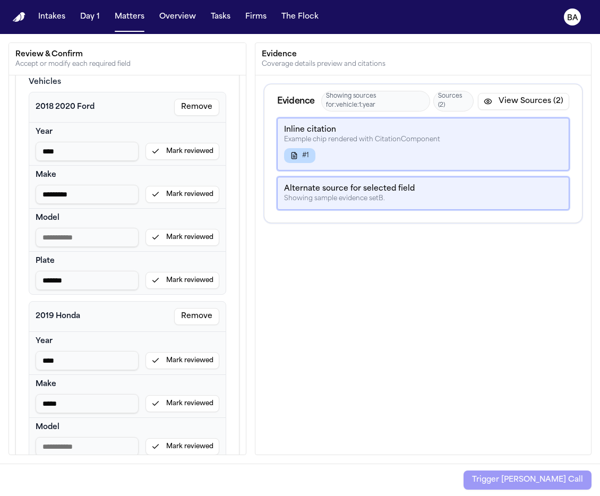
click at [158, 359] on button "Mark reviewed" at bounding box center [182, 360] width 74 height 17
click at [174, 401] on button "Mark reviewed" at bounding box center [182, 403] width 74 height 17
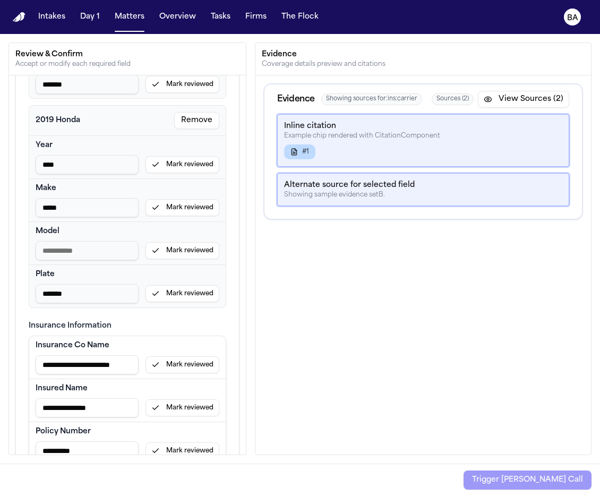
click at [169, 367] on button "Mark reviewed" at bounding box center [182, 364] width 74 height 17
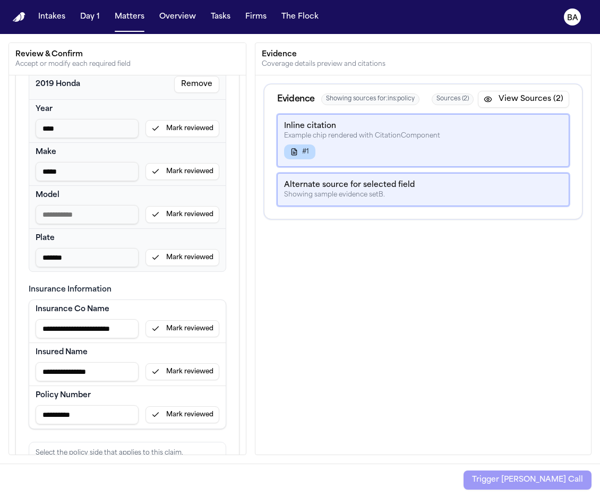
scroll to position [648, 0]
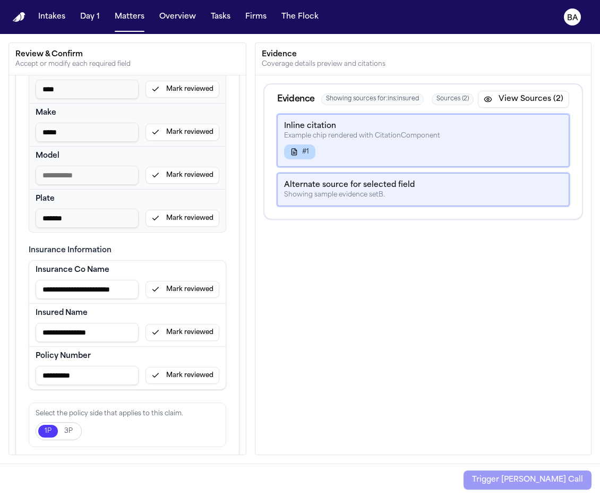
click at [172, 330] on button "Mark reviewed" at bounding box center [182, 332] width 74 height 17
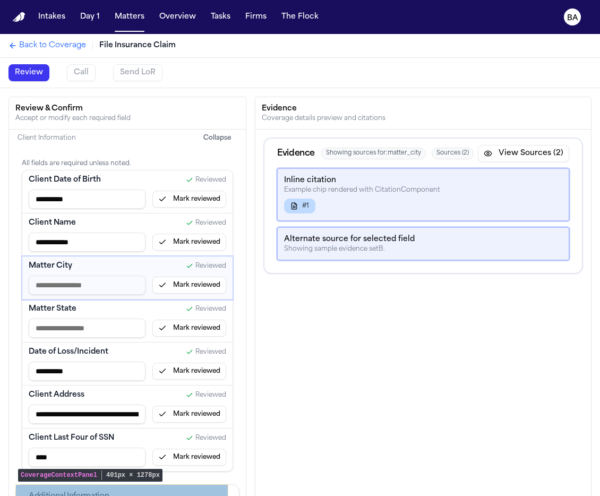
scroll to position [166, 0]
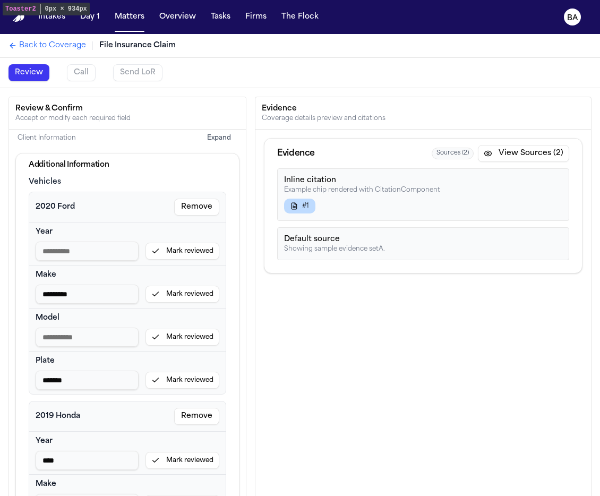
click at [326, 368] on div "Evidence Sources ( 2 ) View Sources (2) Inline citation Example chip rendered w…" at bounding box center [422, 335] width 335 height 411
click at [214, 137] on button "Expand" at bounding box center [219, 138] width 37 height 17
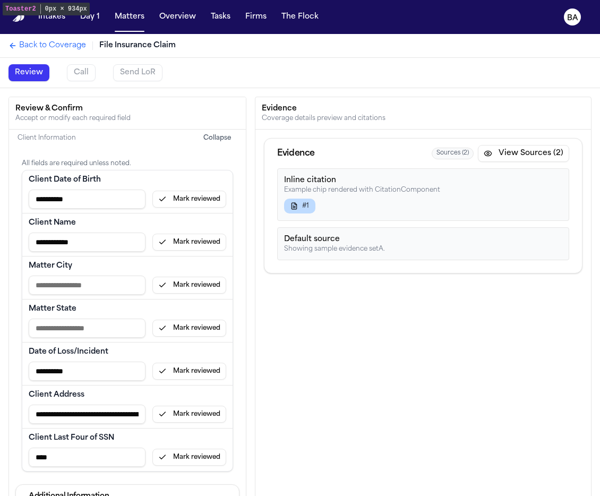
click at [212, 138] on button "Collapse" at bounding box center [217, 138] width 40 height 17
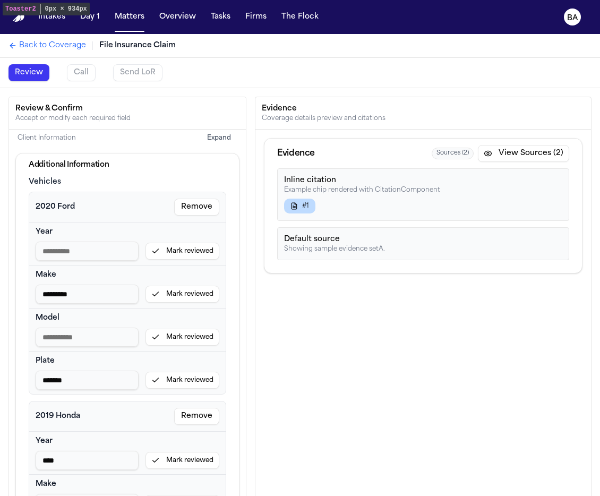
click at [212, 138] on button "Expand" at bounding box center [219, 138] width 37 height 17
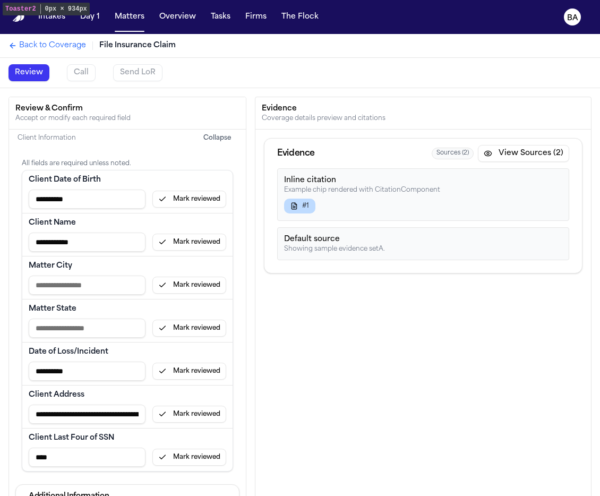
click at [208, 141] on button "Collapse" at bounding box center [217, 138] width 40 height 17
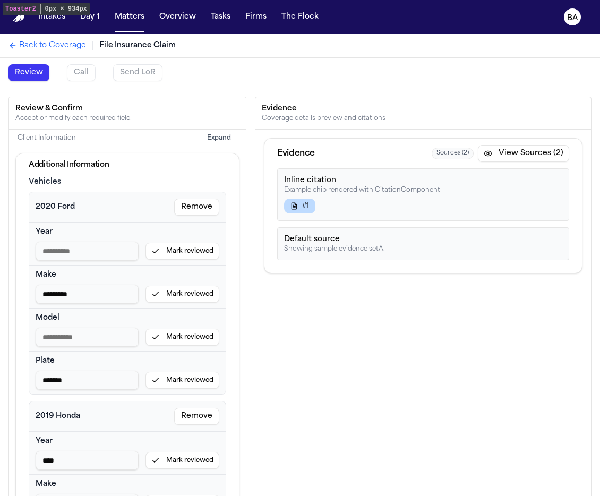
click at [208, 141] on button "Expand" at bounding box center [219, 138] width 37 height 17
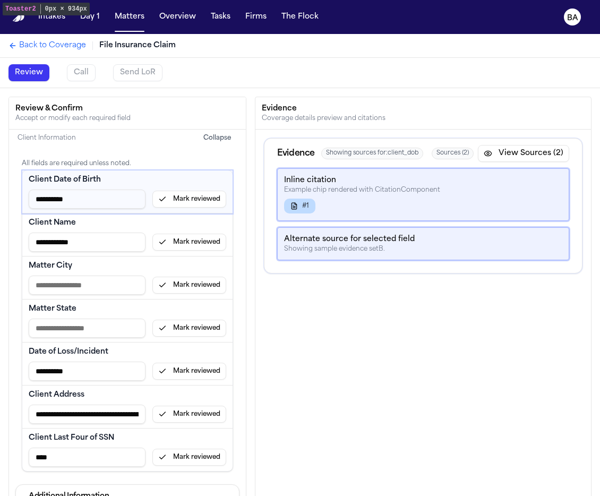
click at [183, 196] on button "Mark reviewed" at bounding box center [189, 199] width 74 height 17
click at [183, 245] on button "Mark reviewed" at bounding box center [189, 242] width 74 height 17
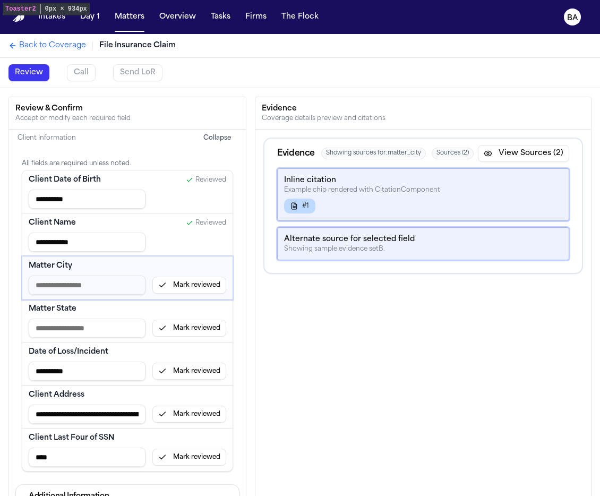
click at [181, 290] on button "Mark reviewed" at bounding box center [189, 285] width 74 height 17
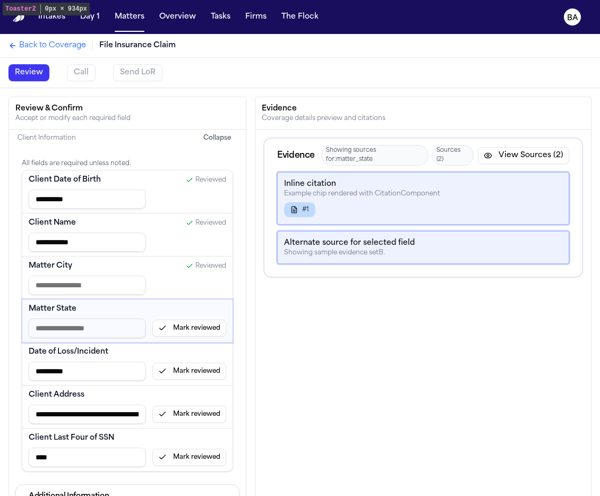
drag, startPoint x: 182, startPoint y: 330, endPoint x: 183, endPoint y: 339, distance: 9.6
click at [183, 330] on button "Mark reviewed" at bounding box center [189, 328] width 74 height 17
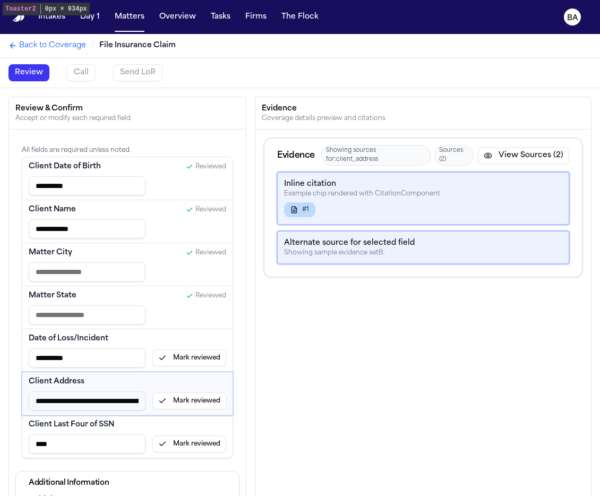
scroll to position [20, 0]
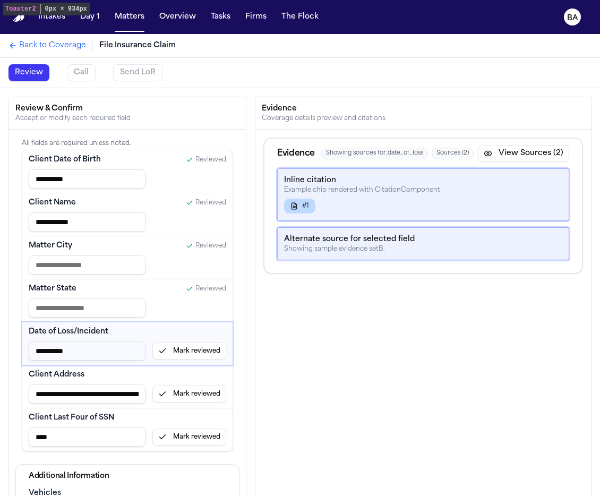
click at [178, 355] on button "Mark reviewed" at bounding box center [189, 350] width 74 height 17
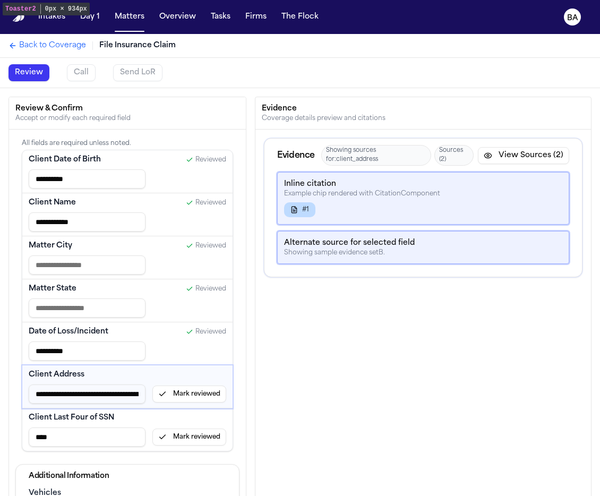
click at [180, 400] on button "Mark reviewed" at bounding box center [189, 393] width 74 height 17
click at [179, 436] on button "Mark reviewed" at bounding box center [189, 436] width 74 height 17
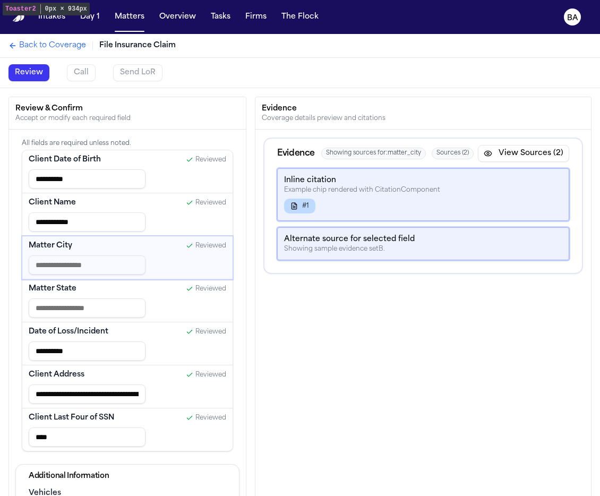
scroll to position [0, 0]
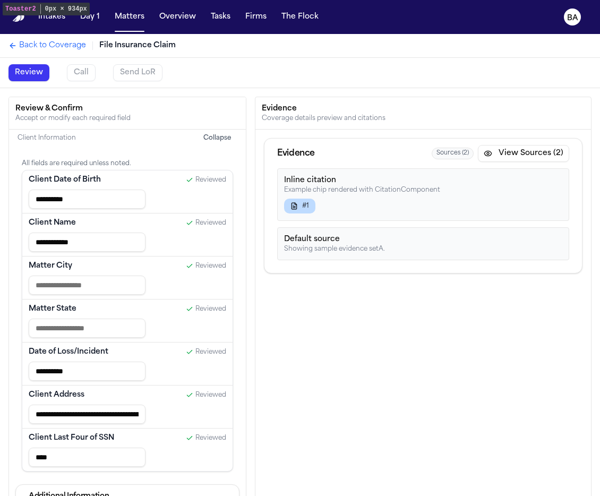
click at [203, 139] on button "Collapse" at bounding box center [217, 138] width 40 height 17
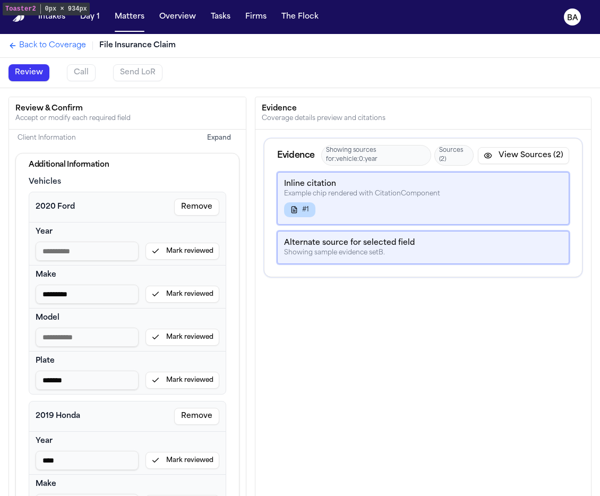
click at [184, 258] on button "Mark reviewed" at bounding box center [182, 251] width 74 height 17
click at [182, 296] on button "Mark reviewed" at bounding box center [182, 294] width 74 height 17
click at [182, 342] on button "Mark reviewed" at bounding box center [182, 337] width 74 height 17
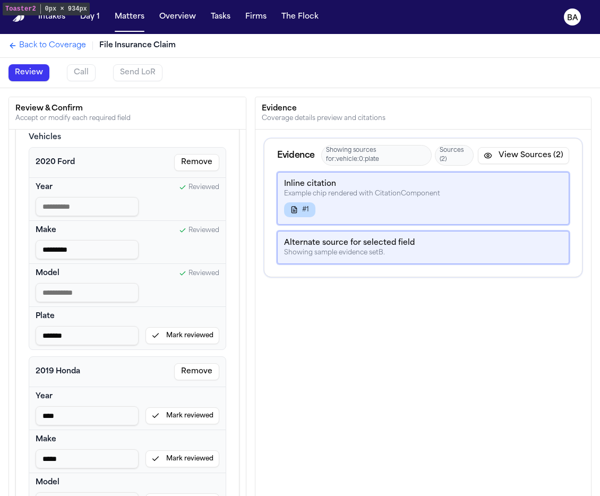
click at [184, 336] on button "Mark reviewed" at bounding box center [182, 335] width 74 height 17
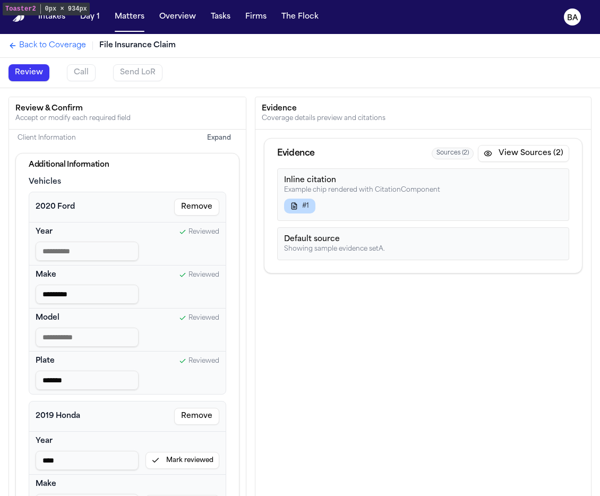
scroll to position [117, 0]
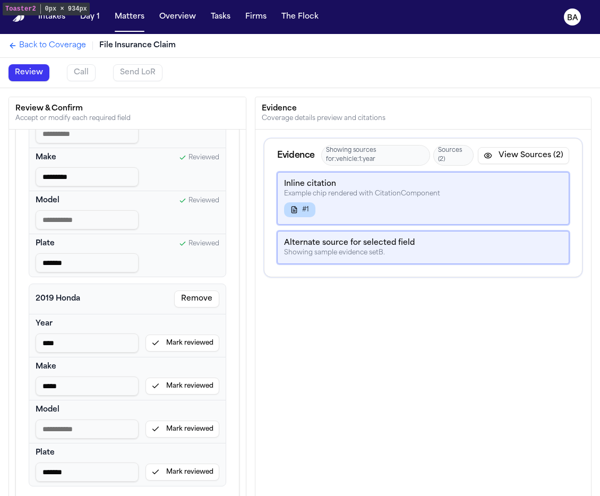
click at [179, 341] on button "Mark reviewed" at bounding box center [182, 342] width 74 height 17
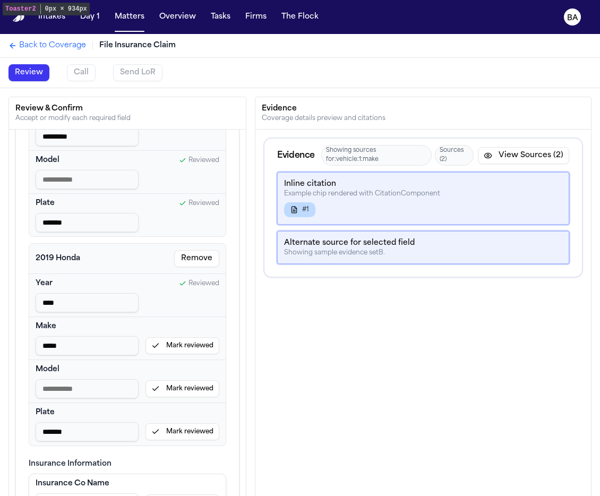
click at [177, 341] on button "Mark reviewed" at bounding box center [182, 345] width 74 height 17
click at [180, 387] on button "Mark reviewed" at bounding box center [182, 388] width 74 height 17
drag, startPoint x: 173, startPoint y: 433, endPoint x: 165, endPoint y: 419, distance: 15.9
click at [173, 434] on button "Mark reviewed" at bounding box center [182, 431] width 74 height 17
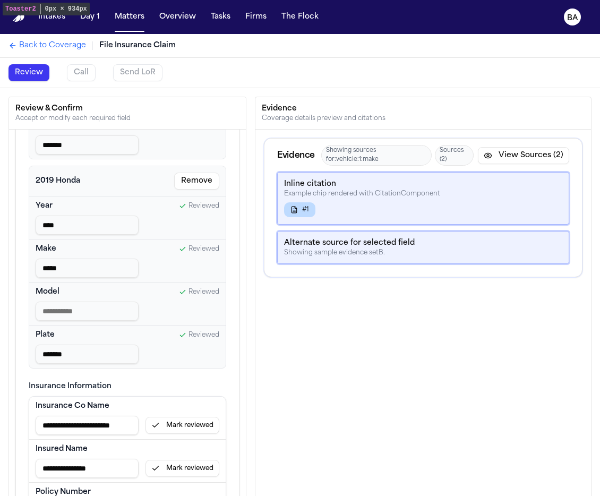
scroll to position [329, 0]
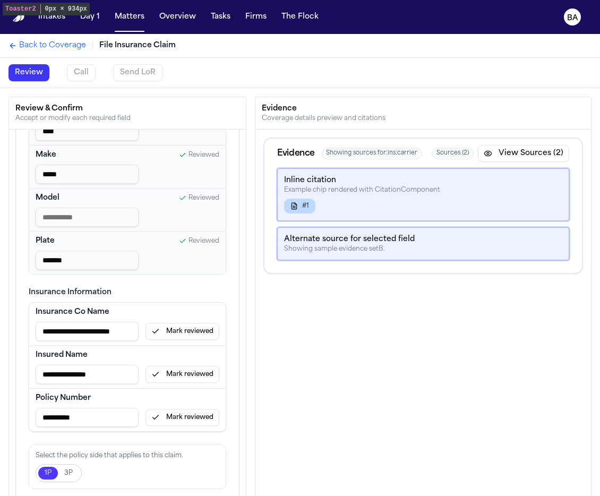
drag, startPoint x: 185, startPoint y: 333, endPoint x: 184, endPoint y: 369, distance: 36.1
click at [185, 333] on button "Mark reviewed" at bounding box center [182, 331] width 74 height 17
click at [184, 372] on button "Mark reviewed" at bounding box center [182, 374] width 74 height 17
click at [181, 424] on button "Mark reviewed" at bounding box center [182, 417] width 74 height 17
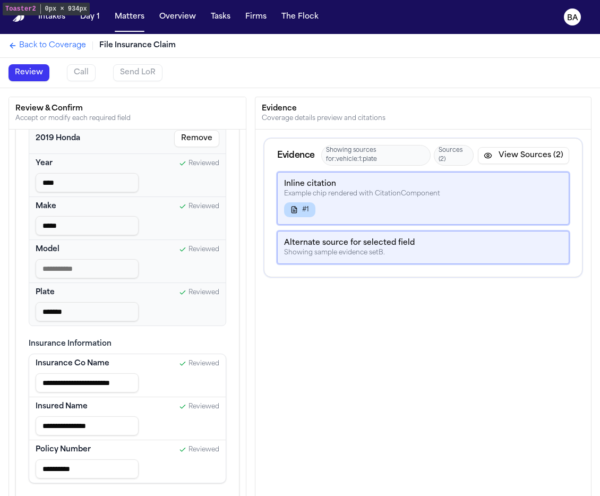
scroll to position [54, 0]
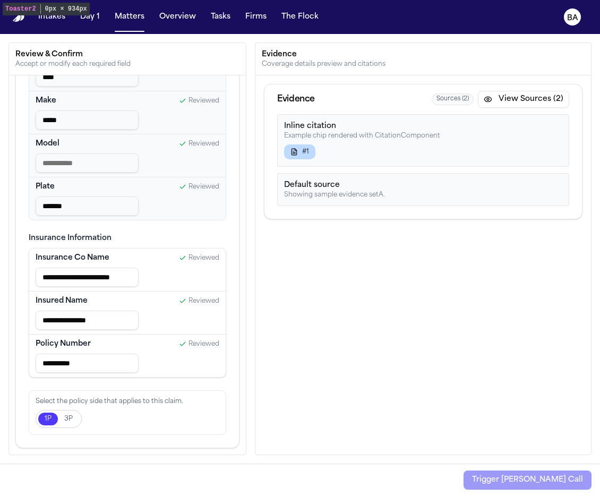
click at [72, 423] on button "3P" at bounding box center [68, 418] width 21 height 13
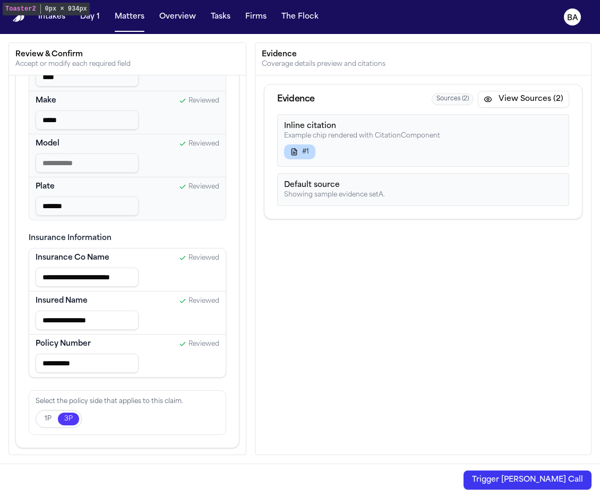
click at [53, 418] on button "1P" at bounding box center [48, 418] width 20 height 13
click at [525, 478] on button "Trigger Bland Call" at bounding box center [527, 479] width 128 height 19
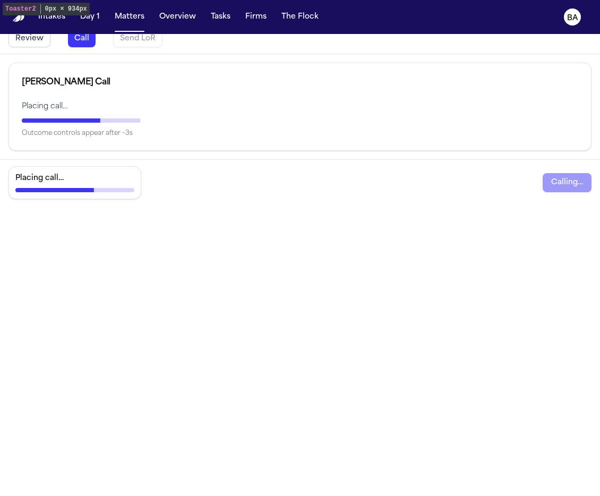
scroll to position [54, 0]
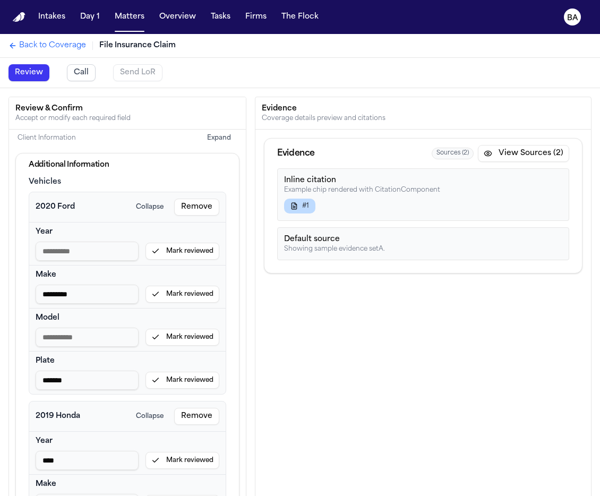
click at [83, 76] on button "Call" at bounding box center [81, 72] width 29 height 17
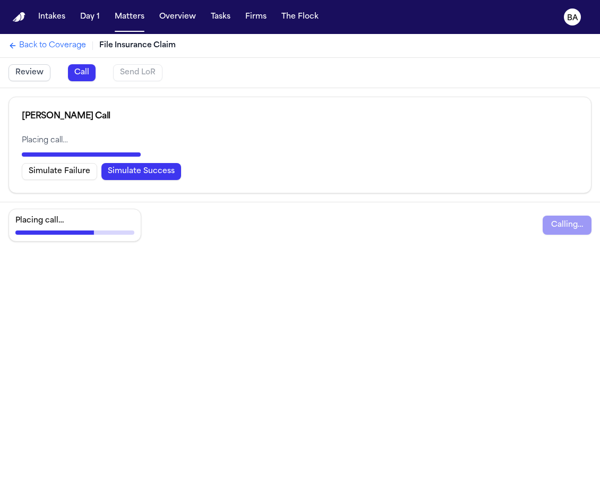
click at [111, 174] on button "Simulate Success" at bounding box center [141, 171] width 80 height 17
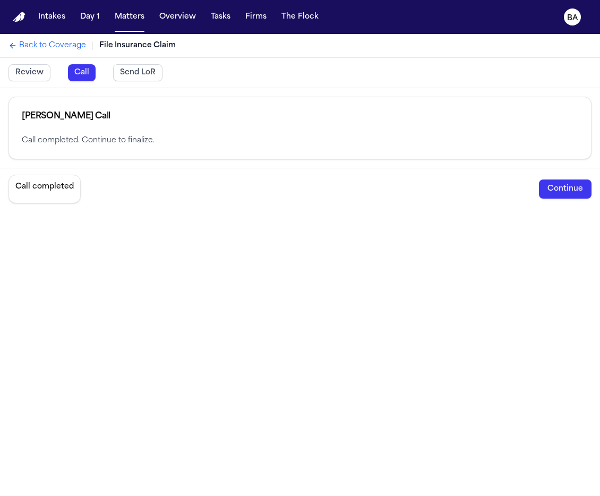
click at [131, 76] on button "Send LoR" at bounding box center [137, 72] width 49 height 17
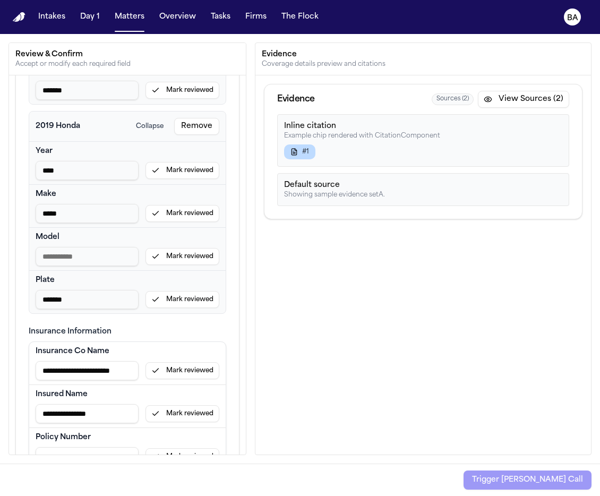
scroll to position [329, 0]
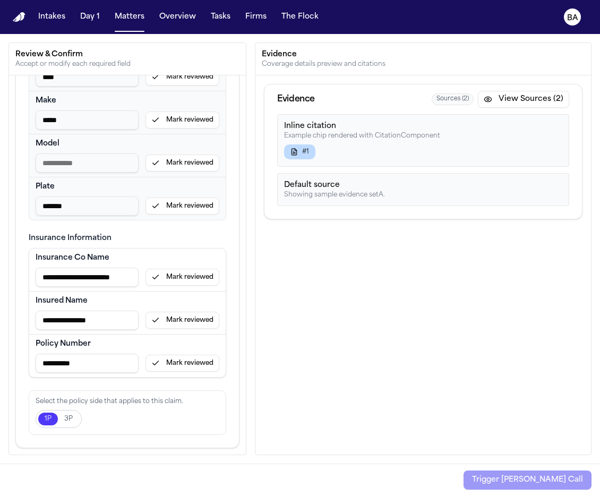
click at [62, 420] on button "3P" at bounding box center [68, 418] width 21 height 13
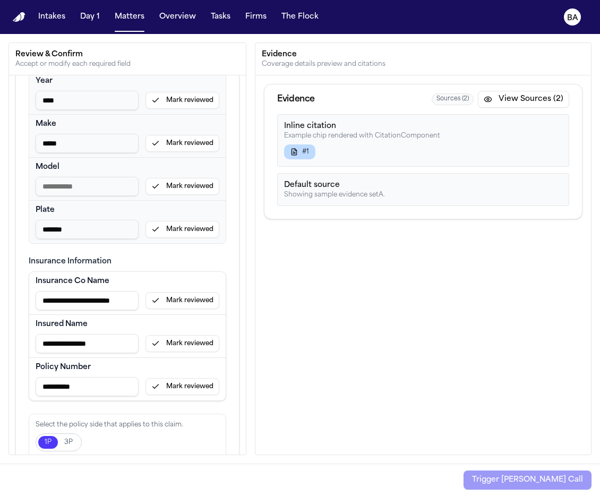
click at [44, 436] on button "1P" at bounding box center [48, 442] width 20 height 13
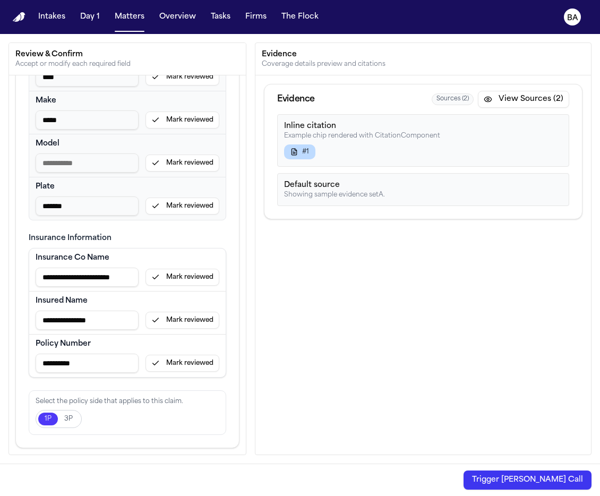
click at [553, 484] on button "Trigger Bland Call" at bounding box center [527, 479] width 128 height 19
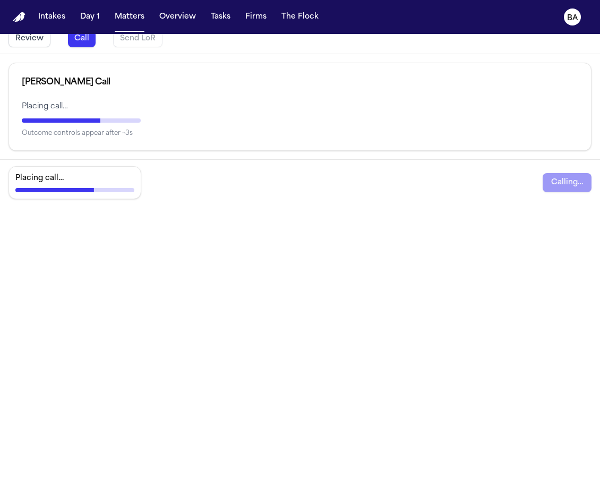
scroll to position [54, 0]
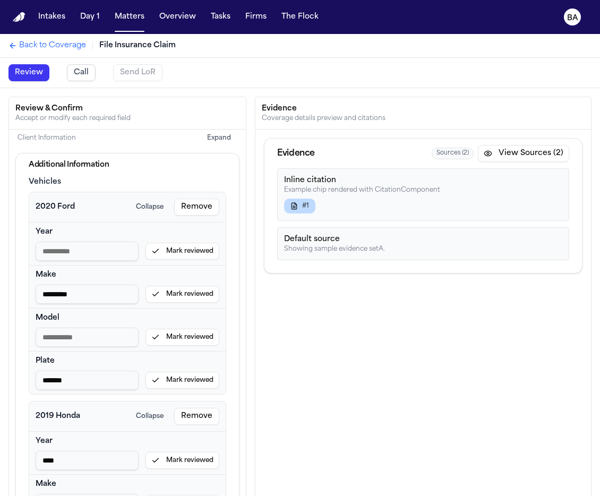
click at [75, 67] on button "Call" at bounding box center [81, 72] width 29 height 17
click at [78, 76] on button "Call" at bounding box center [81, 72] width 29 height 17
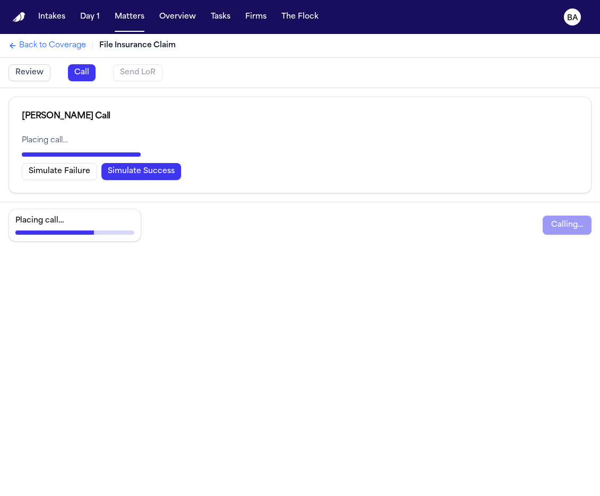
click at [128, 172] on button "Simulate Success" at bounding box center [141, 171] width 80 height 17
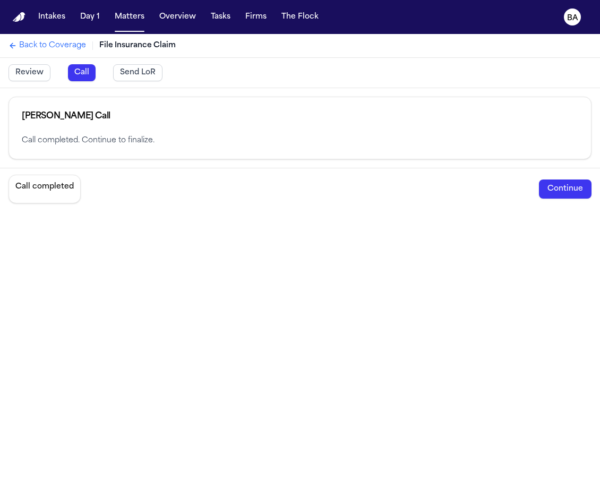
click at [147, 74] on button "Send LoR" at bounding box center [137, 72] width 49 height 17
